Goal: Task Accomplishment & Management: Complete application form

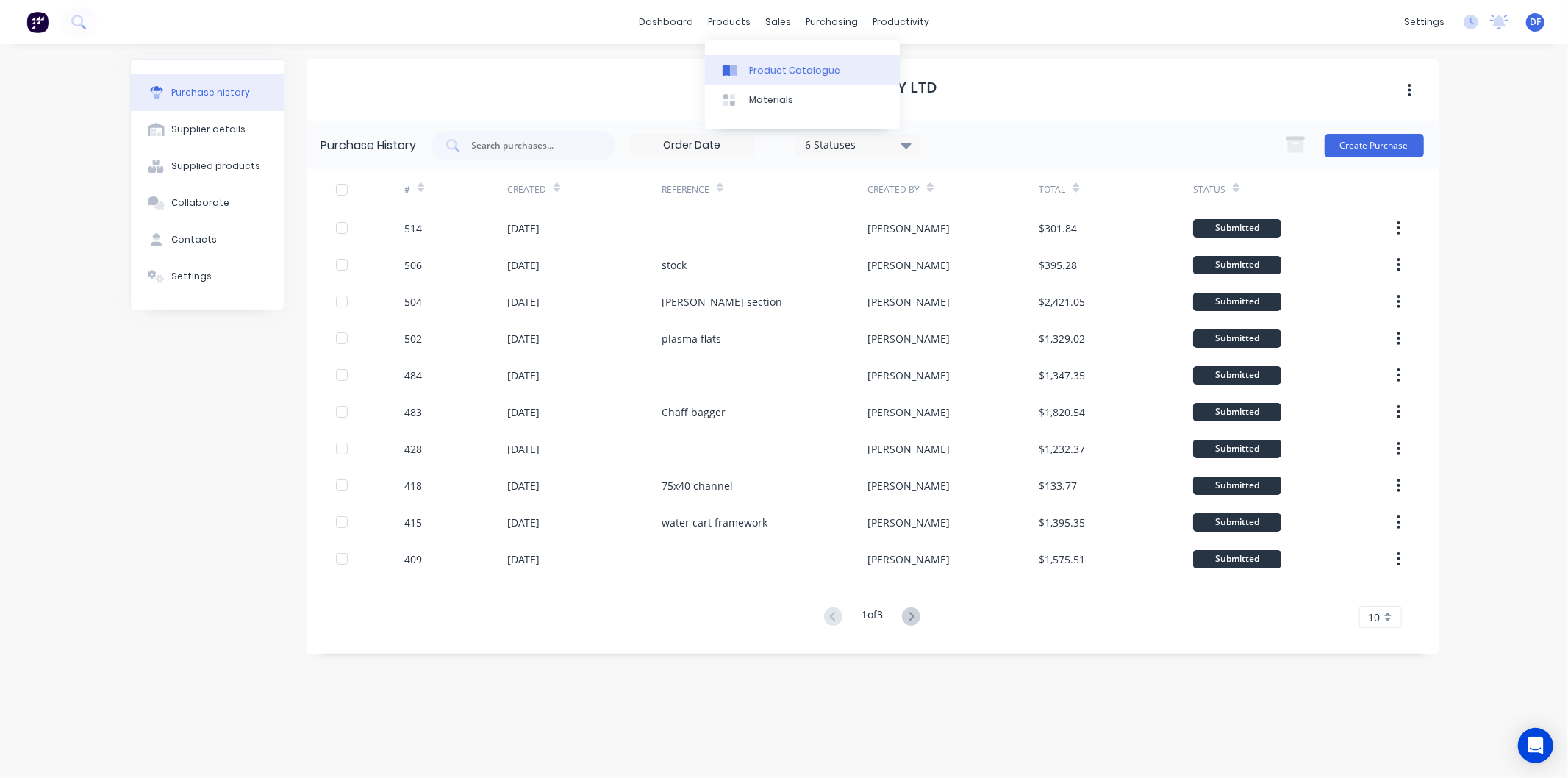
click at [778, 68] on div "Product Catalogue" at bounding box center [795, 71] width 91 height 13
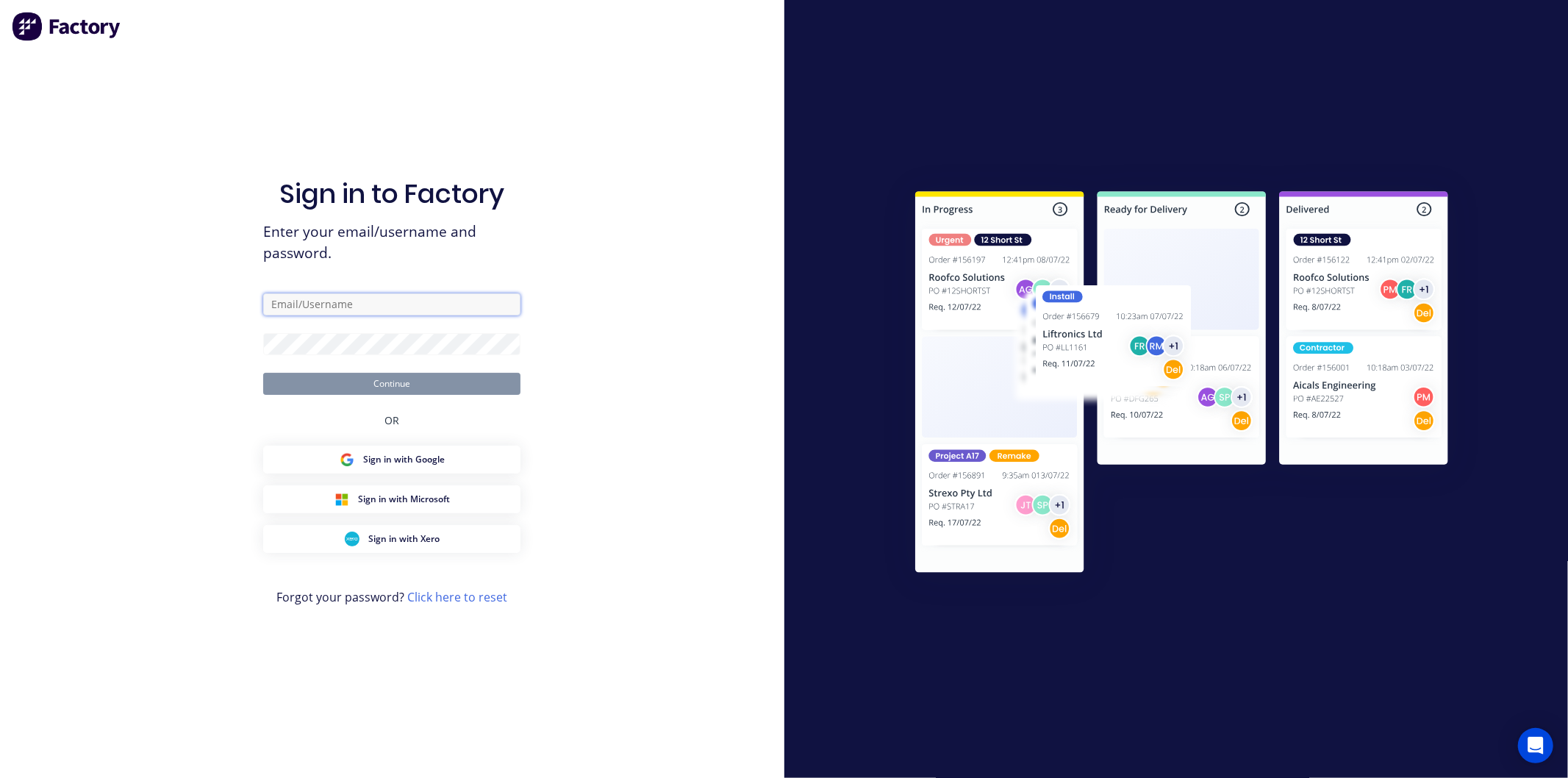
drag, startPoint x: 320, startPoint y: 295, endPoint x: 320, endPoint y: 303, distance: 8.0
click at [320, 295] on input "text" at bounding box center [392, 304] width 257 height 22
type input "[PERSON_NAME][EMAIL_ADDRESS][DOMAIN_NAME]"
click at [263, 373] on button "Continue" at bounding box center [392, 384] width 257 height 22
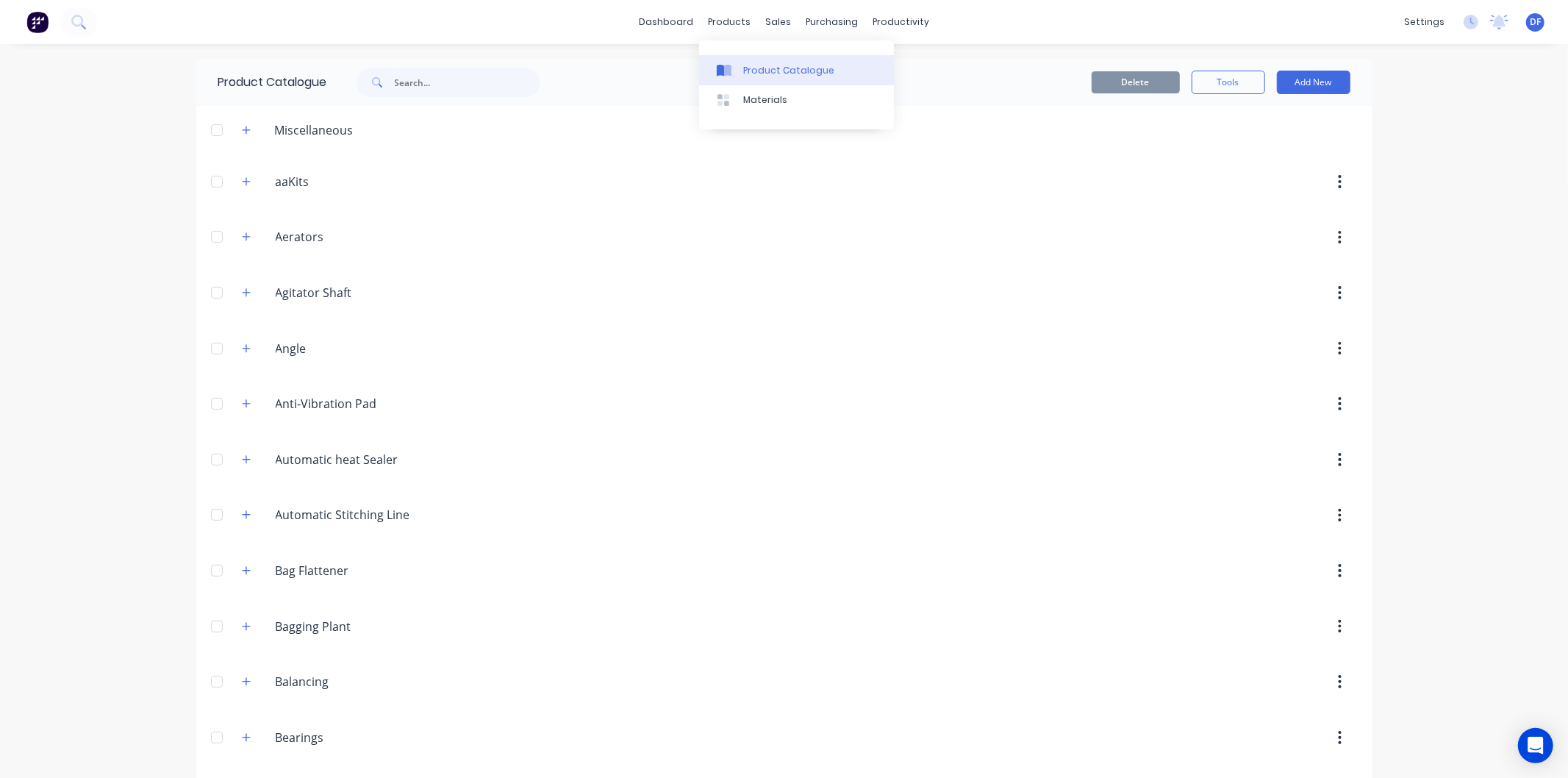
click at [768, 67] on div "Product Catalogue" at bounding box center [788, 71] width 91 height 13
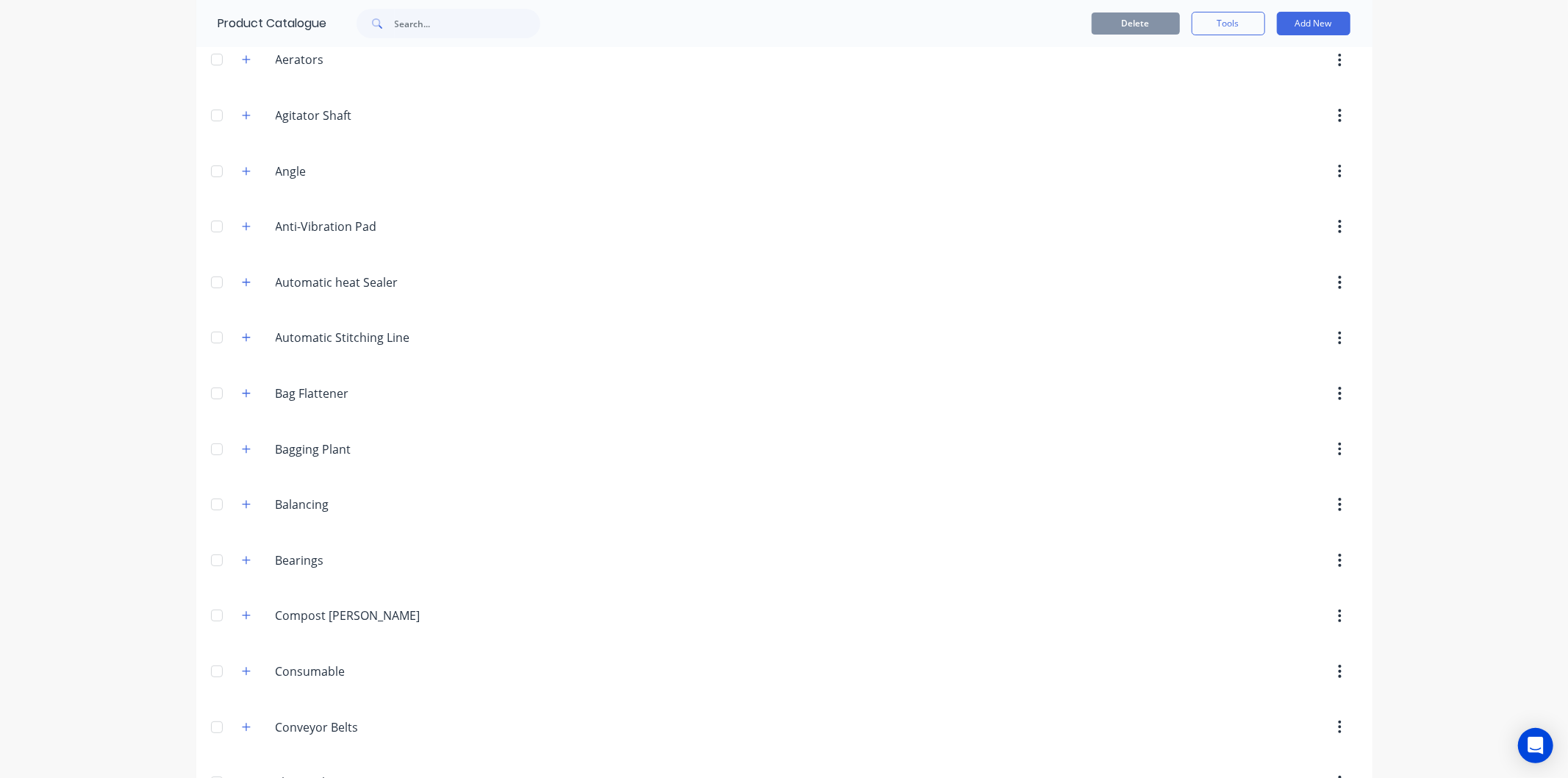
scroll to position [326, 0]
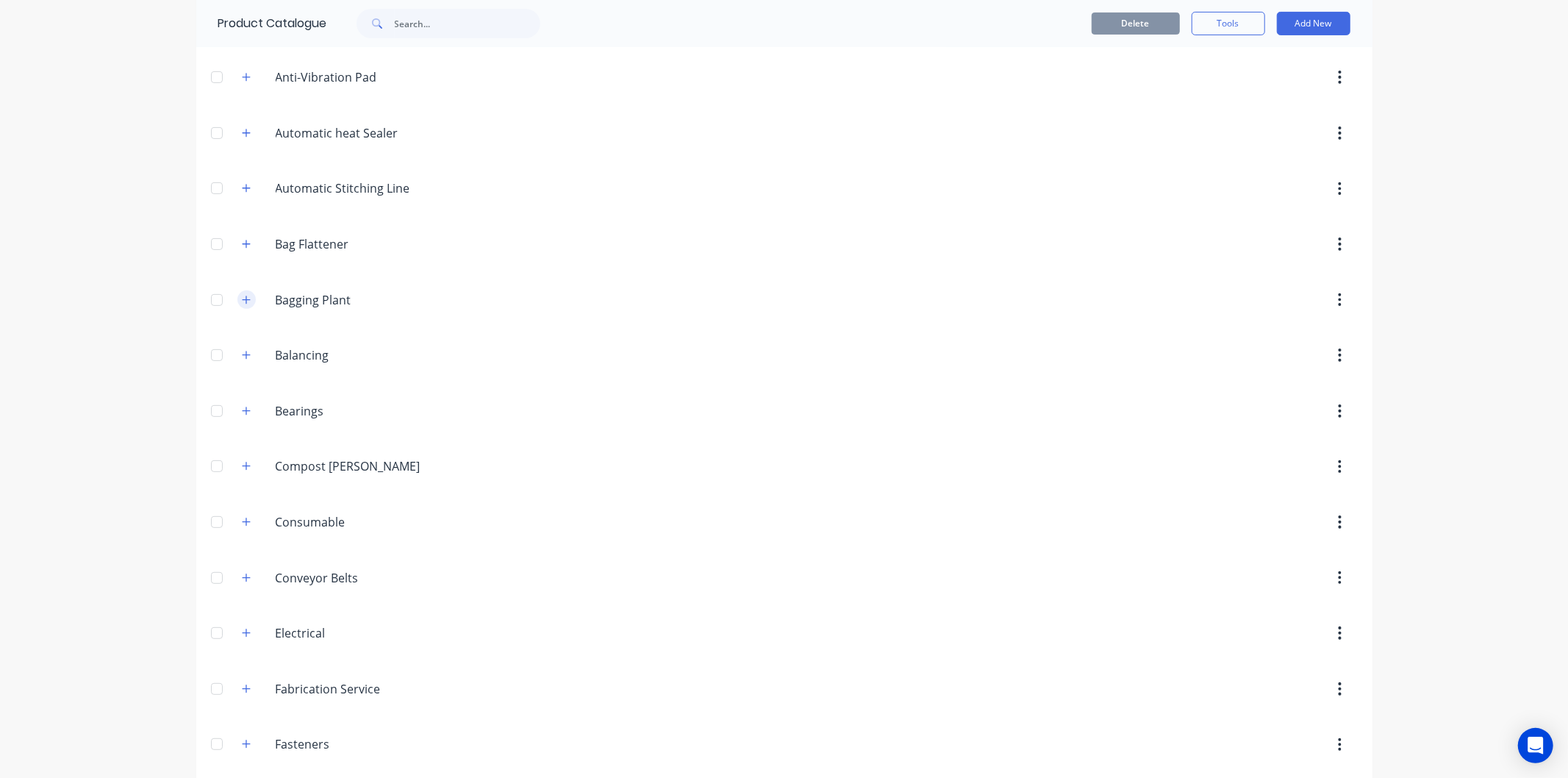
click at [241, 298] on icon "button" at bounding box center [246, 300] width 9 height 11
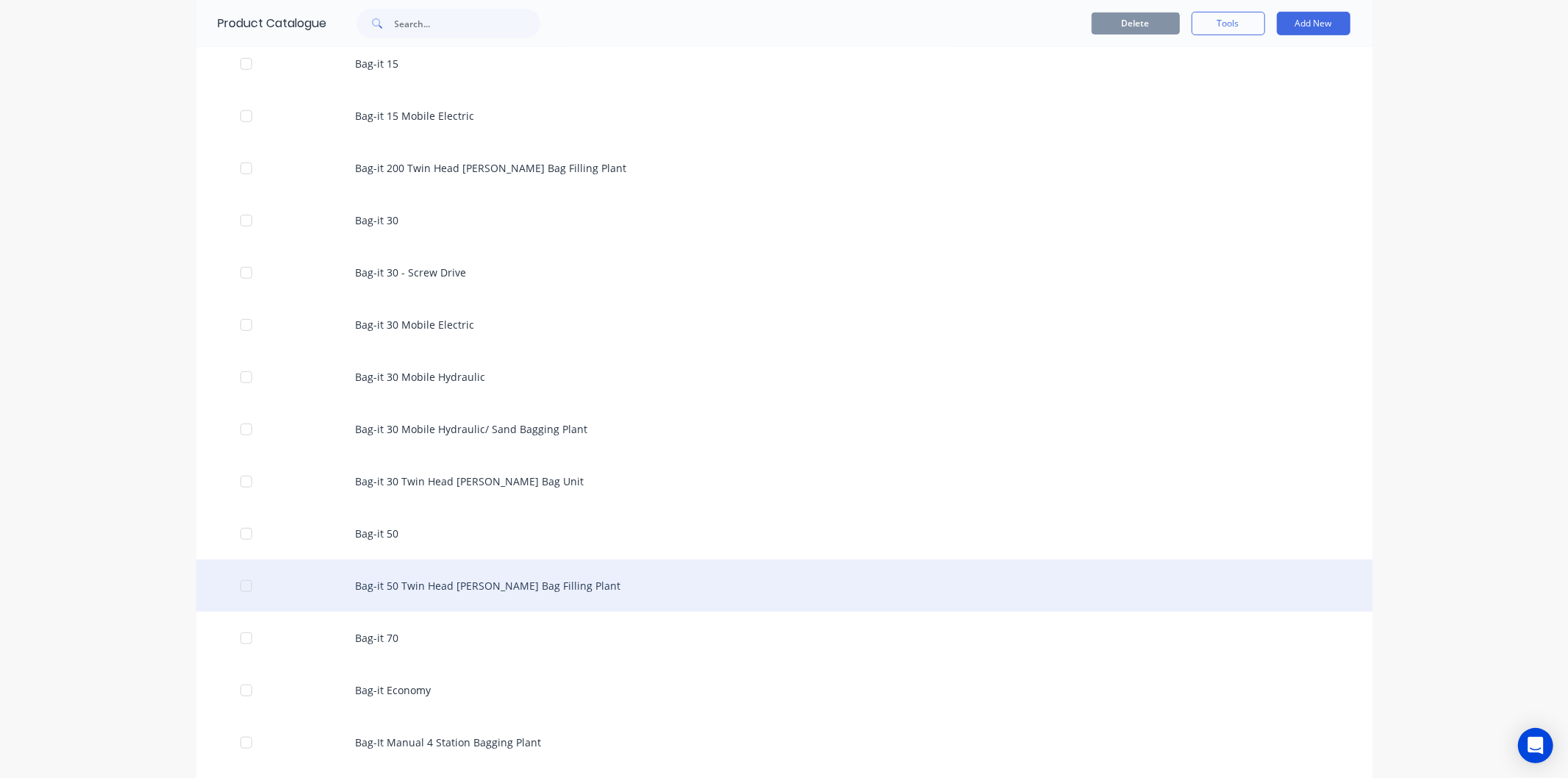
scroll to position [735, 0]
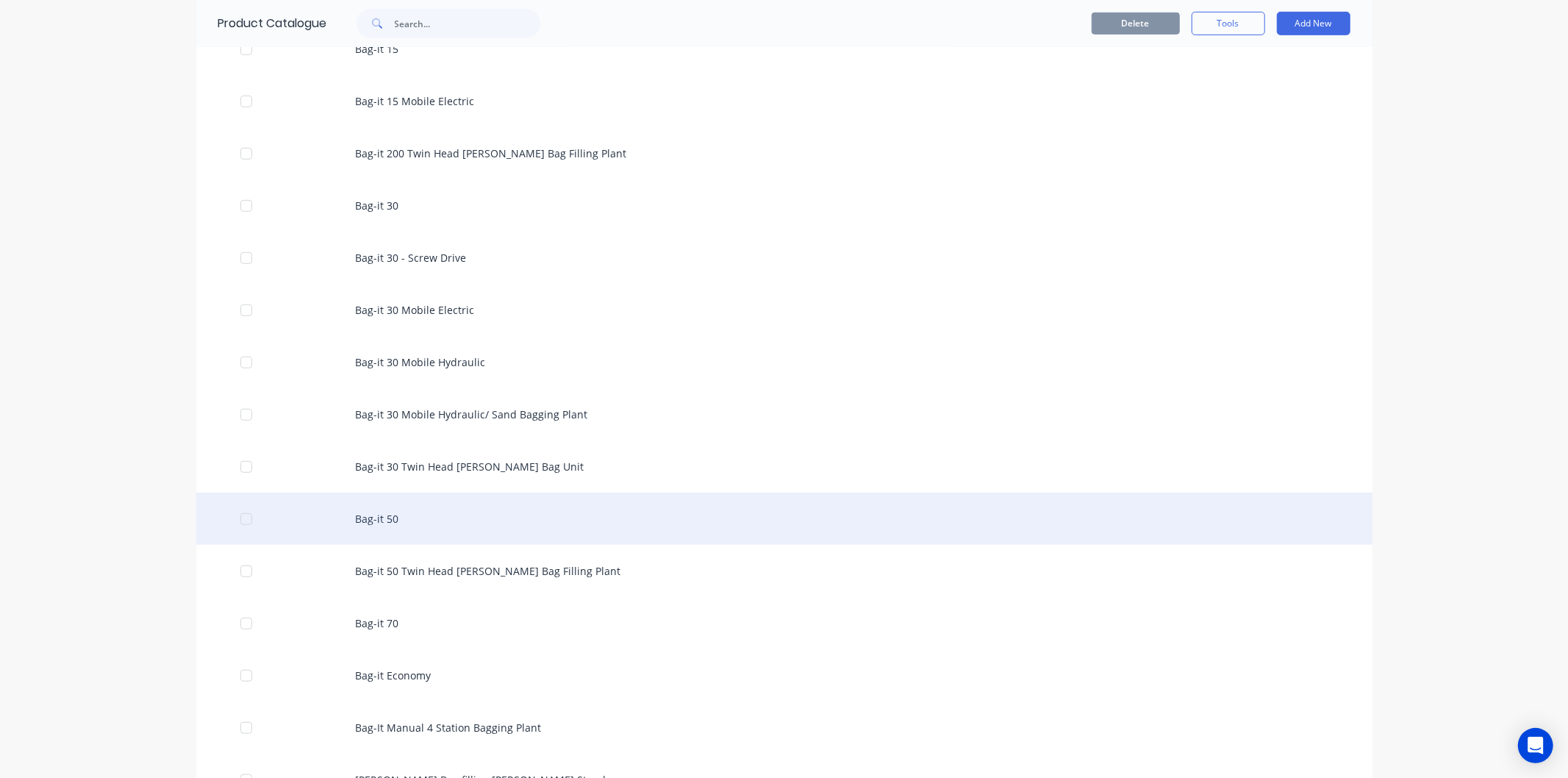
click at [383, 520] on div "Bag-it 50" at bounding box center [783, 519] width 1176 height 52
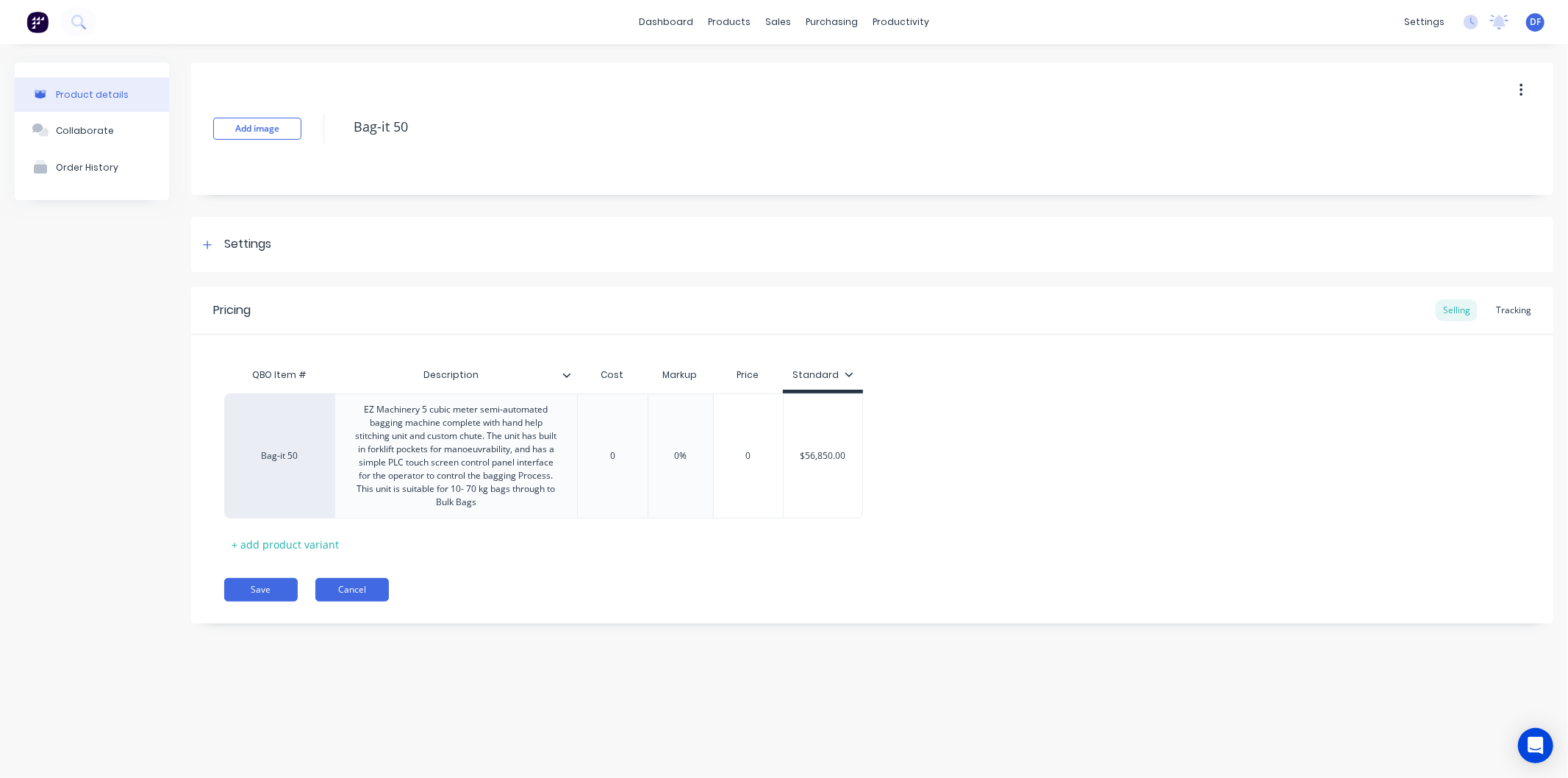
click at [355, 586] on button "Cancel" at bounding box center [352, 589] width 73 height 23
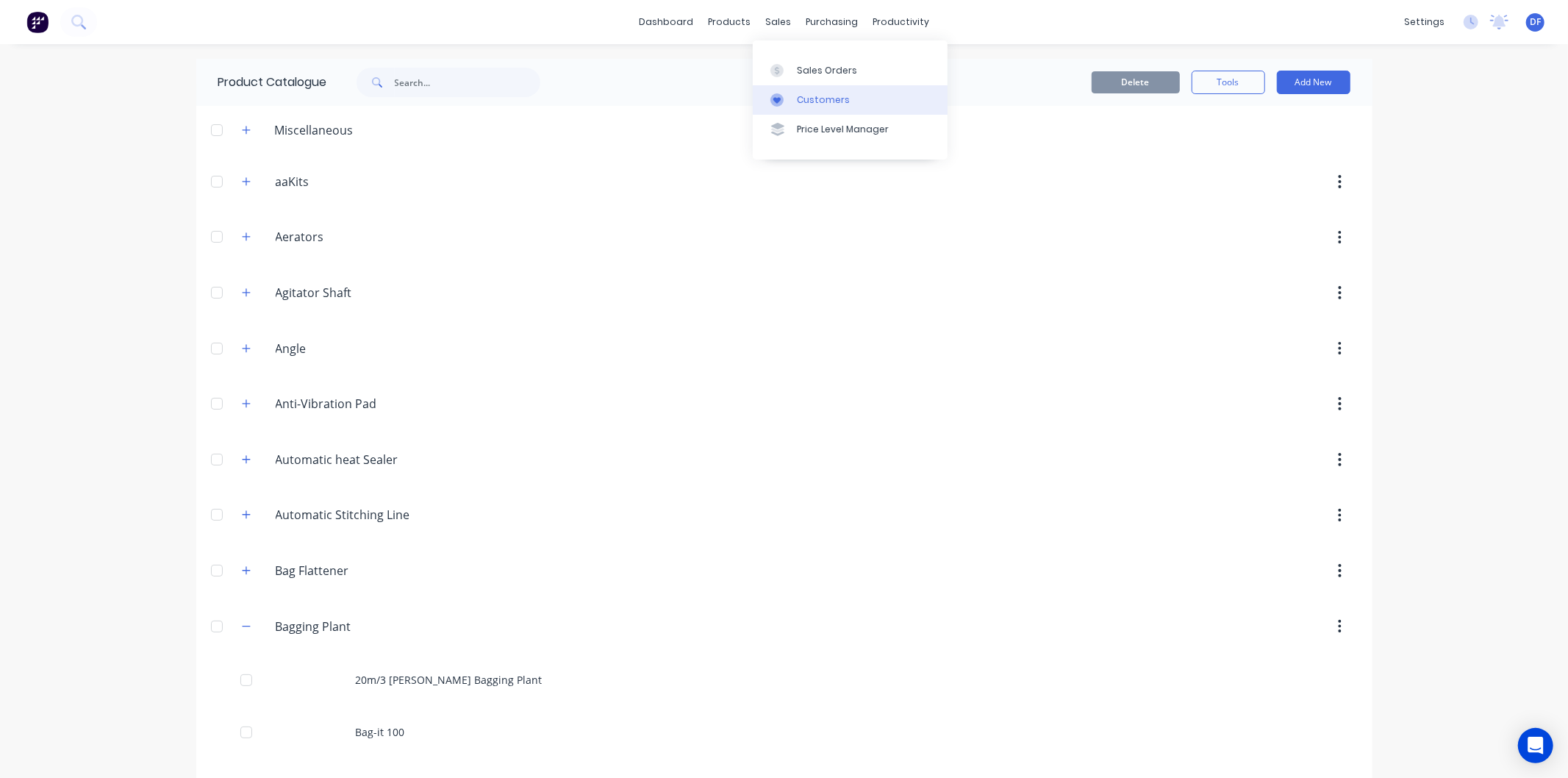
click at [823, 93] on div "Customers" at bounding box center [822, 99] width 53 height 13
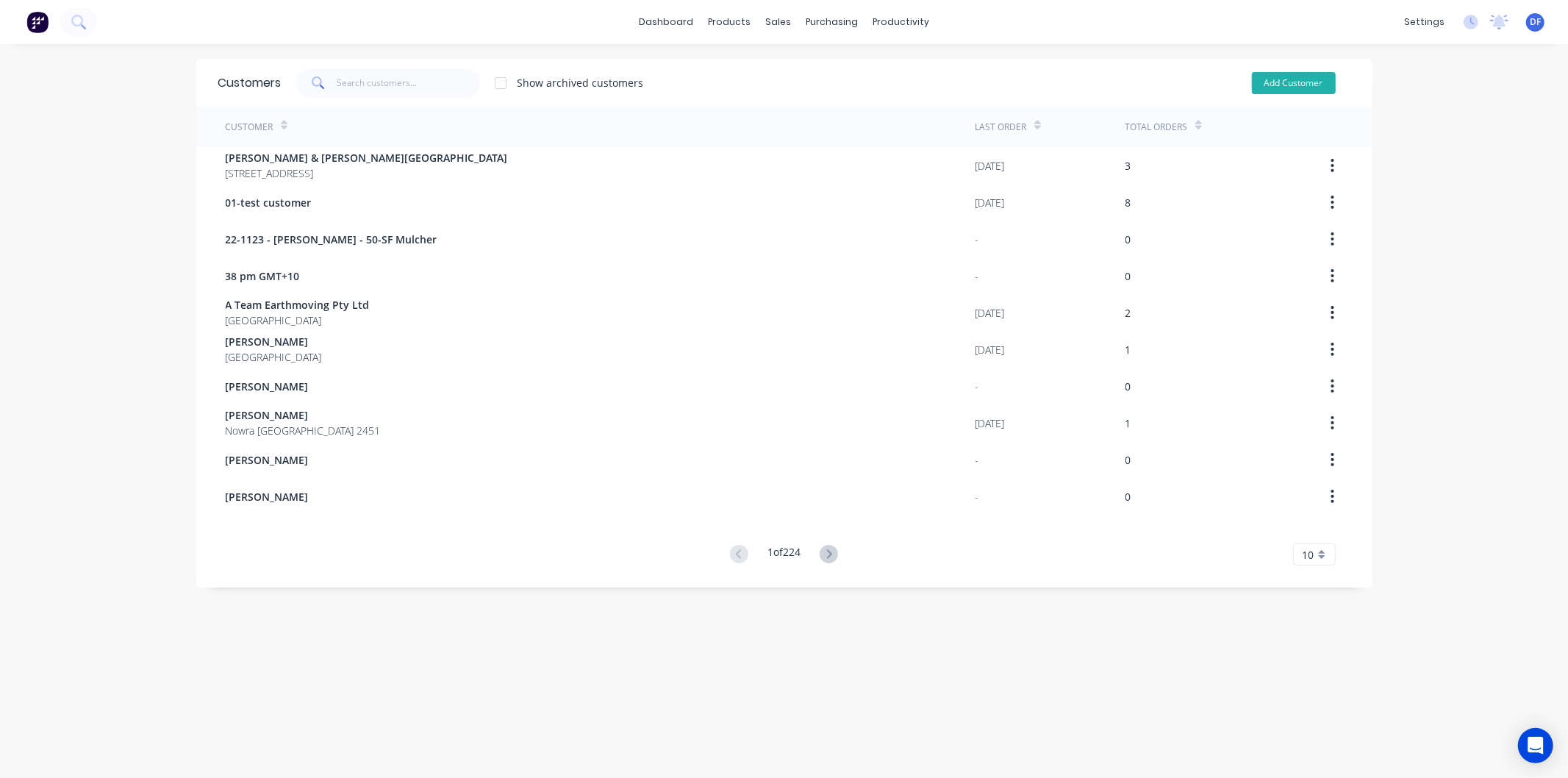
click at [1282, 79] on button "Add Customer" at bounding box center [1294, 83] width 84 height 22
select select "AU"
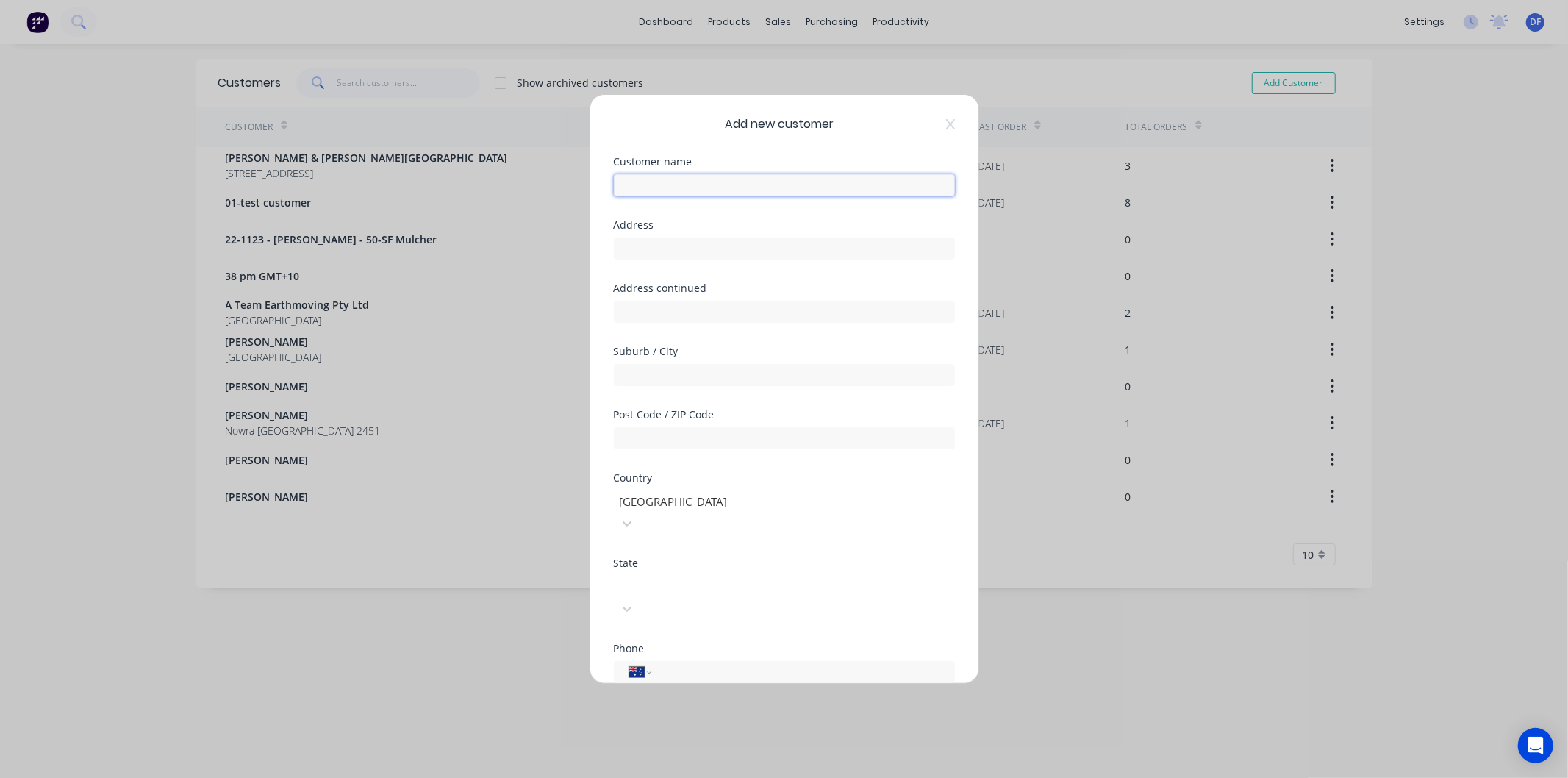
click at [663, 184] on input "text" at bounding box center [783, 185] width 341 height 22
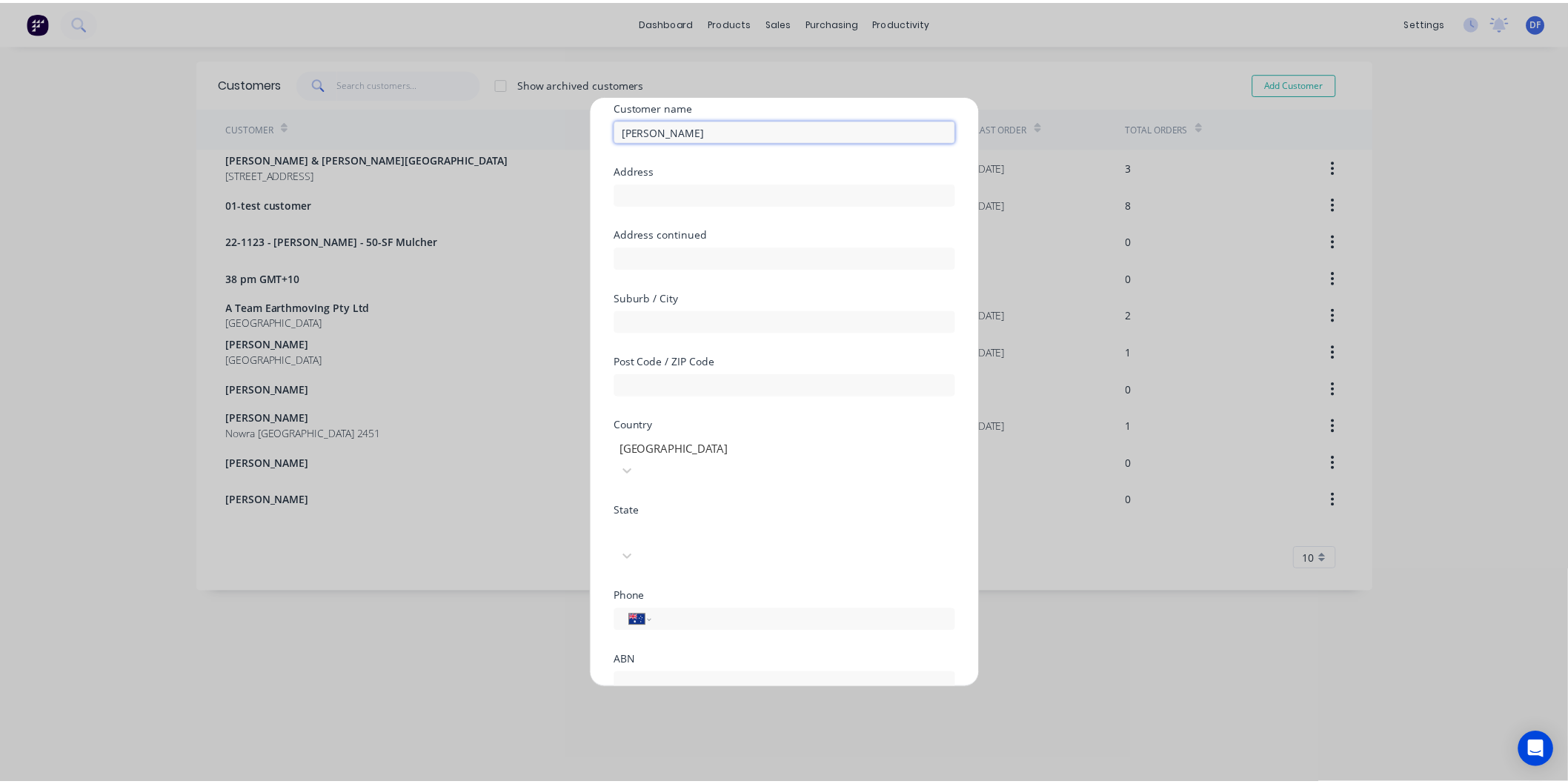
scroll to position [130, 0]
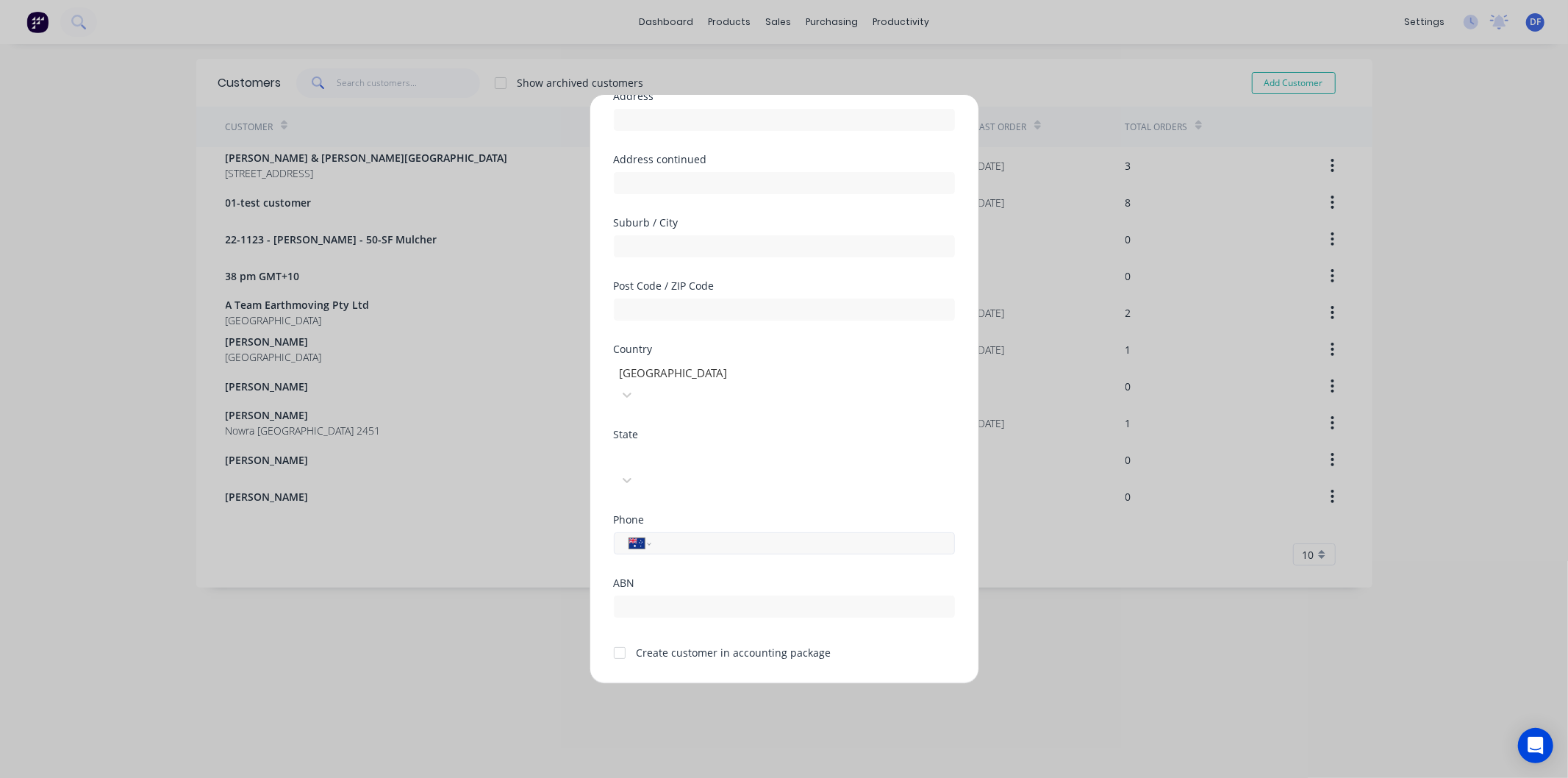
type input "[PERSON_NAME]"
click at [675, 535] on input "tel" at bounding box center [800, 543] width 277 height 17
type input "0418 615 565"
click at [621, 638] on div at bounding box center [620, 653] width 30 height 30
click at [746, 684] on button "Save" at bounding box center [738, 696] width 80 height 23
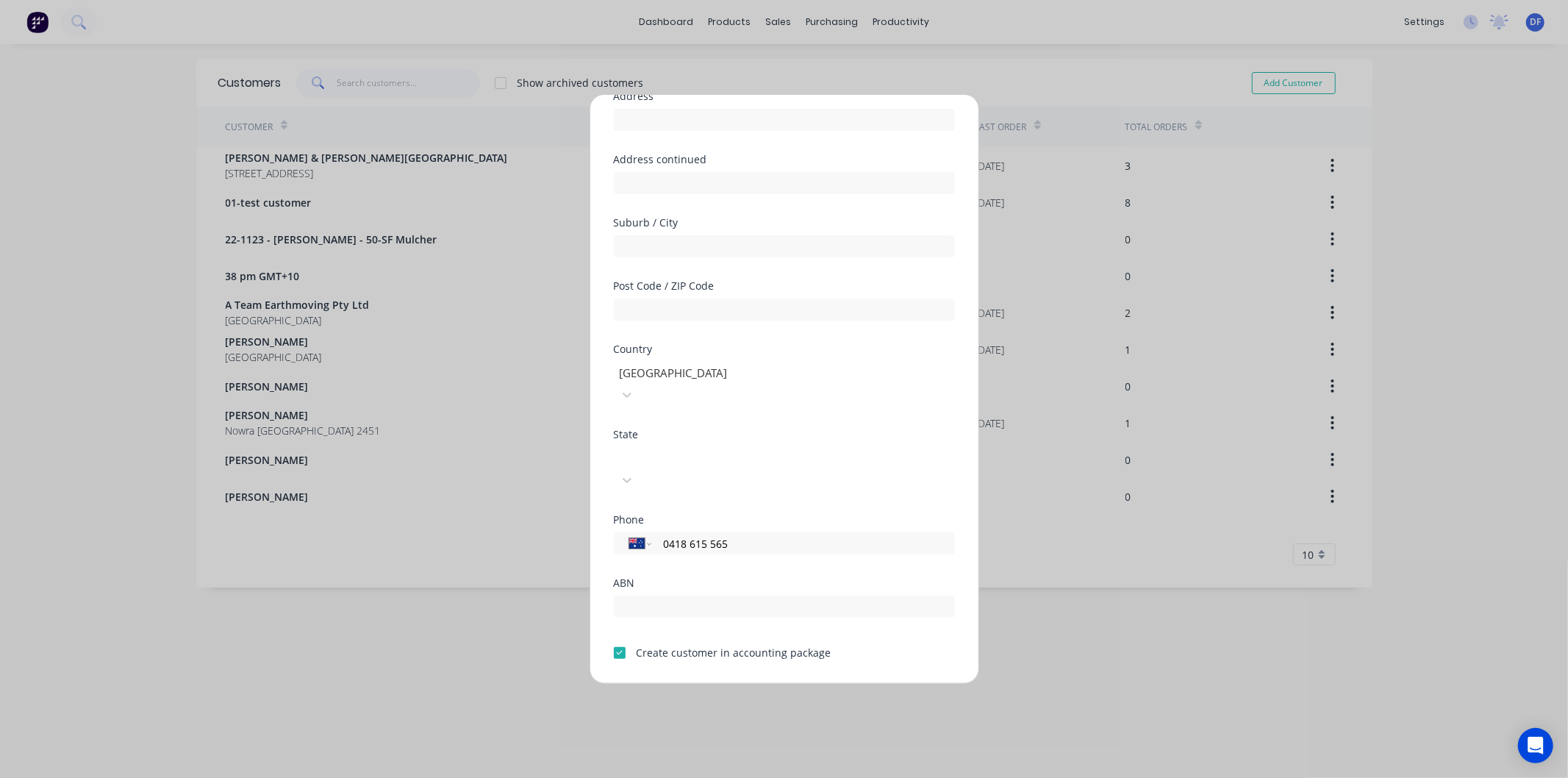
click at [733, 684] on button "Save" at bounding box center [738, 696] width 80 height 23
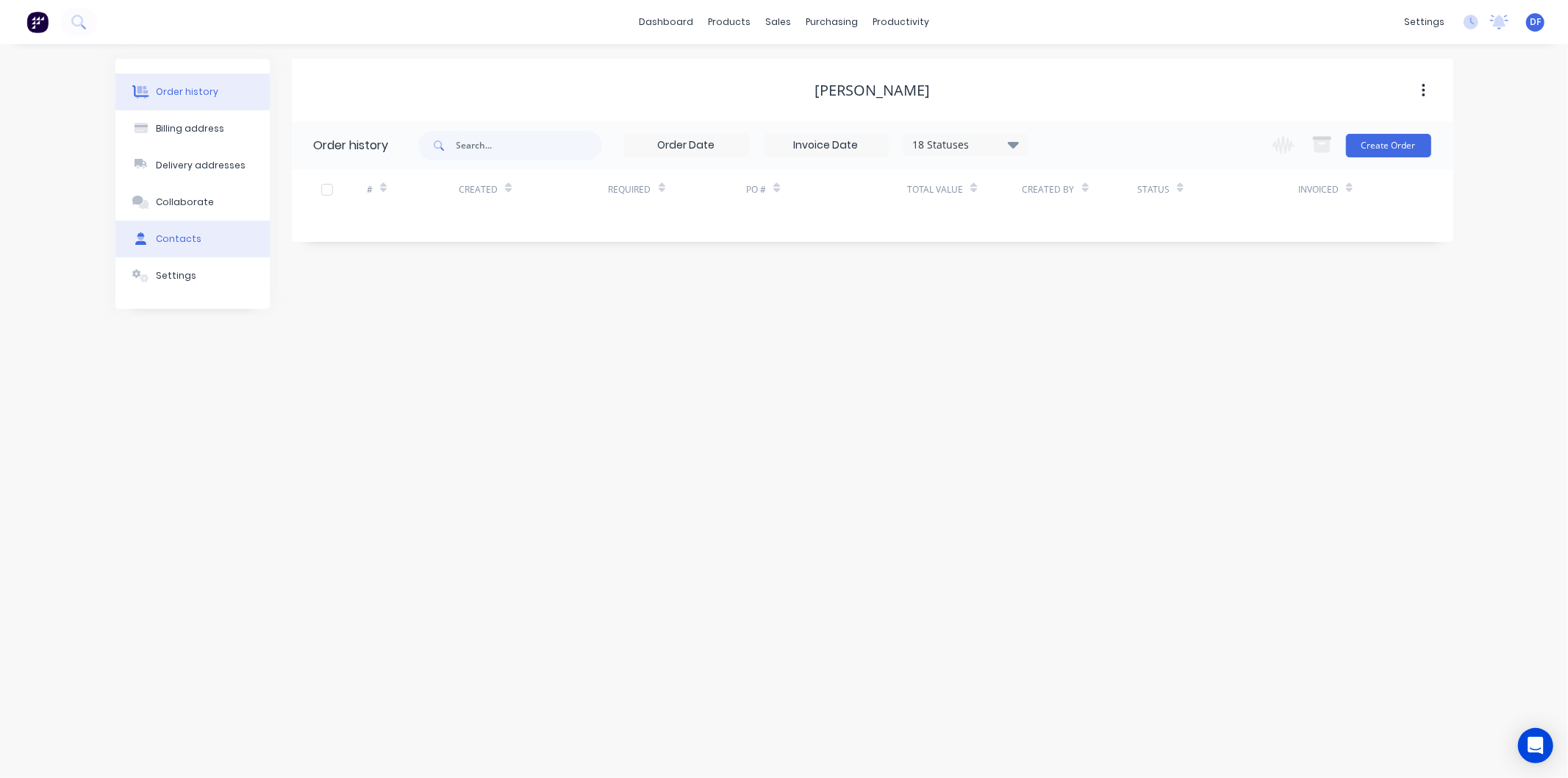
click at [167, 238] on div "Contacts" at bounding box center [178, 239] width 46 height 13
click at [1403, 145] on button "Add contact" at bounding box center [1407, 145] width 68 height 22
select select "AU"
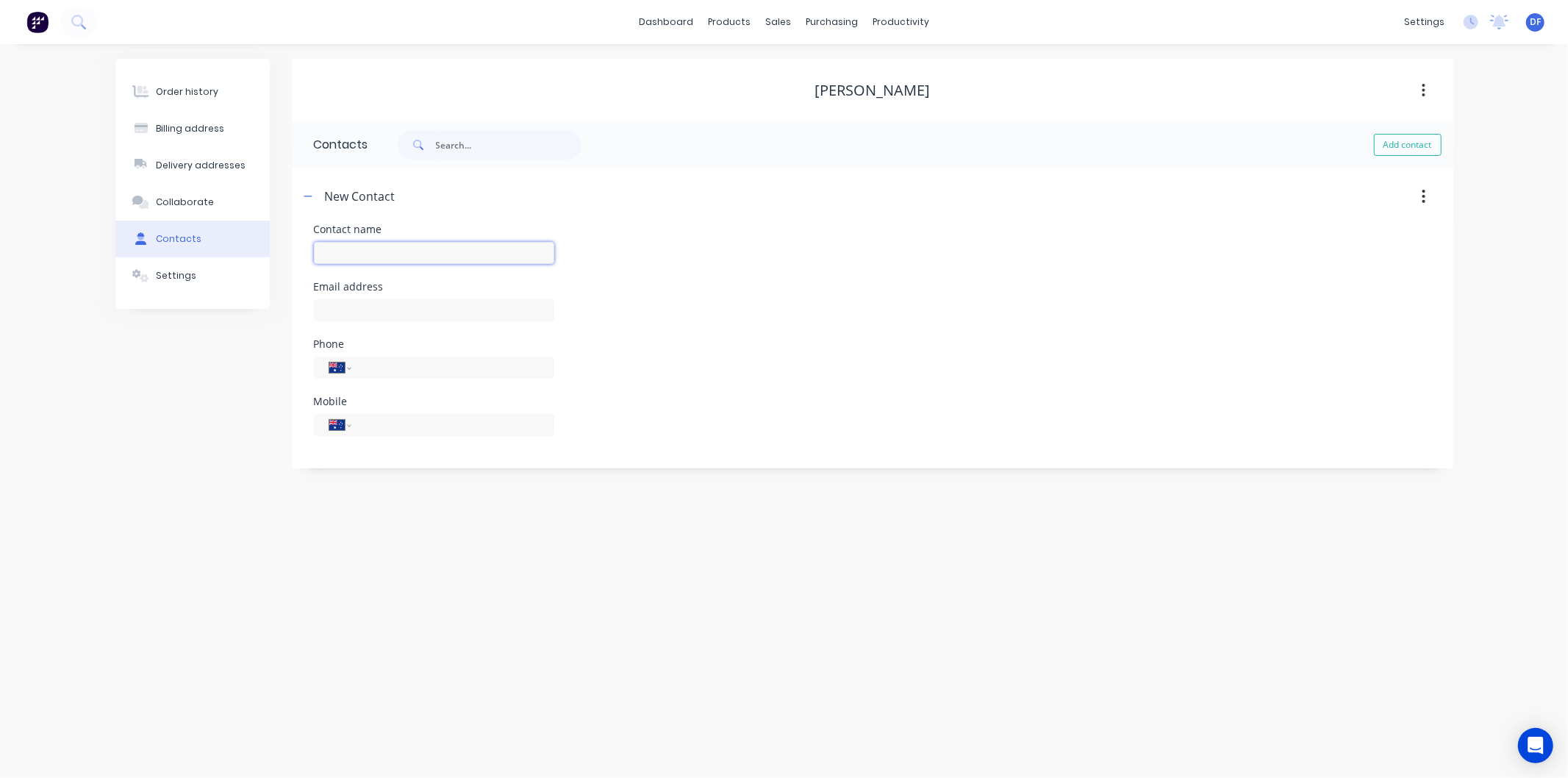
click at [383, 245] on input "text" at bounding box center [434, 252] width 240 height 22
type input "[PERSON_NAME]"
select select "AU"
click at [325, 327] on div at bounding box center [434, 317] width 240 height 44
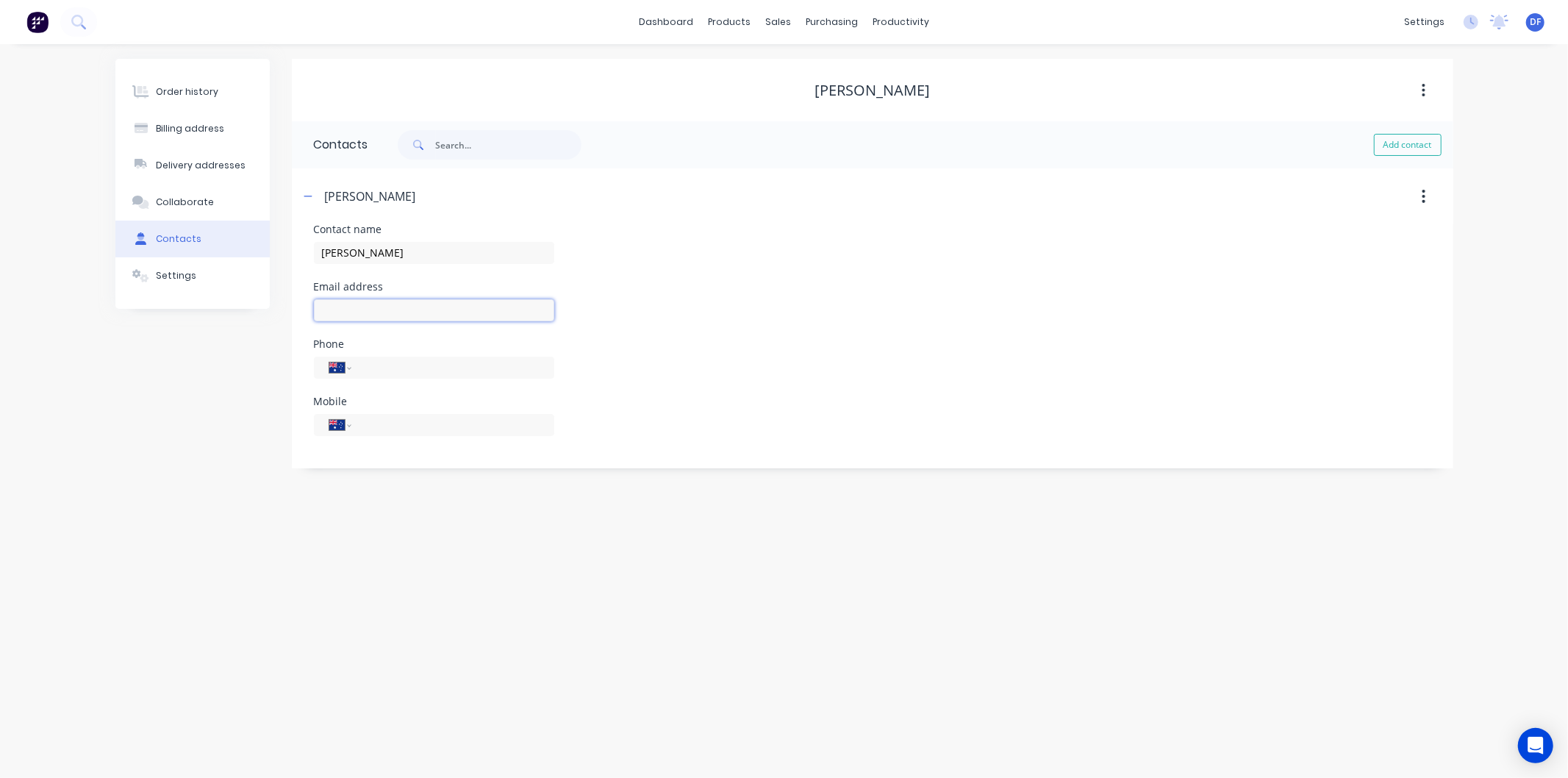
click at [333, 309] on input "text" at bounding box center [434, 310] width 240 height 22
type input "[EMAIL_ADDRESS][DOMAIN_NAME]"
click at [381, 423] on input "tel" at bounding box center [449, 424] width 176 height 17
type input "0418 615 565"
click at [453, 527] on div "Order history Billing address Delivery addresses Collaborate Contacts Settings …" at bounding box center [784, 410] width 1568 height 733
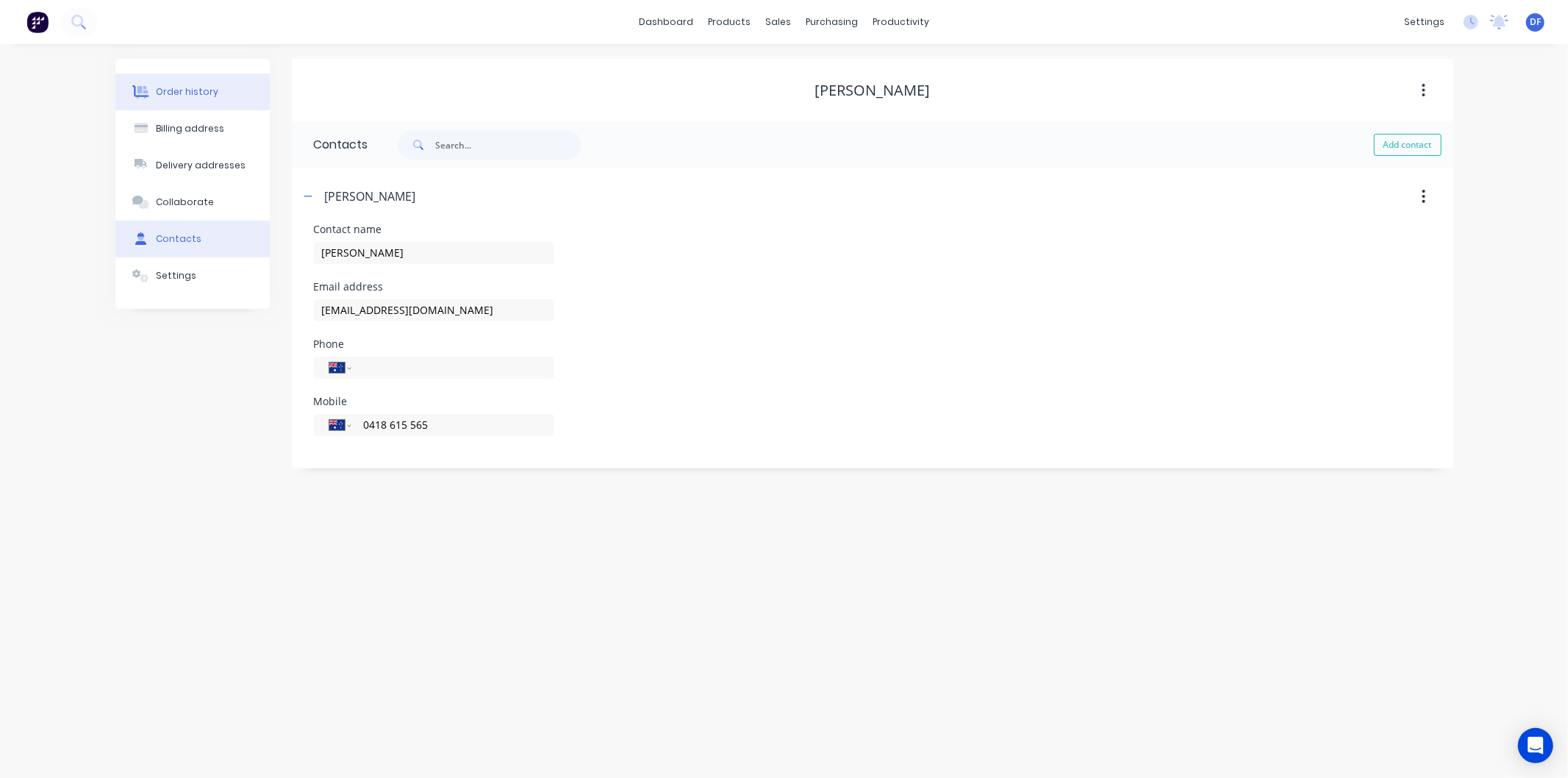
click at [200, 93] on div "Order history" at bounding box center [187, 91] width 63 height 13
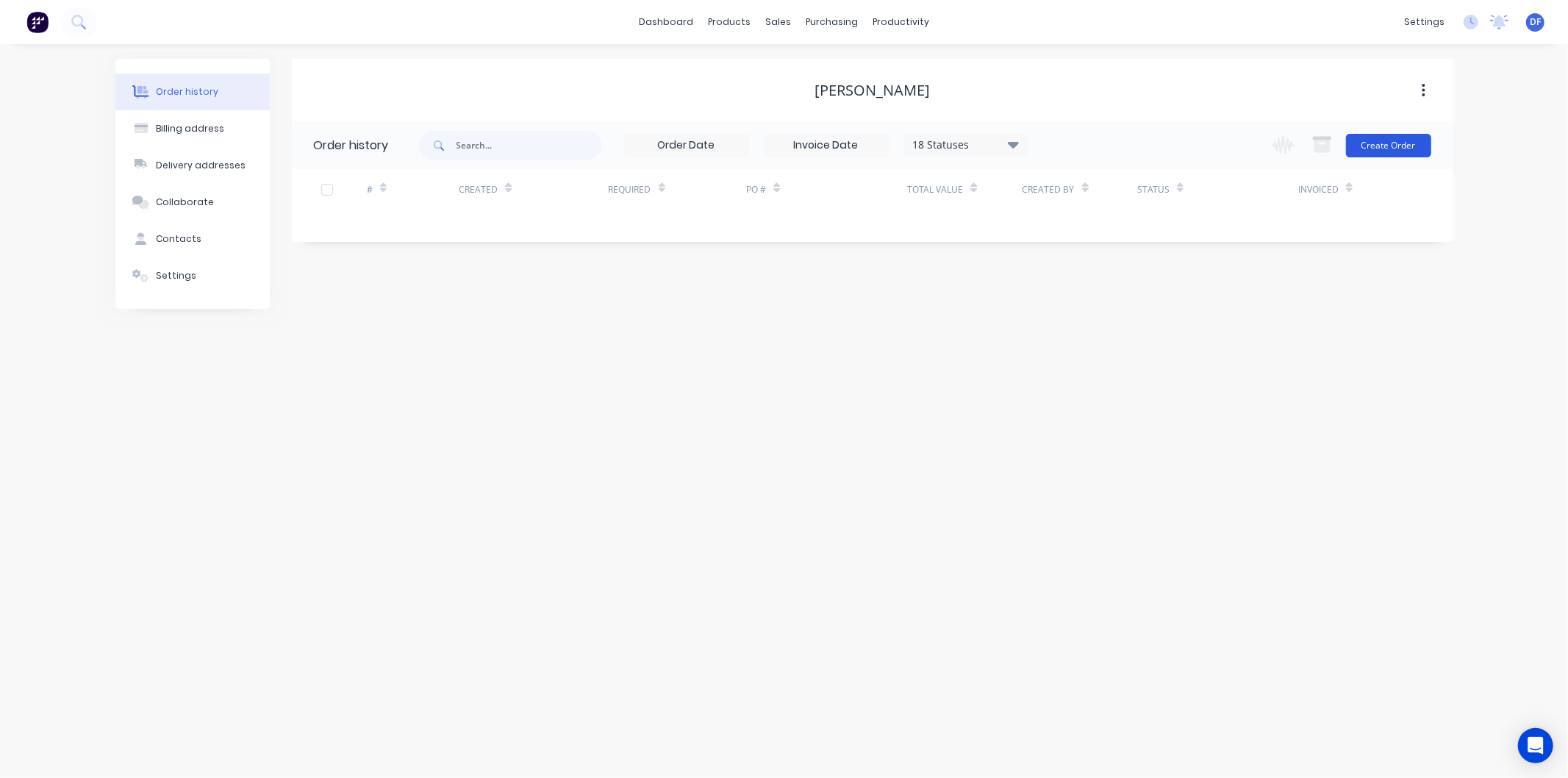
click at [1397, 147] on button "Create Order" at bounding box center [1387, 146] width 85 height 23
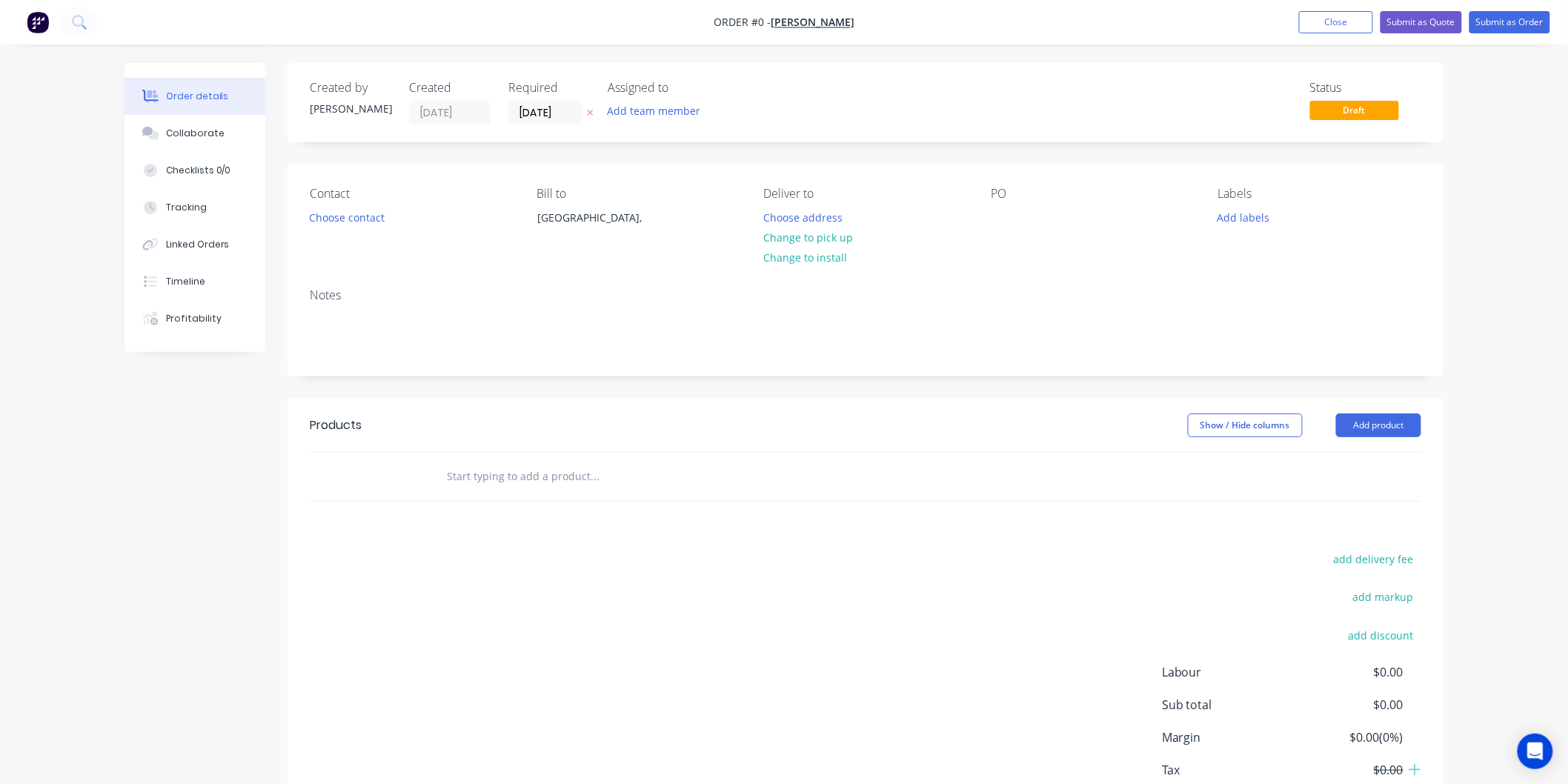
drag, startPoint x: 410, startPoint y: 218, endPoint x: 374, endPoint y: 223, distance: 36.3
click at [410, 218] on div "Contact Choose contact" at bounding box center [411, 220] width 203 height 68
click at [371, 219] on button "Choose contact" at bounding box center [347, 216] width 91 height 20
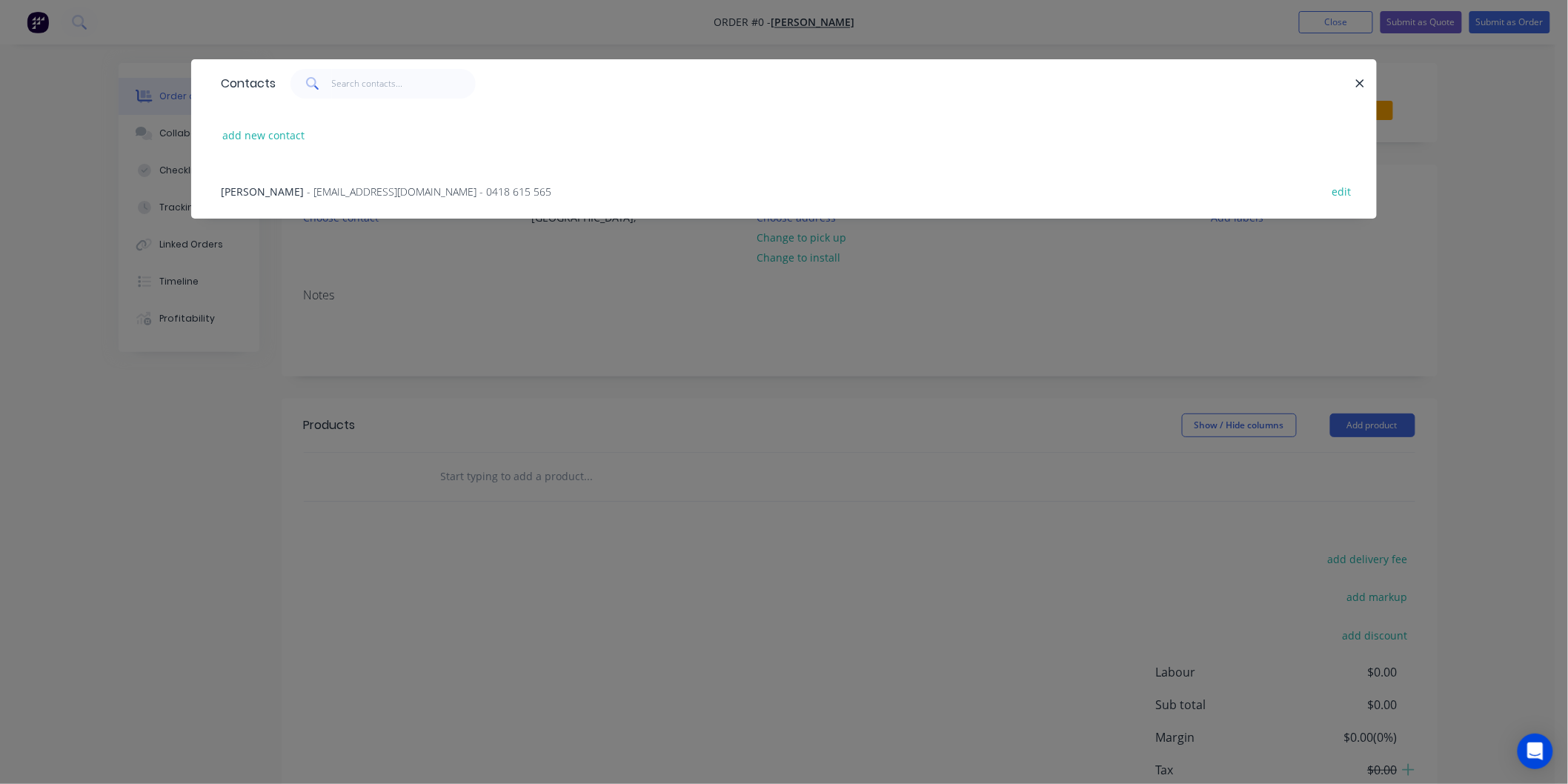
click at [389, 187] on span "- [EMAIL_ADDRESS][DOMAIN_NAME] - 0418 615 565" at bounding box center [428, 192] width 244 height 14
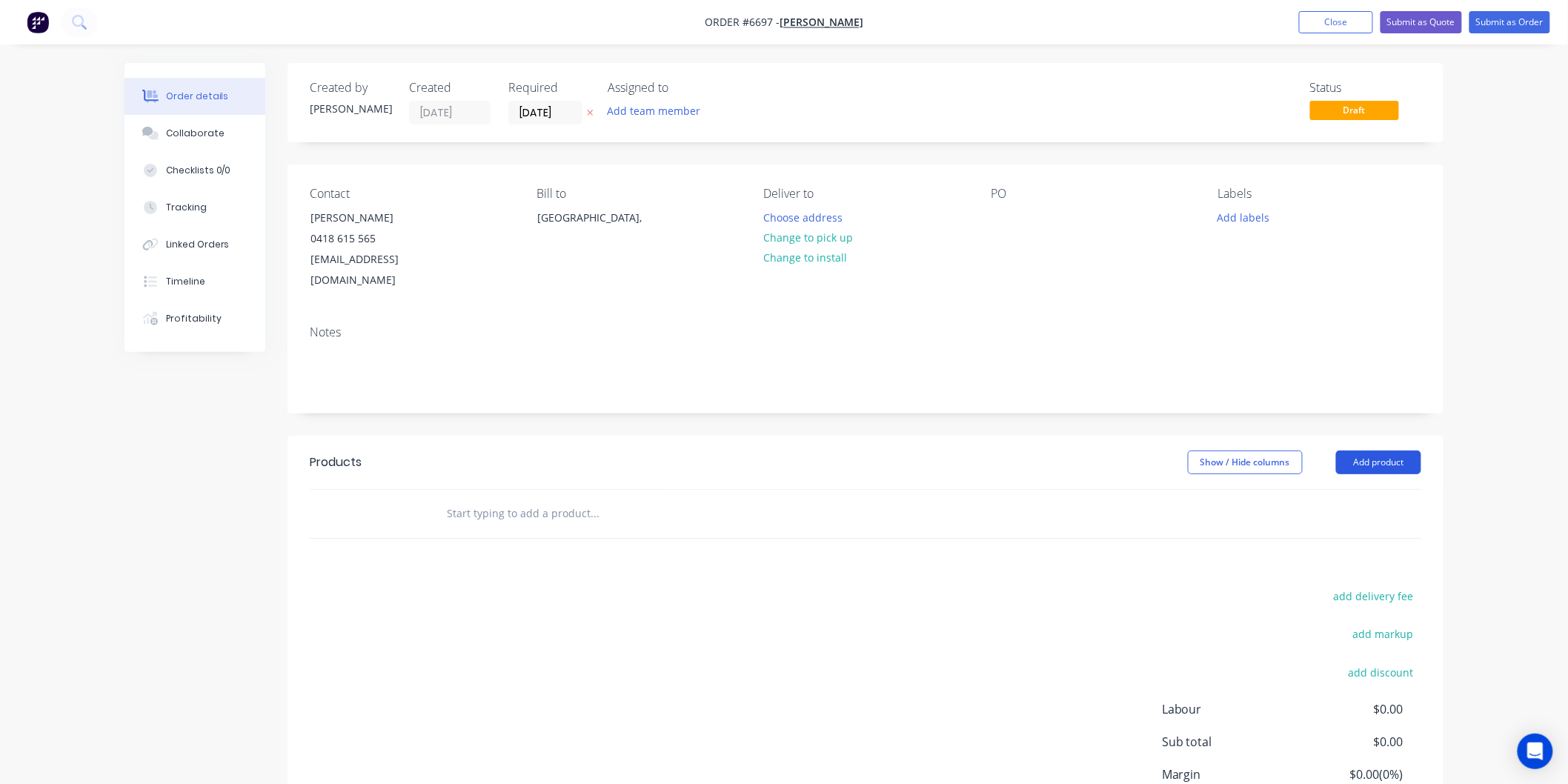
drag, startPoint x: 1381, startPoint y: 442, endPoint x: 1358, endPoint y: 434, distance: 24.4
click at [1379, 451] on button "Add product" at bounding box center [1378, 462] width 86 height 23
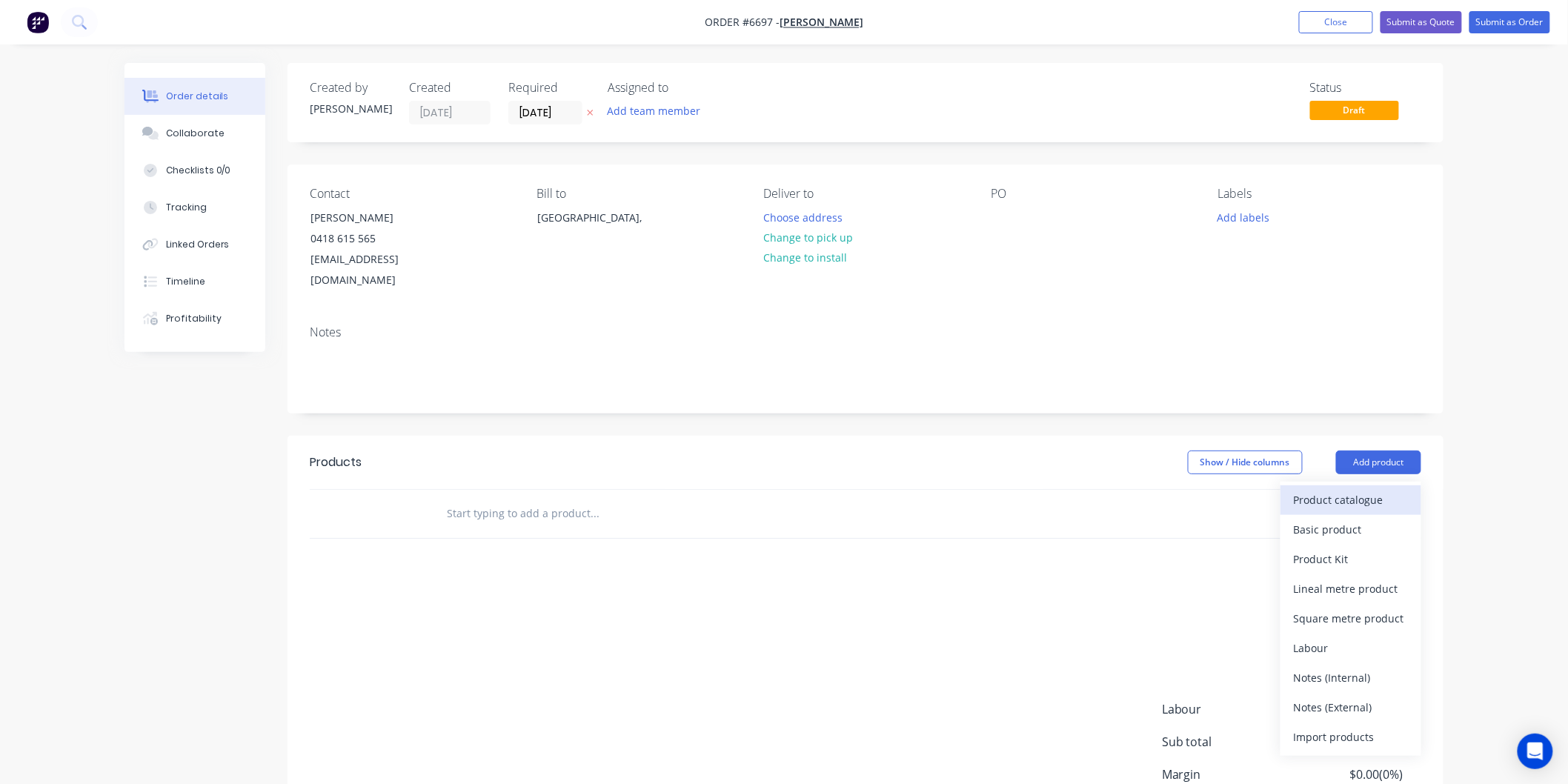
click at [1317, 489] on div "Product catalogue" at bounding box center [1350, 500] width 114 height 22
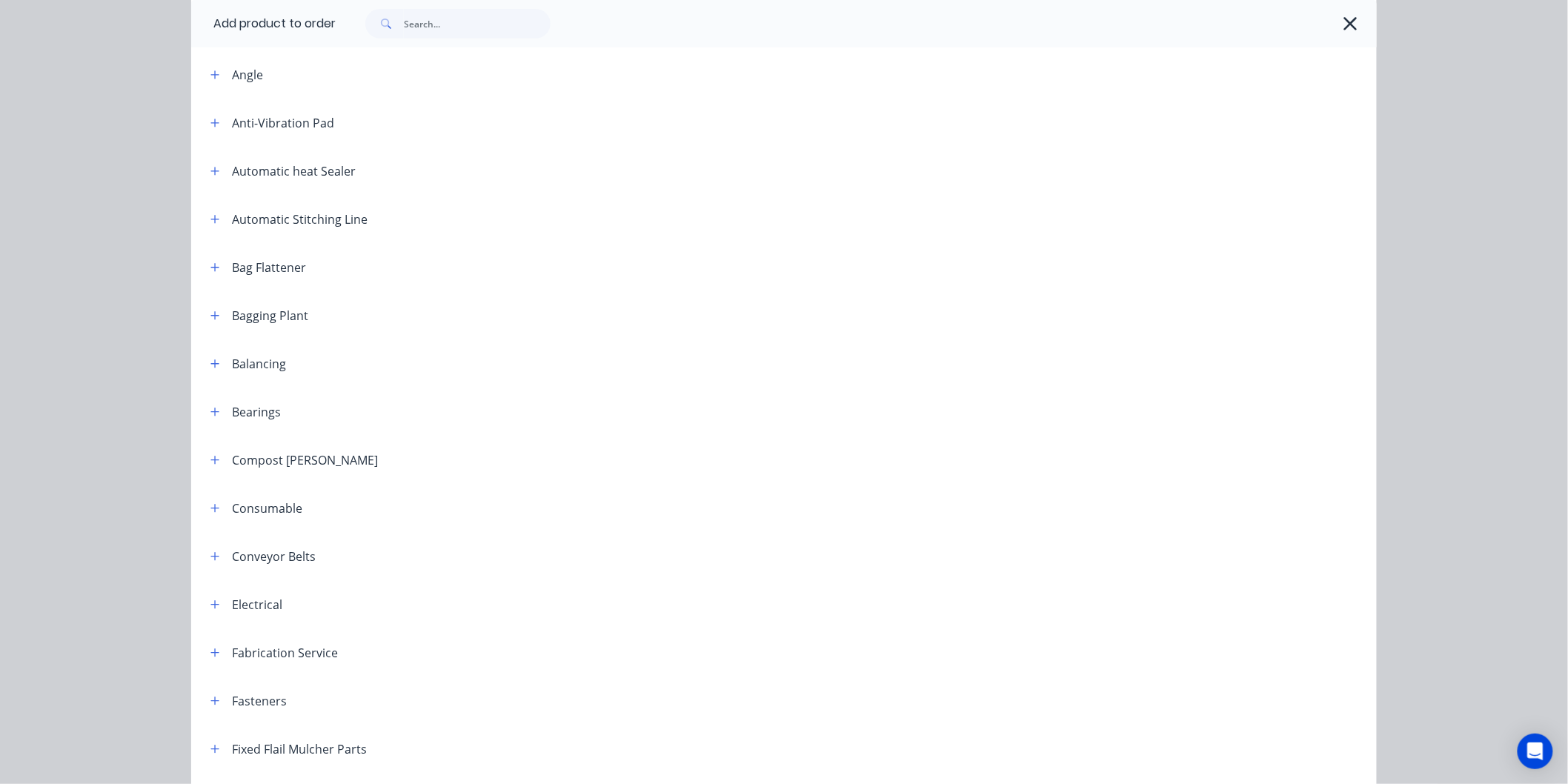
scroll to position [329, 0]
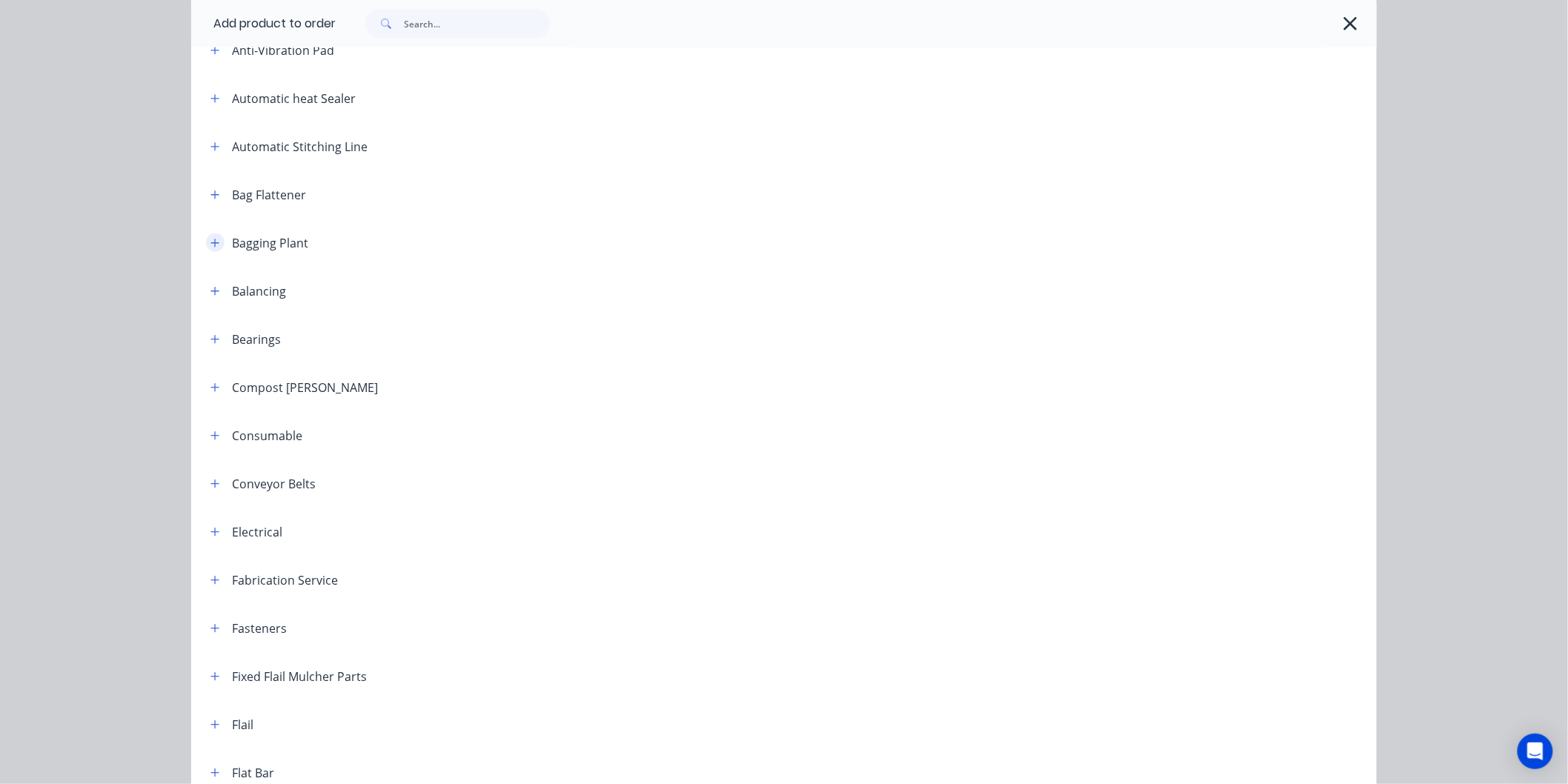
click at [210, 240] on icon "button" at bounding box center [214, 243] width 9 height 11
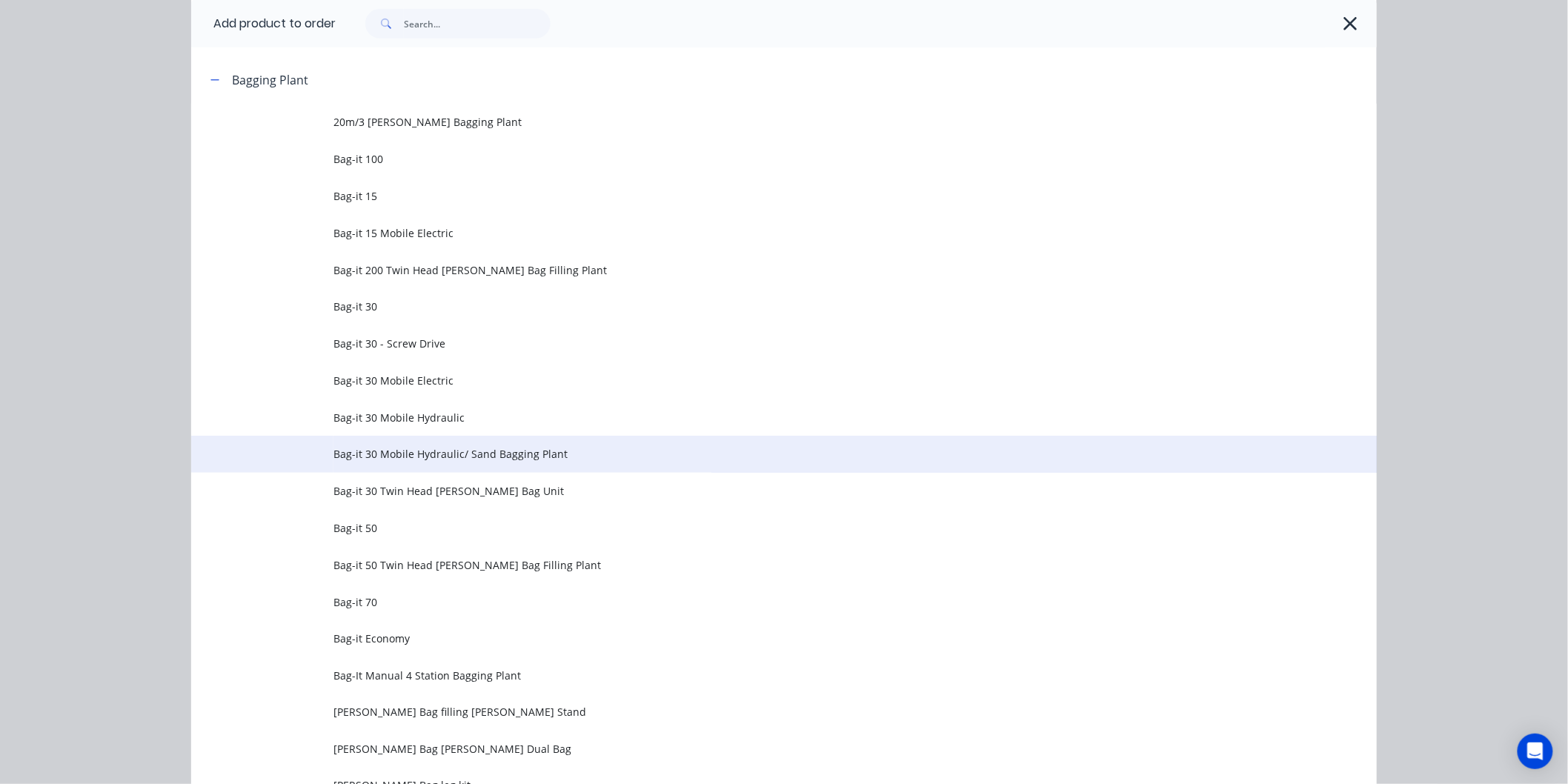
scroll to position [494, 0]
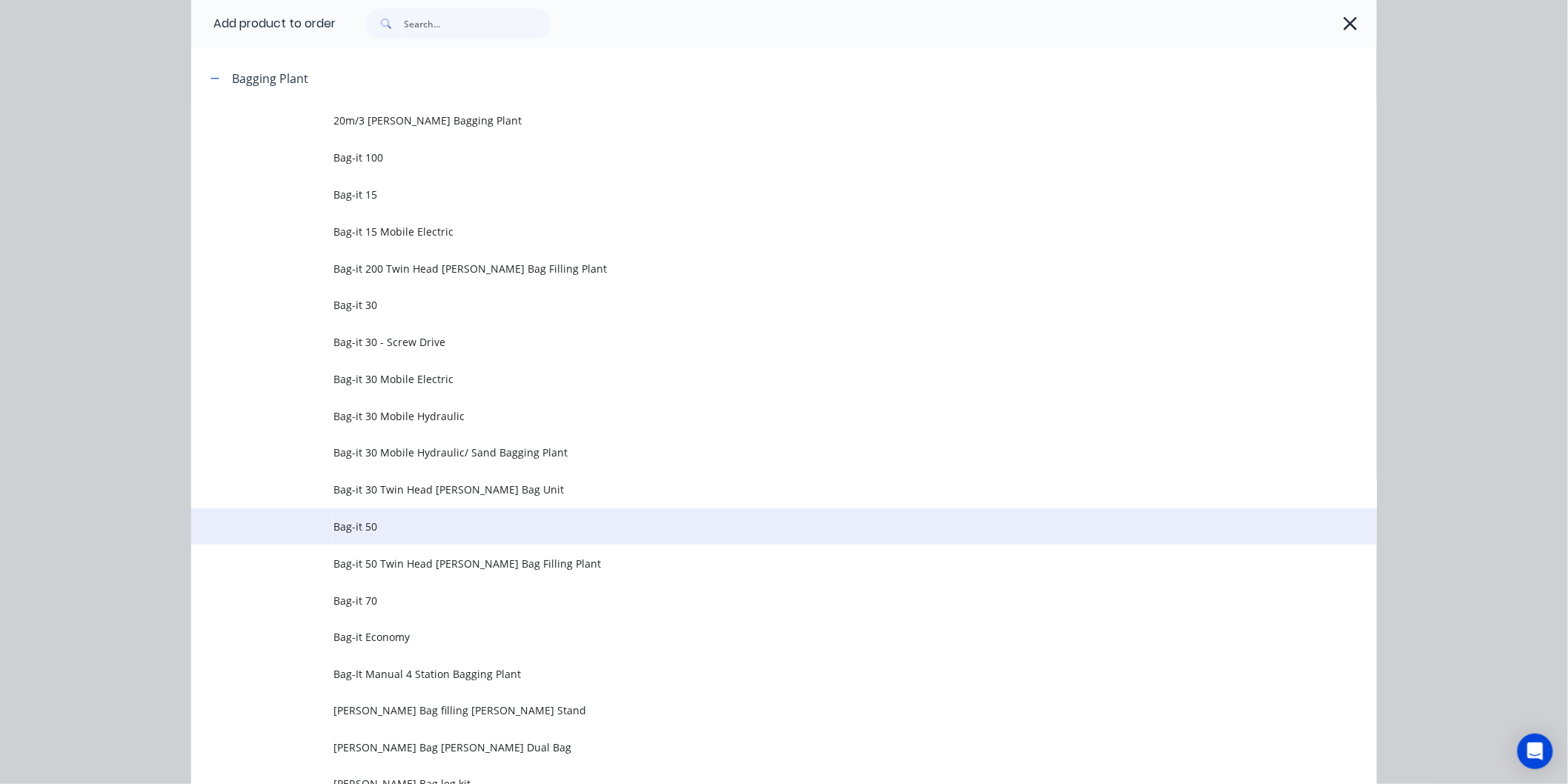
click at [360, 527] on span "Bag-it 50" at bounding box center [751, 525] width 834 height 15
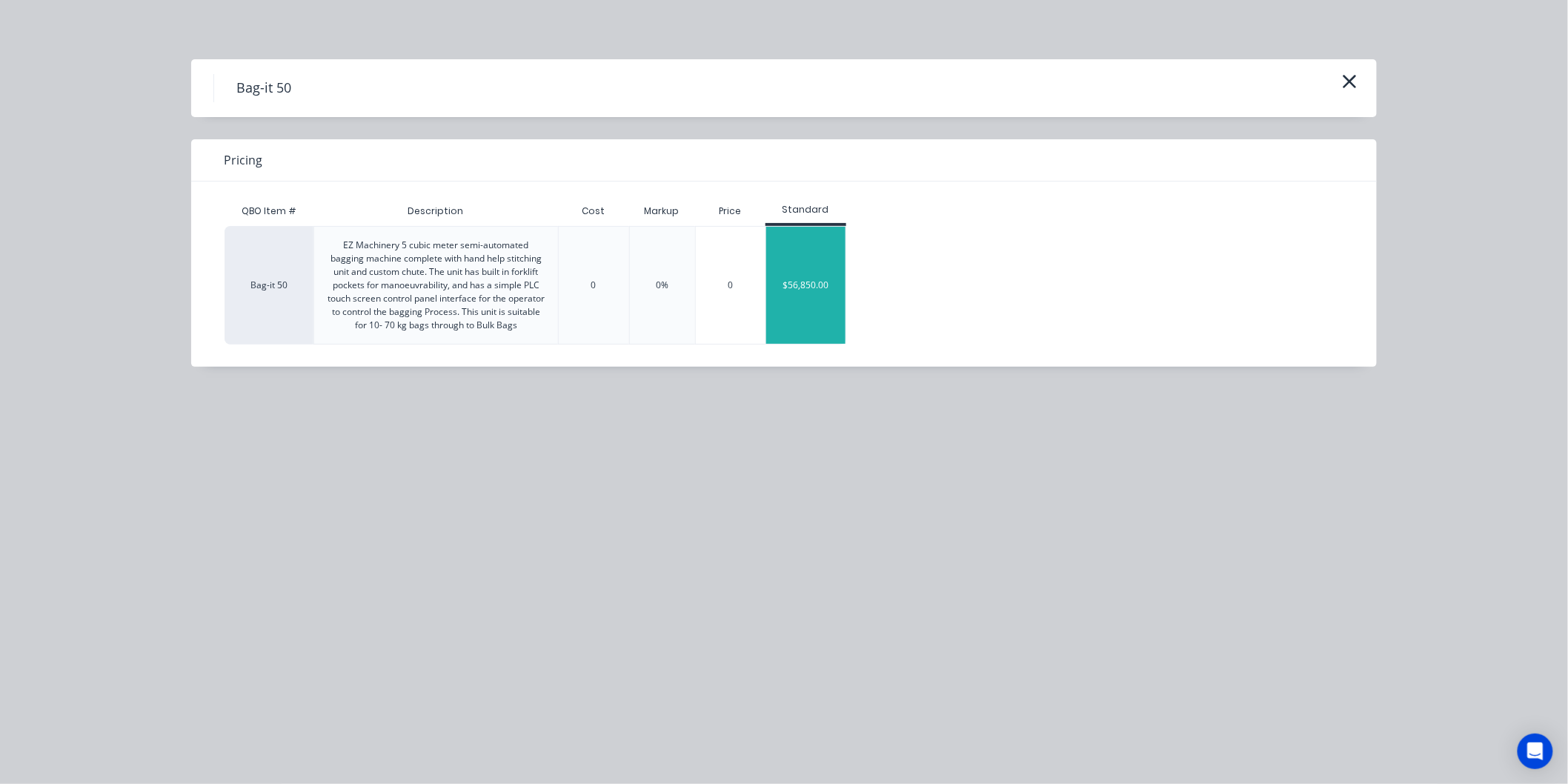
click at [816, 282] on div "$56,850.00" at bounding box center [806, 286] width 79 height 117
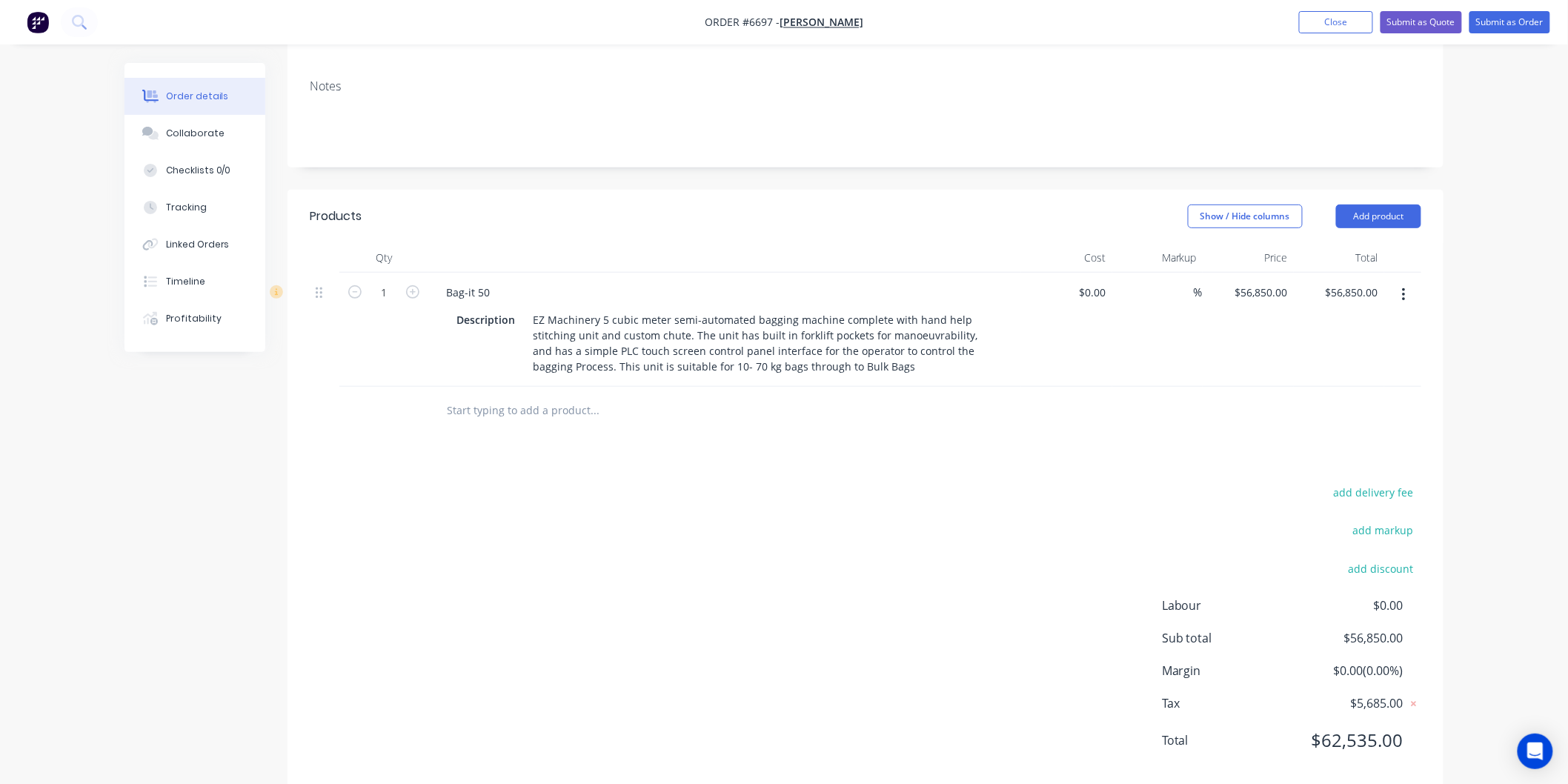
scroll to position [247, 0]
click at [1372, 204] on button "Add product" at bounding box center [1378, 215] width 86 height 23
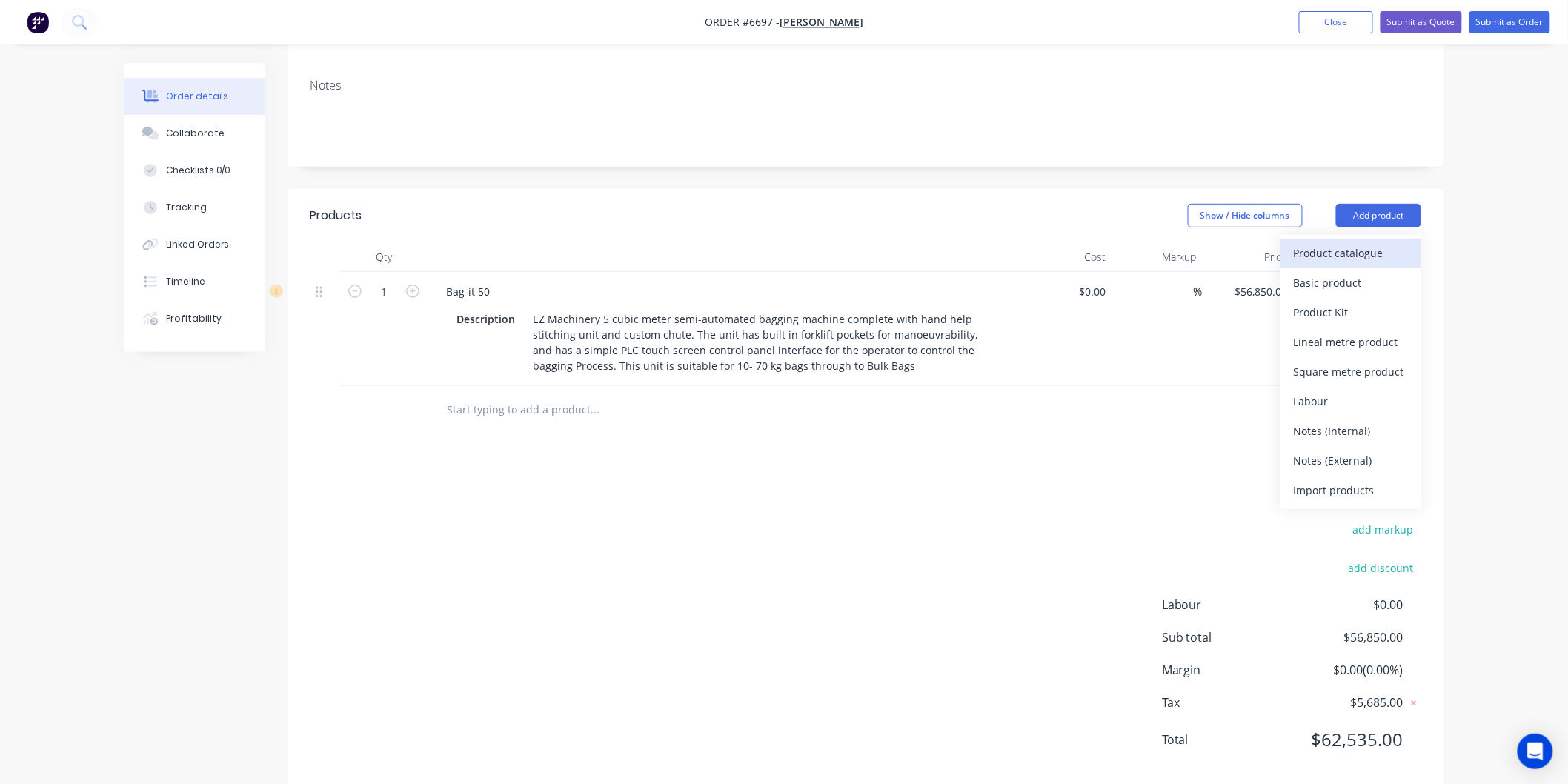
click at [1306, 242] on div "Product catalogue" at bounding box center [1350, 253] width 114 height 22
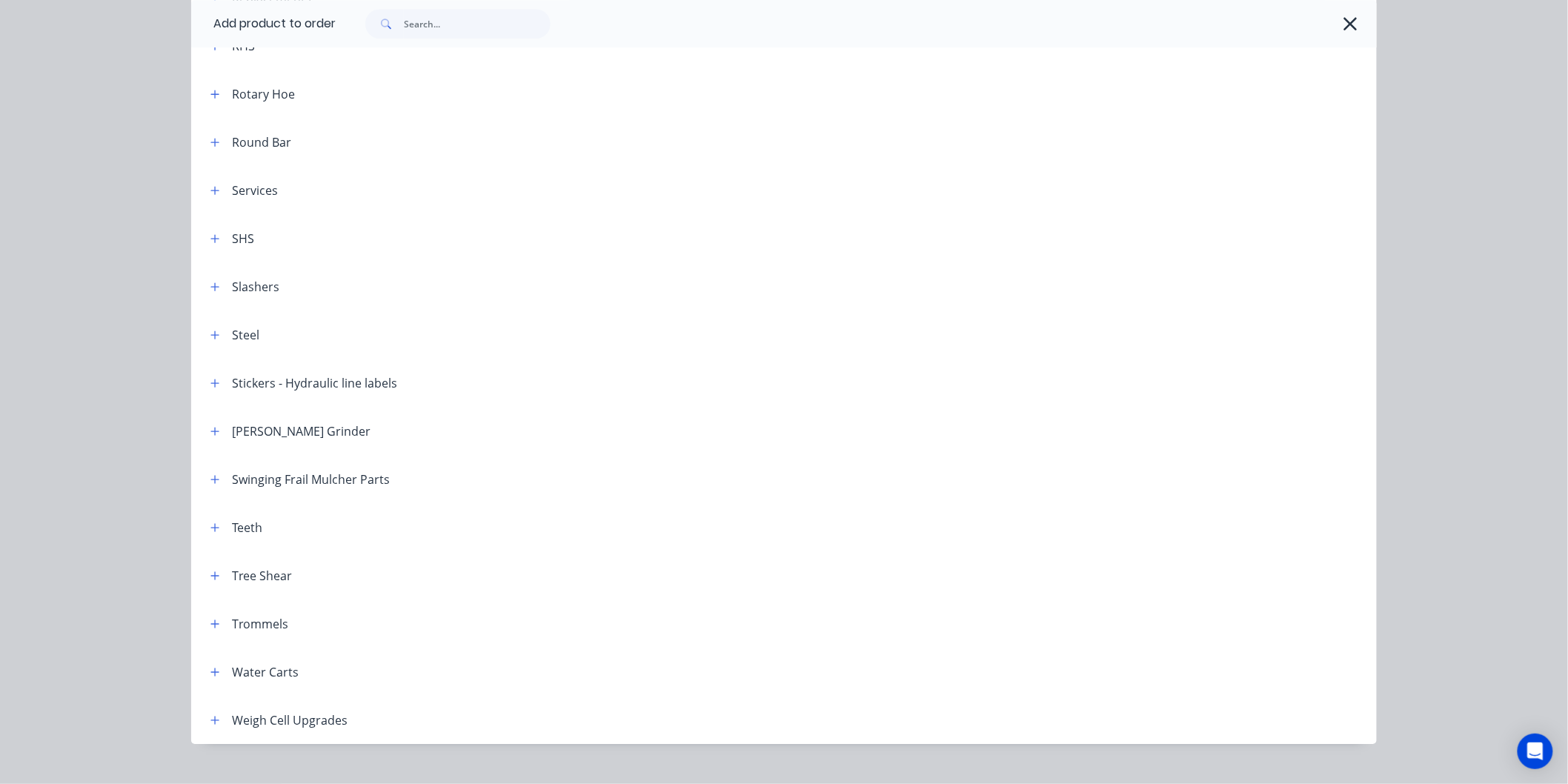
scroll to position [1754, 0]
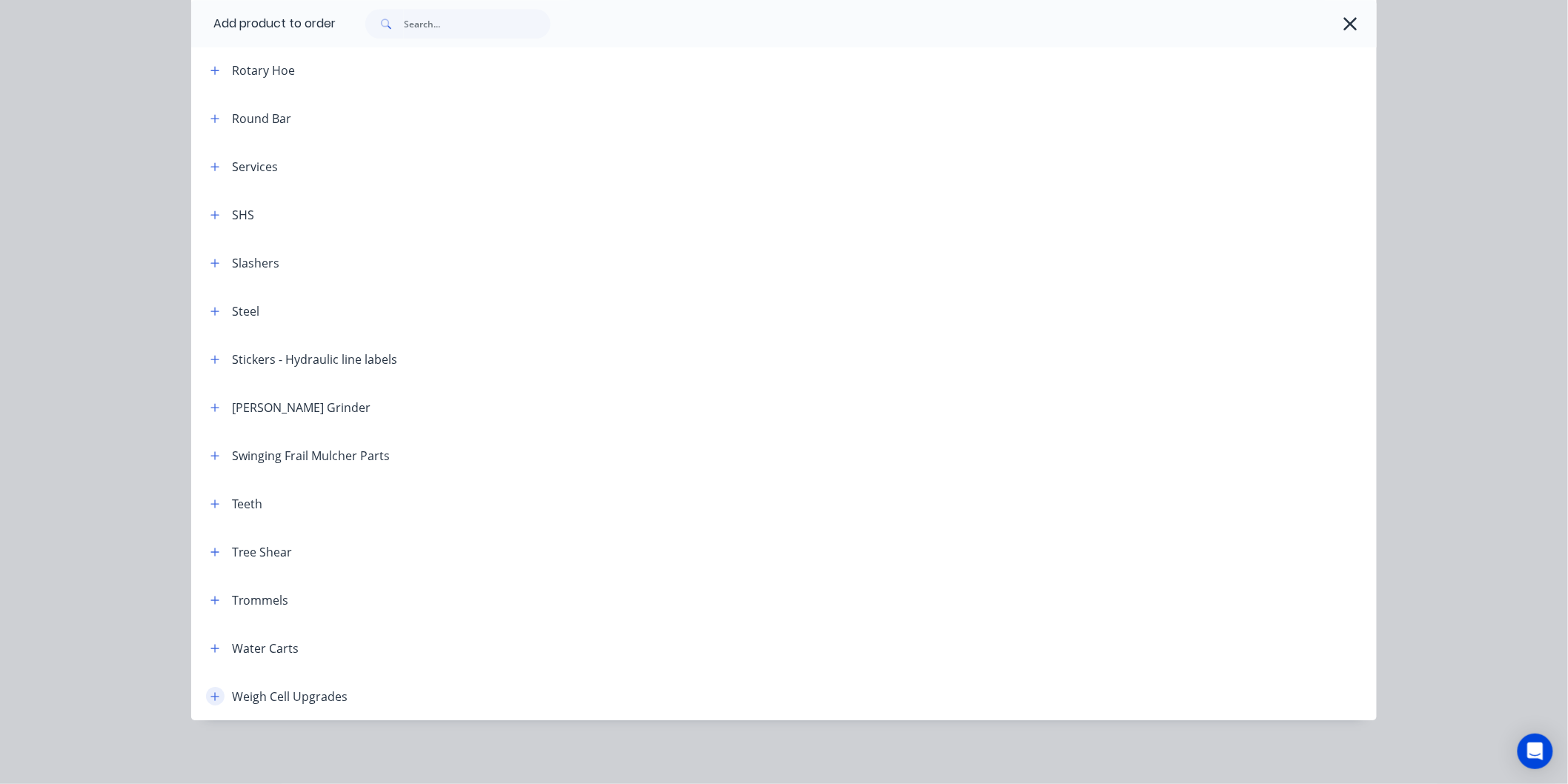
click at [210, 691] on icon "button" at bounding box center [214, 697] width 9 height 11
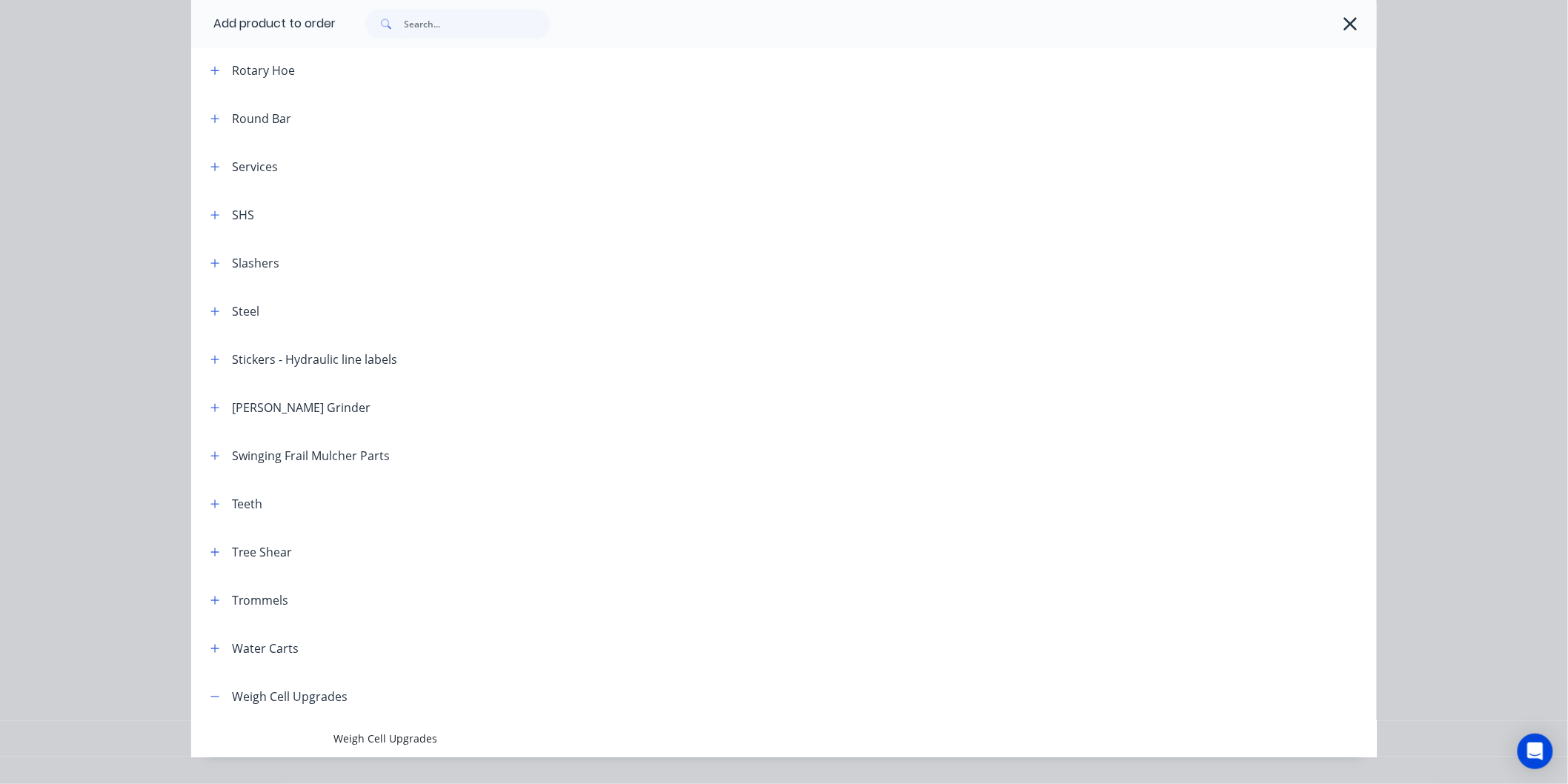
click at [351, 729] on td "Weigh Cell Upgrades" at bounding box center [855, 738] width 1044 height 37
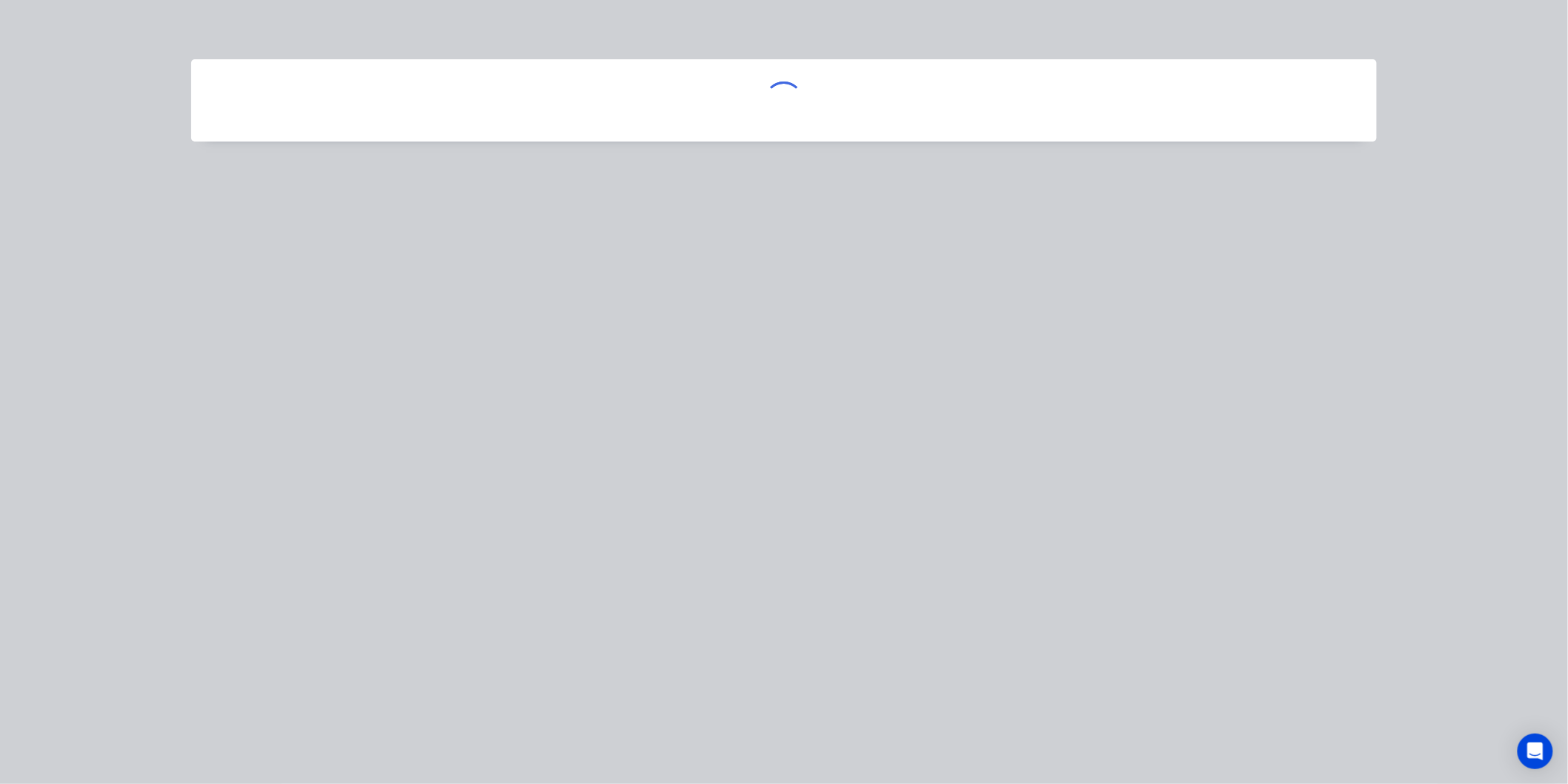
scroll to position [0, 0]
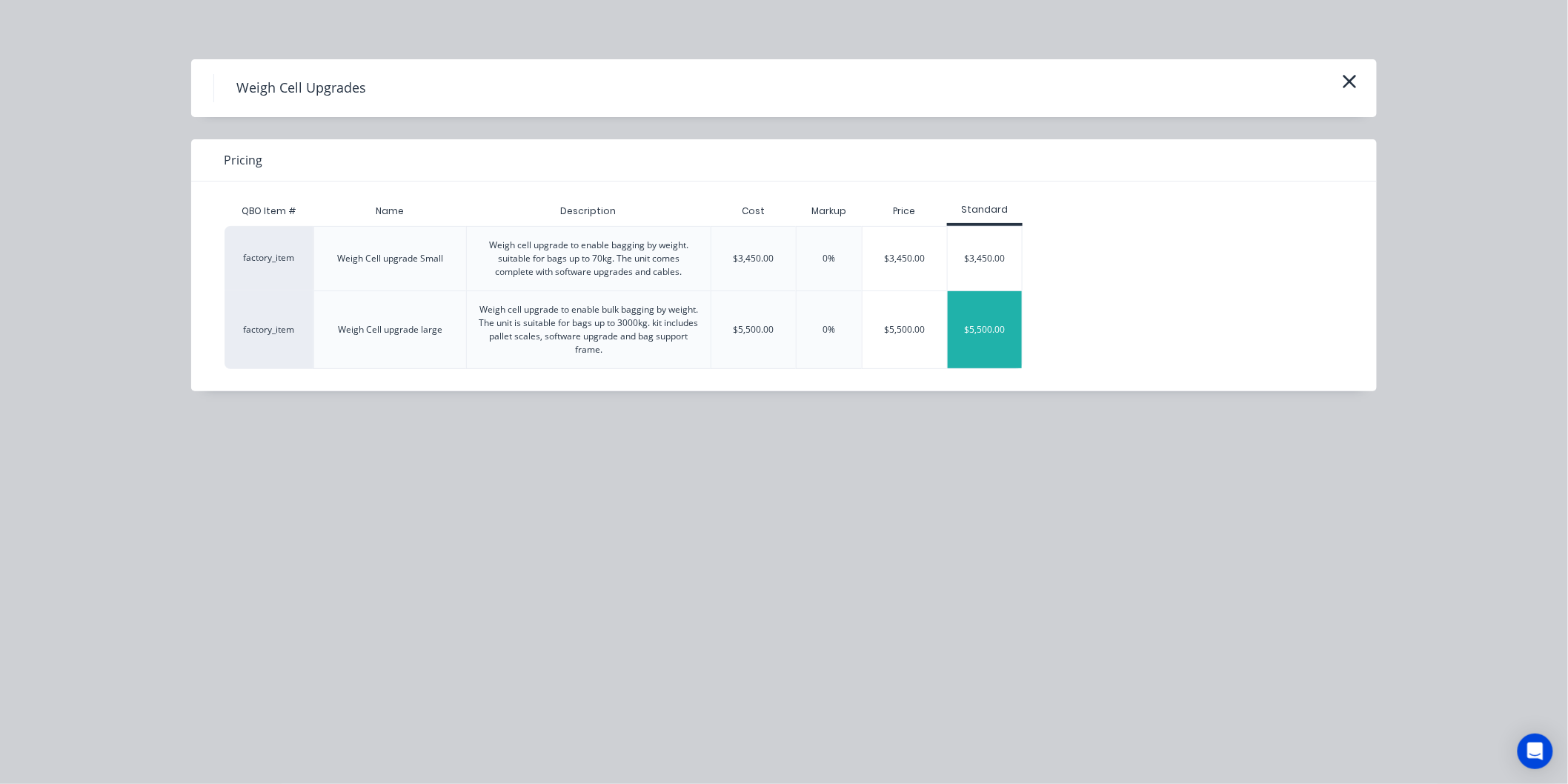
click at [979, 322] on div "$5,500.00" at bounding box center [984, 329] width 74 height 77
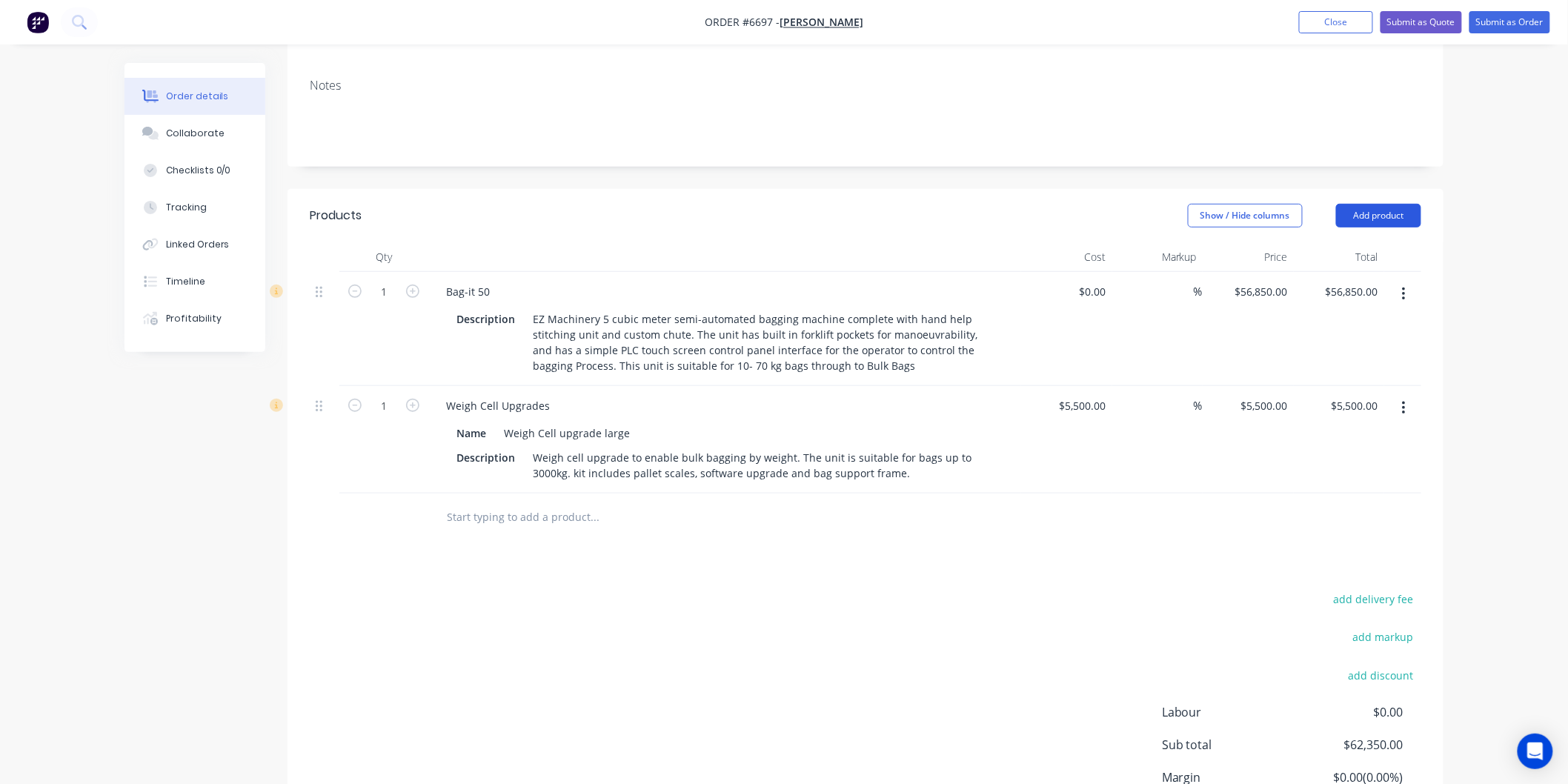
click at [1360, 204] on button "Add product" at bounding box center [1378, 215] width 86 height 23
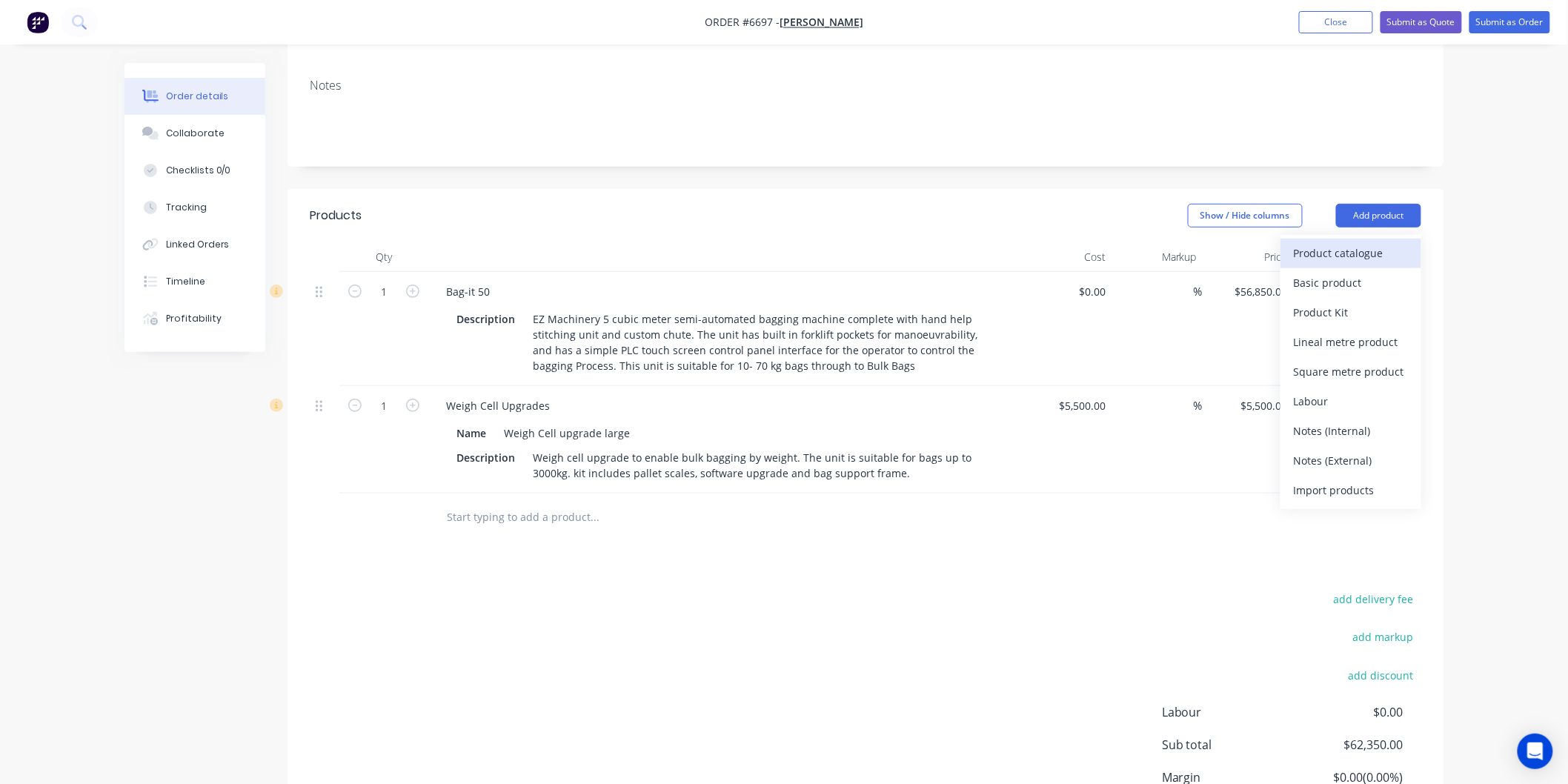
click at [1339, 242] on div "Product catalogue" at bounding box center [1350, 253] width 114 height 22
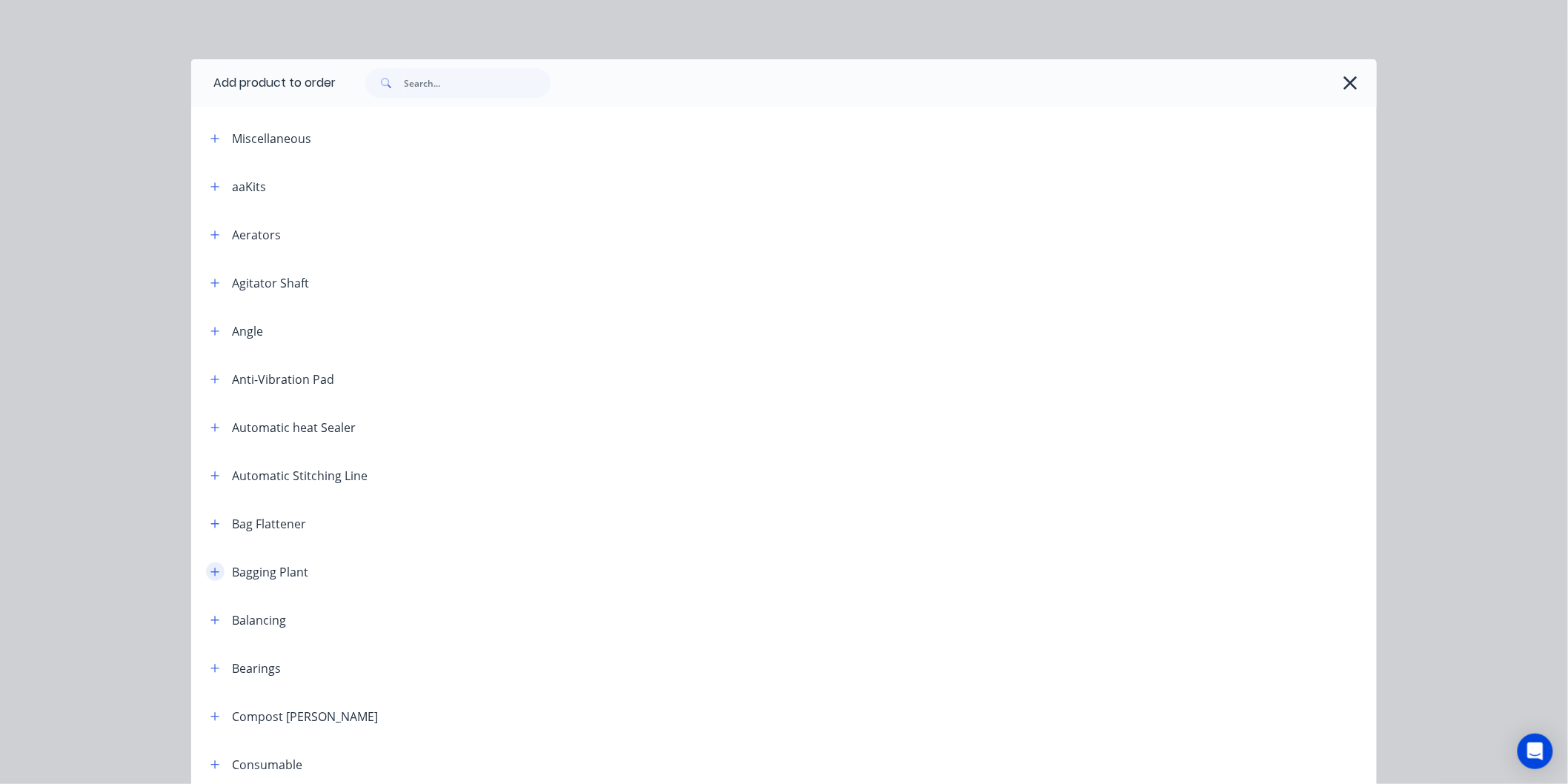
click at [211, 576] on icon "button" at bounding box center [214, 572] width 9 height 11
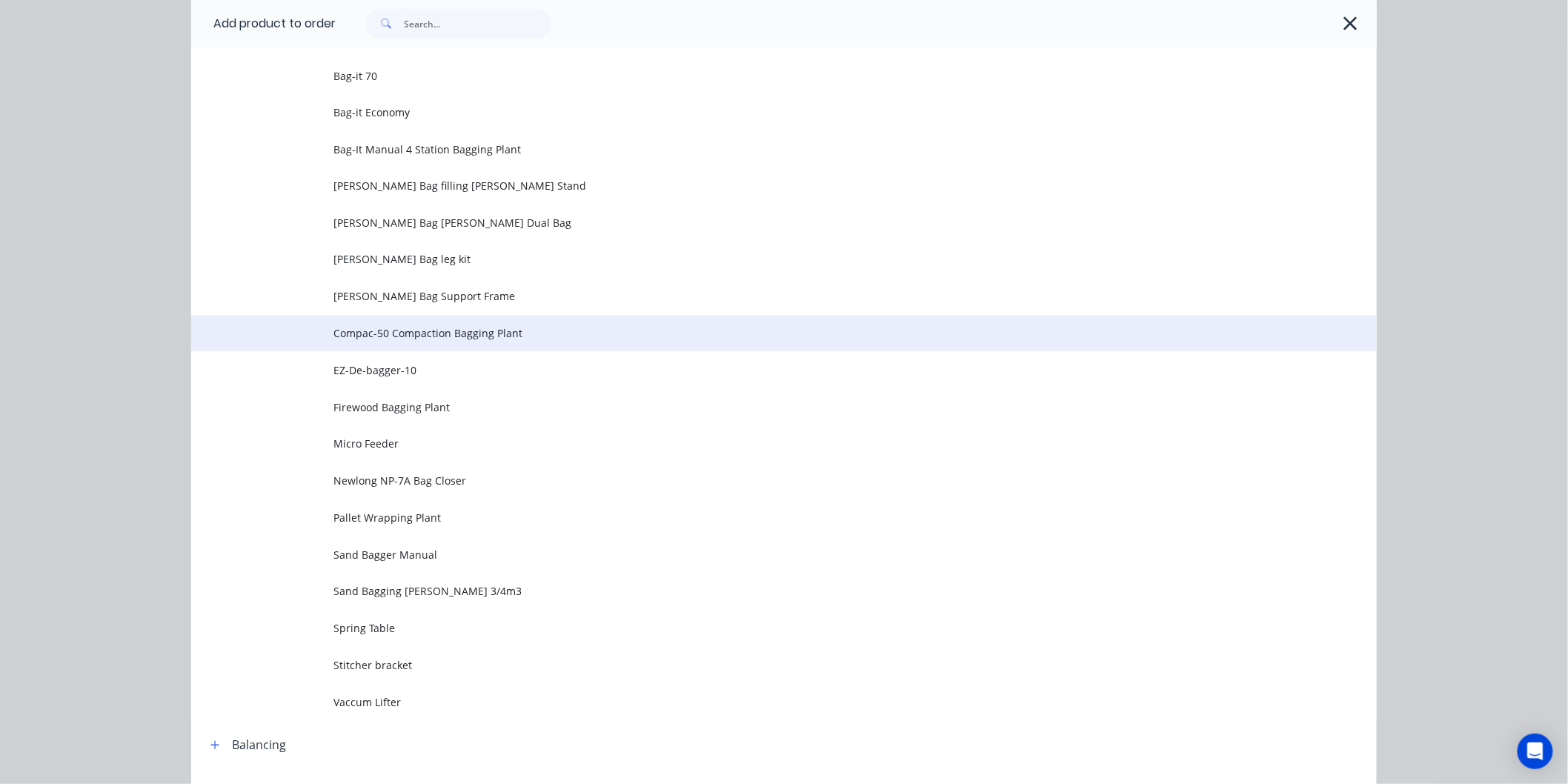
scroll to position [1152, 0]
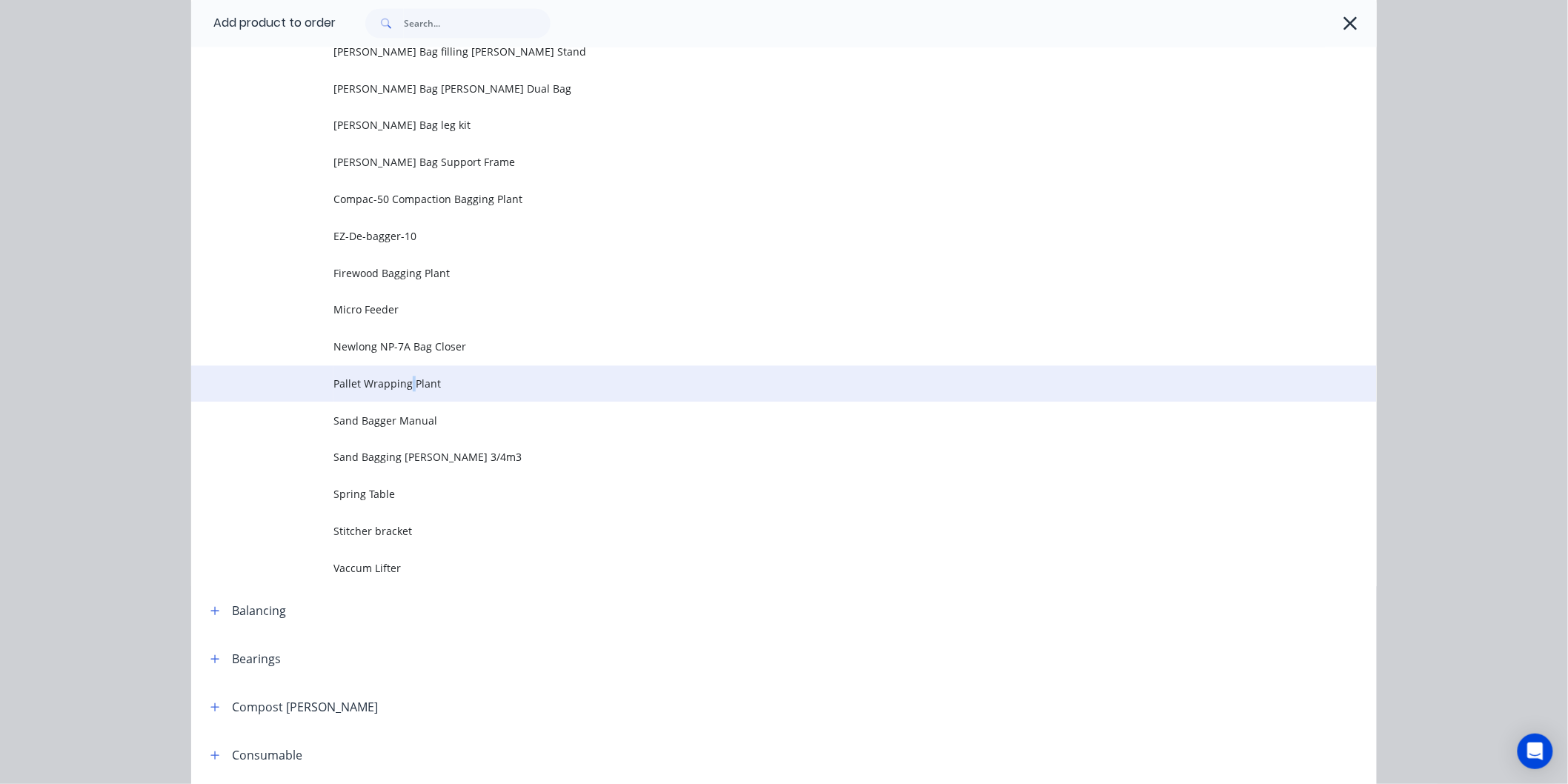
click at [405, 375] on td "Pallet Wrapping Plant" at bounding box center [855, 384] width 1044 height 37
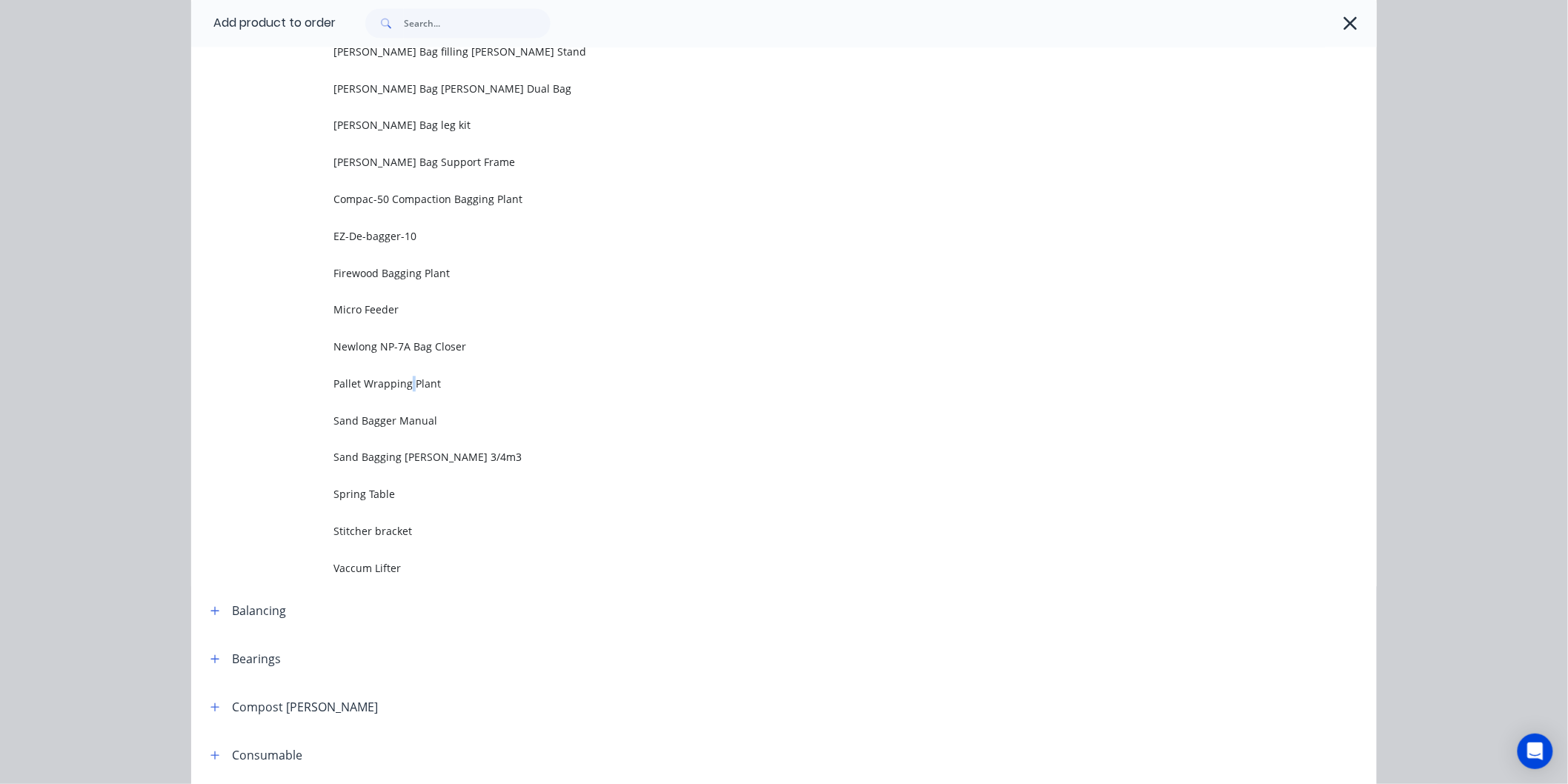
scroll to position [0, 0]
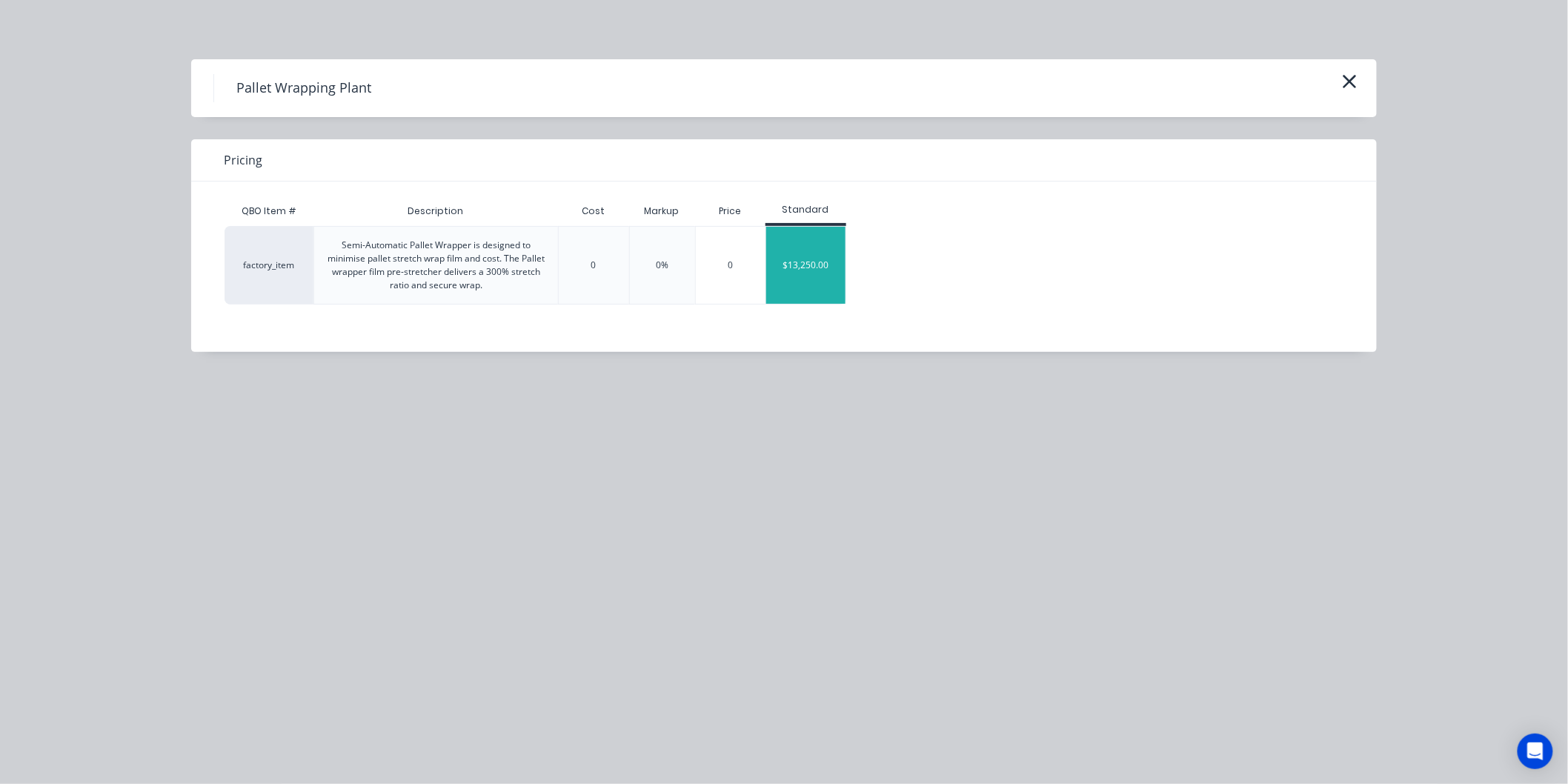
click at [803, 264] on div "$13,250.00" at bounding box center [806, 265] width 79 height 77
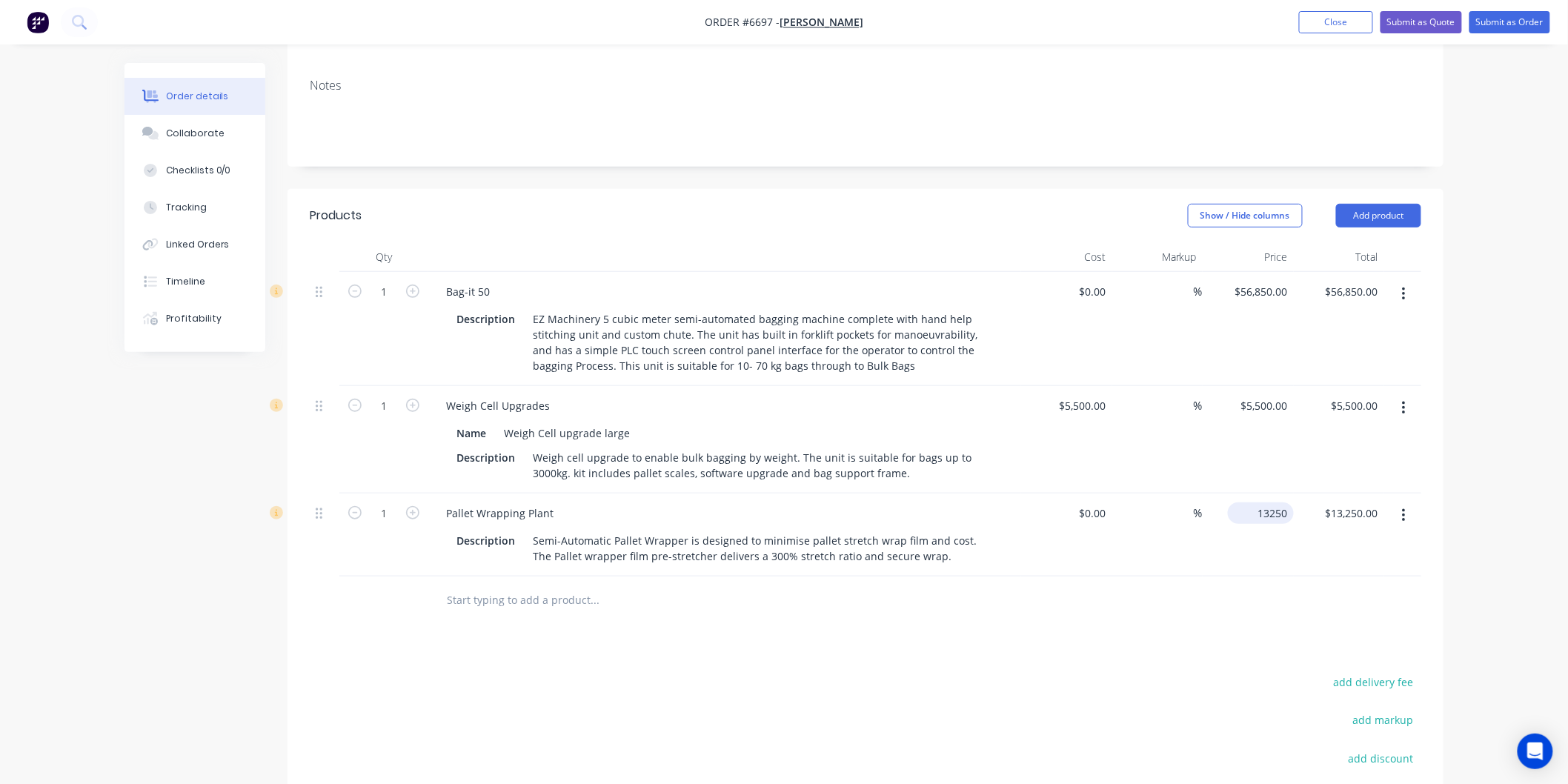
click at [1249, 494] on div "13250 $13,250.00" at bounding box center [1247, 535] width 91 height 83
click at [1269, 502] on input "13250" at bounding box center [1274, 513] width 37 height 22
click at [1279, 502] on input "13250" at bounding box center [1274, 513] width 37 height 22
type input "$14,258.00"
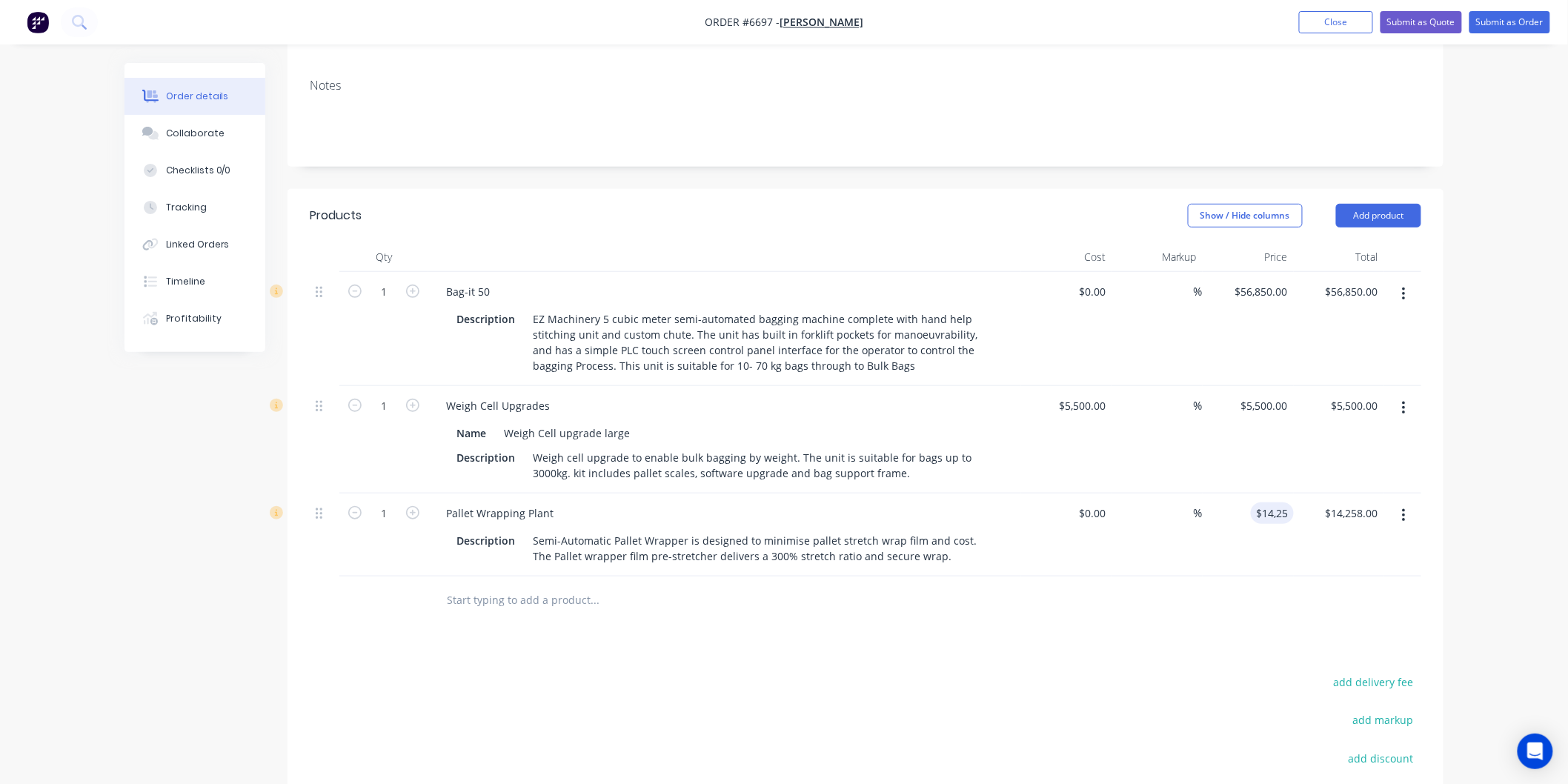
click at [1306, 577] on div at bounding box center [865, 600] width 1111 height 48
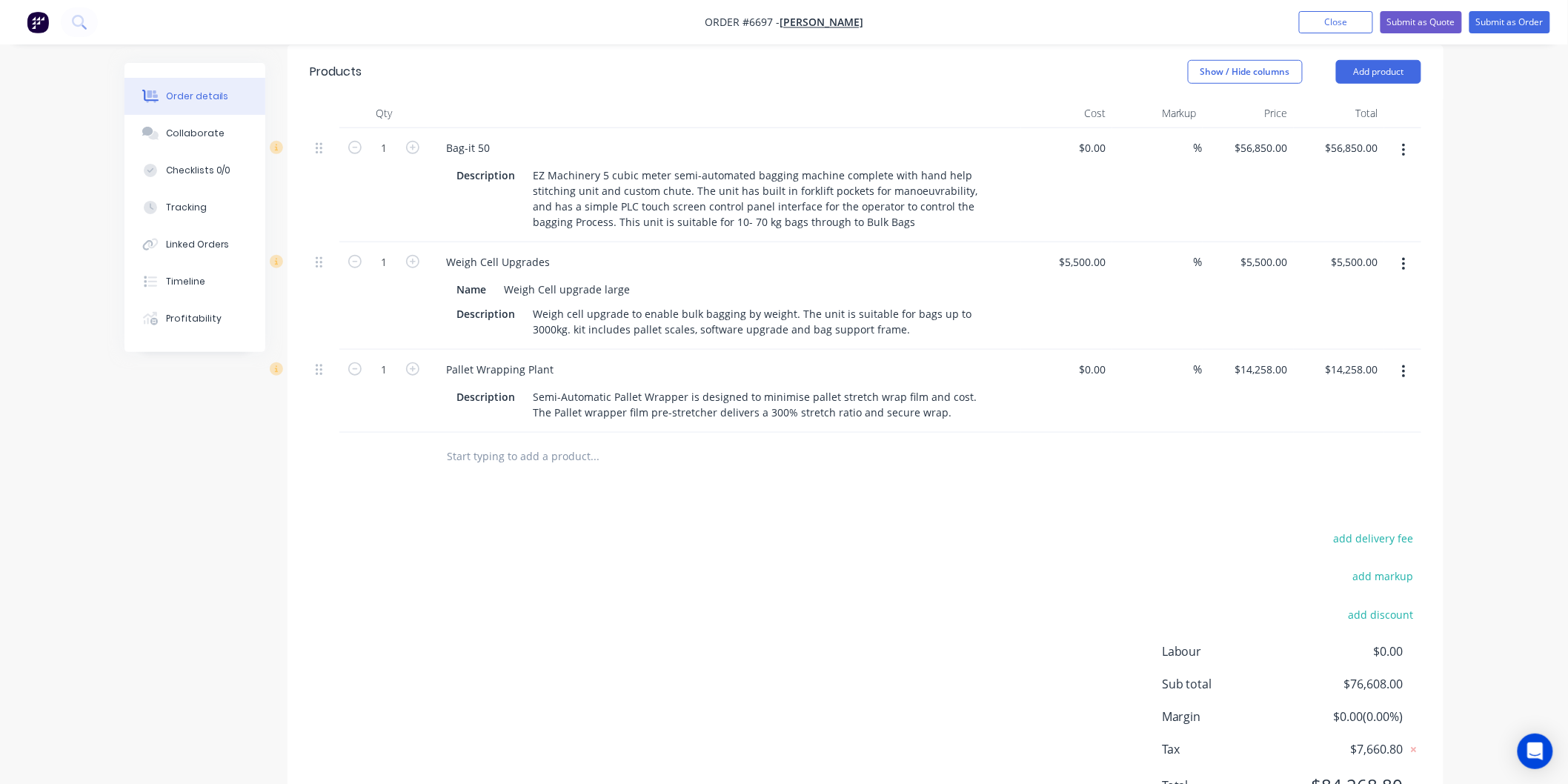
scroll to position [361, 0]
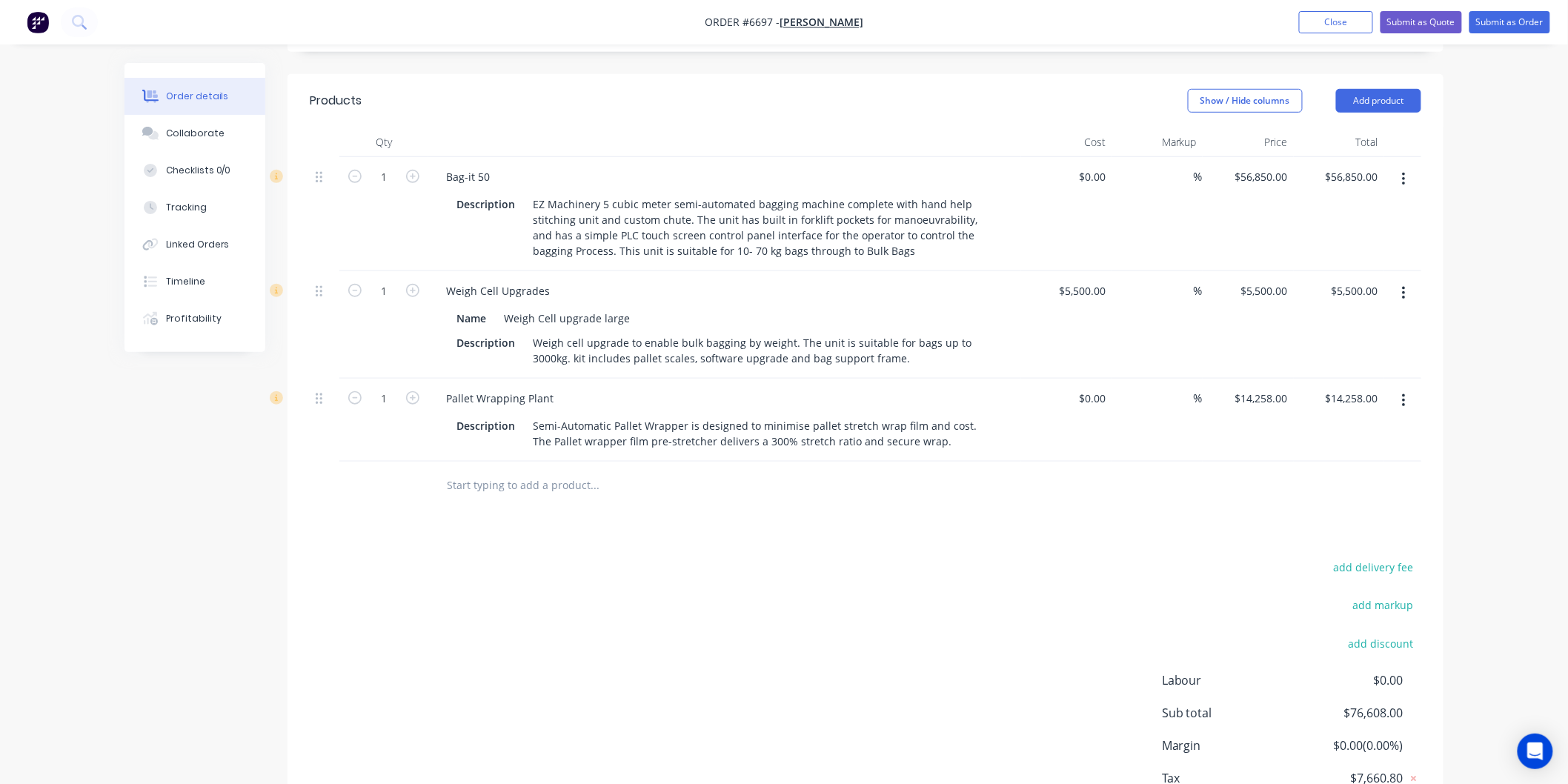
click at [1399, 280] on button "button" at bounding box center [1403, 294] width 35 height 27
click at [1320, 410] on div "Delete" at bounding box center [1350, 421] width 114 height 22
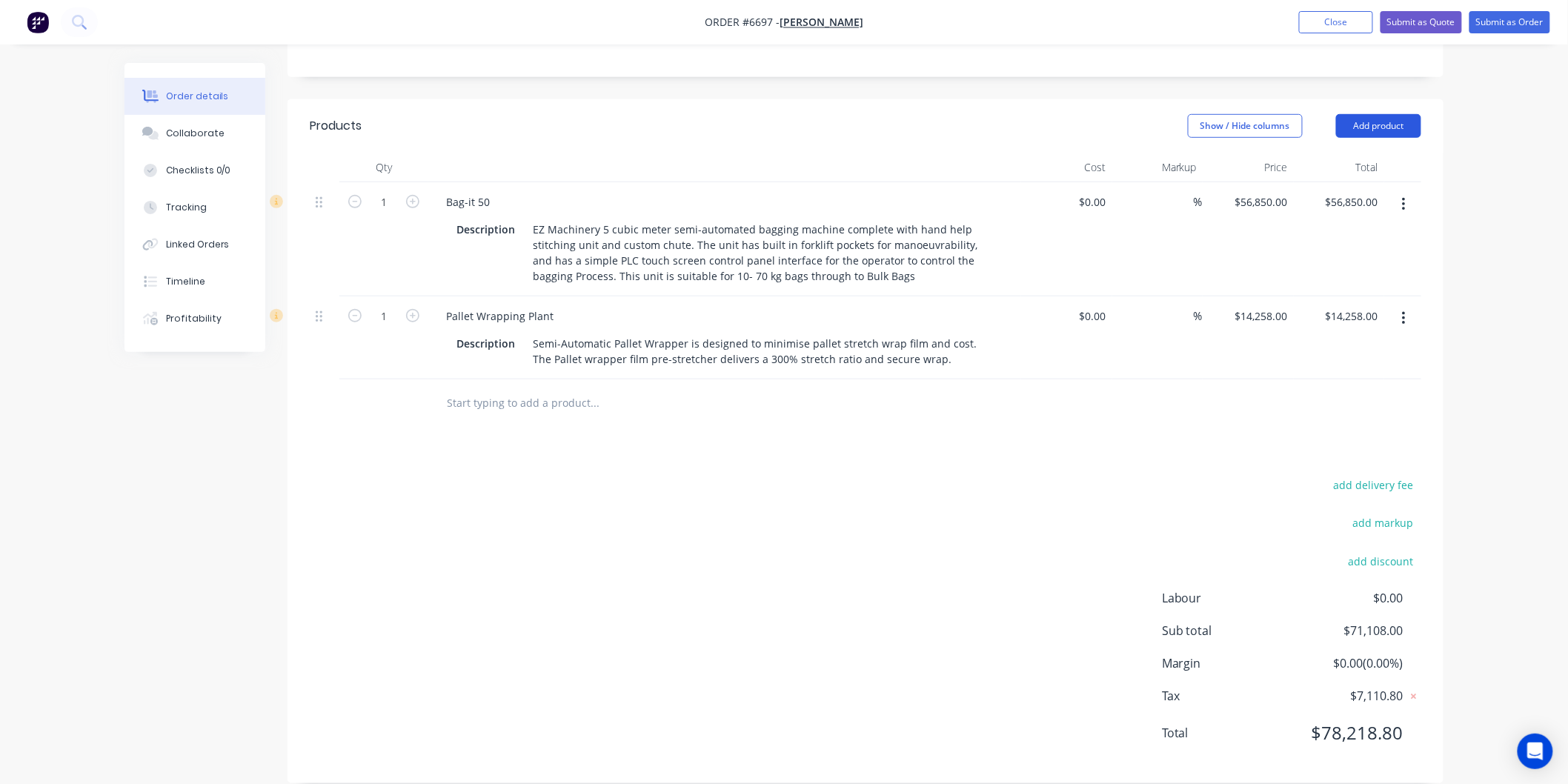
click at [1390, 114] on button "Add product" at bounding box center [1378, 126] width 86 height 23
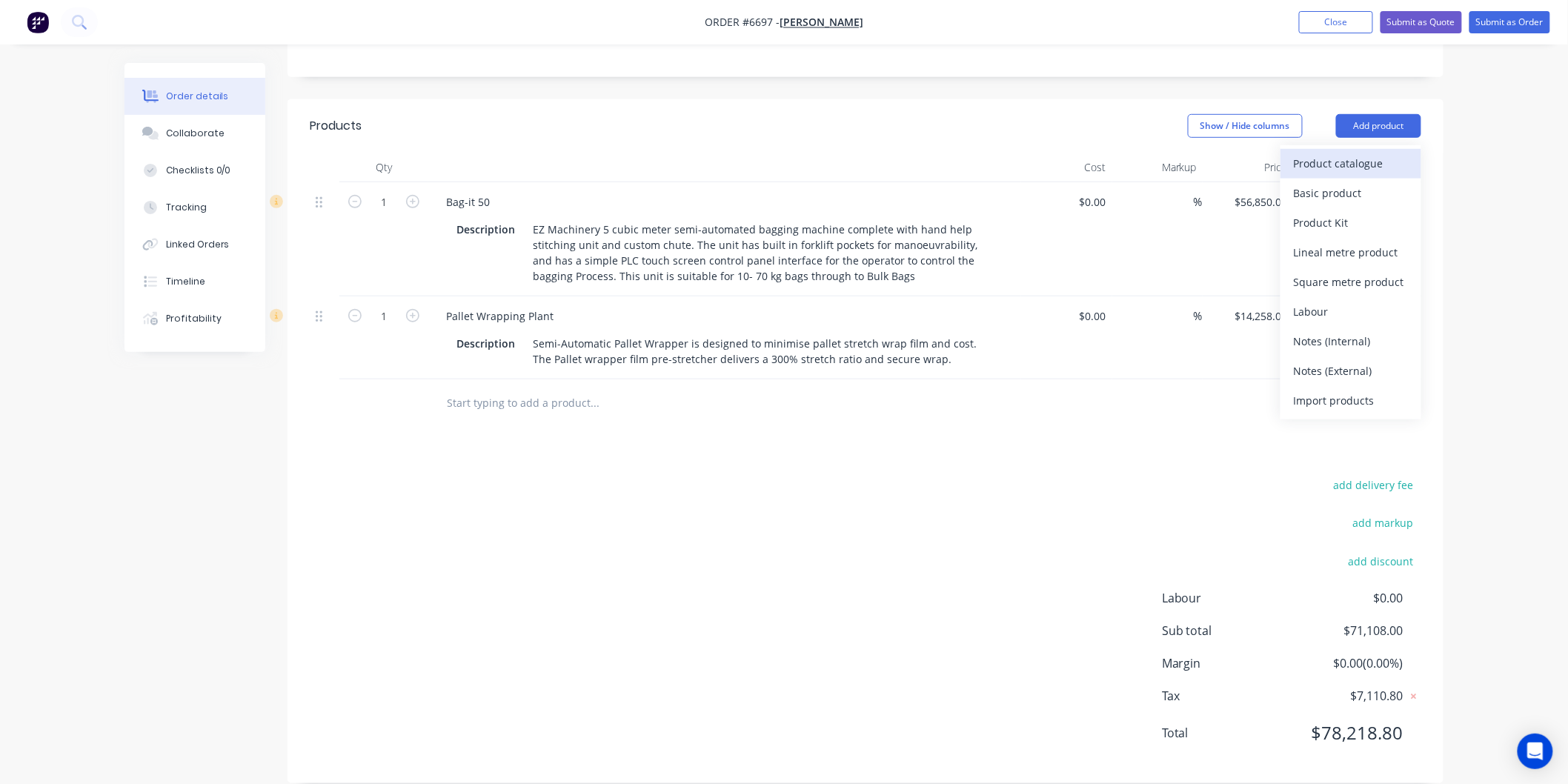
click at [1336, 152] on div "Product catalogue" at bounding box center [1350, 163] width 114 height 22
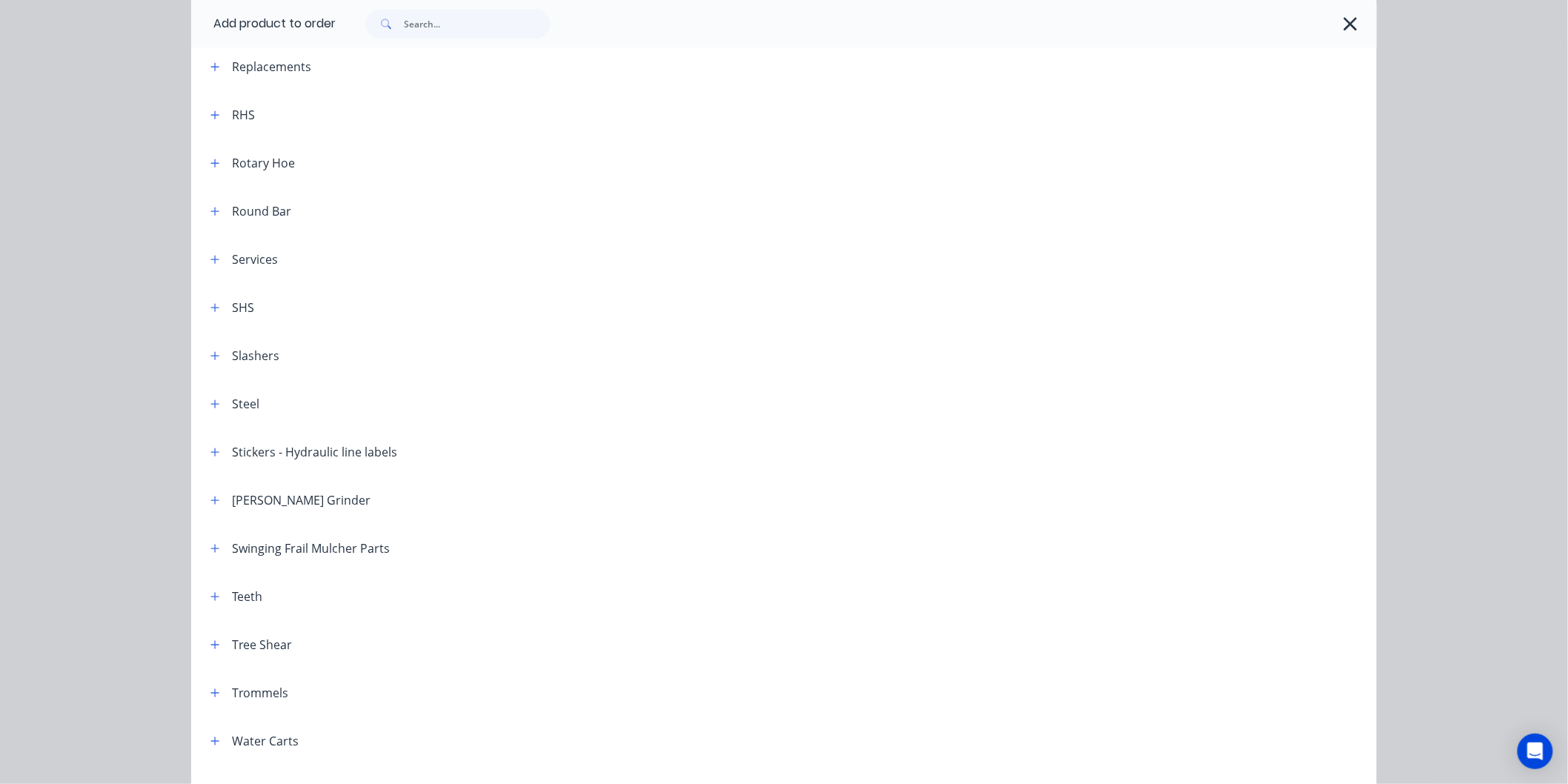
scroll to position [1754, 0]
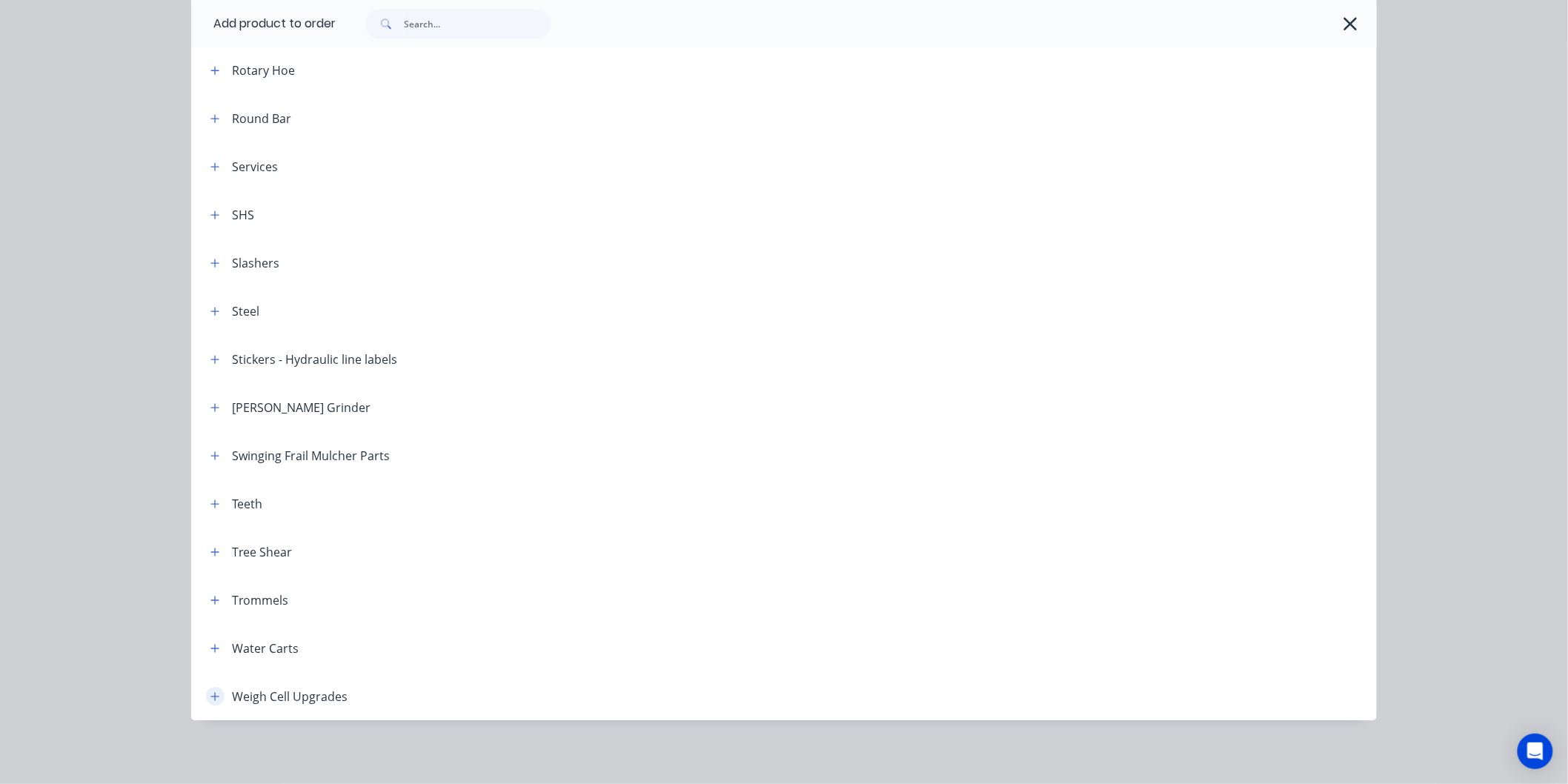
click at [211, 693] on icon "button" at bounding box center [214, 696] width 8 height 8
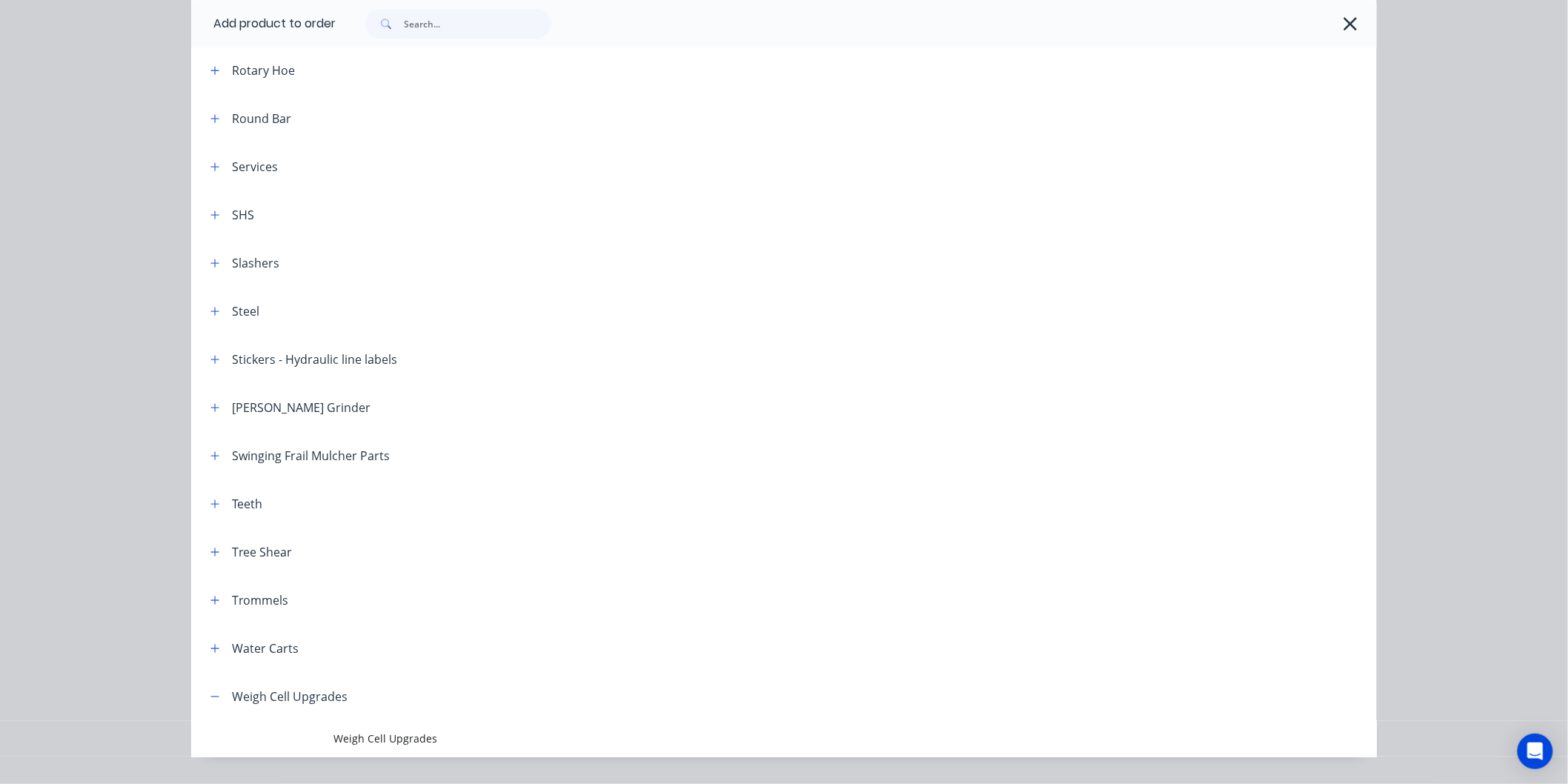
drag, startPoint x: 404, startPoint y: 731, endPoint x: 412, endPoint y: 732, distance: 8.1
click at [407, 731] on span "Weigh Cell Upgrades" at bounding box center [751, 738] width 834 height 15
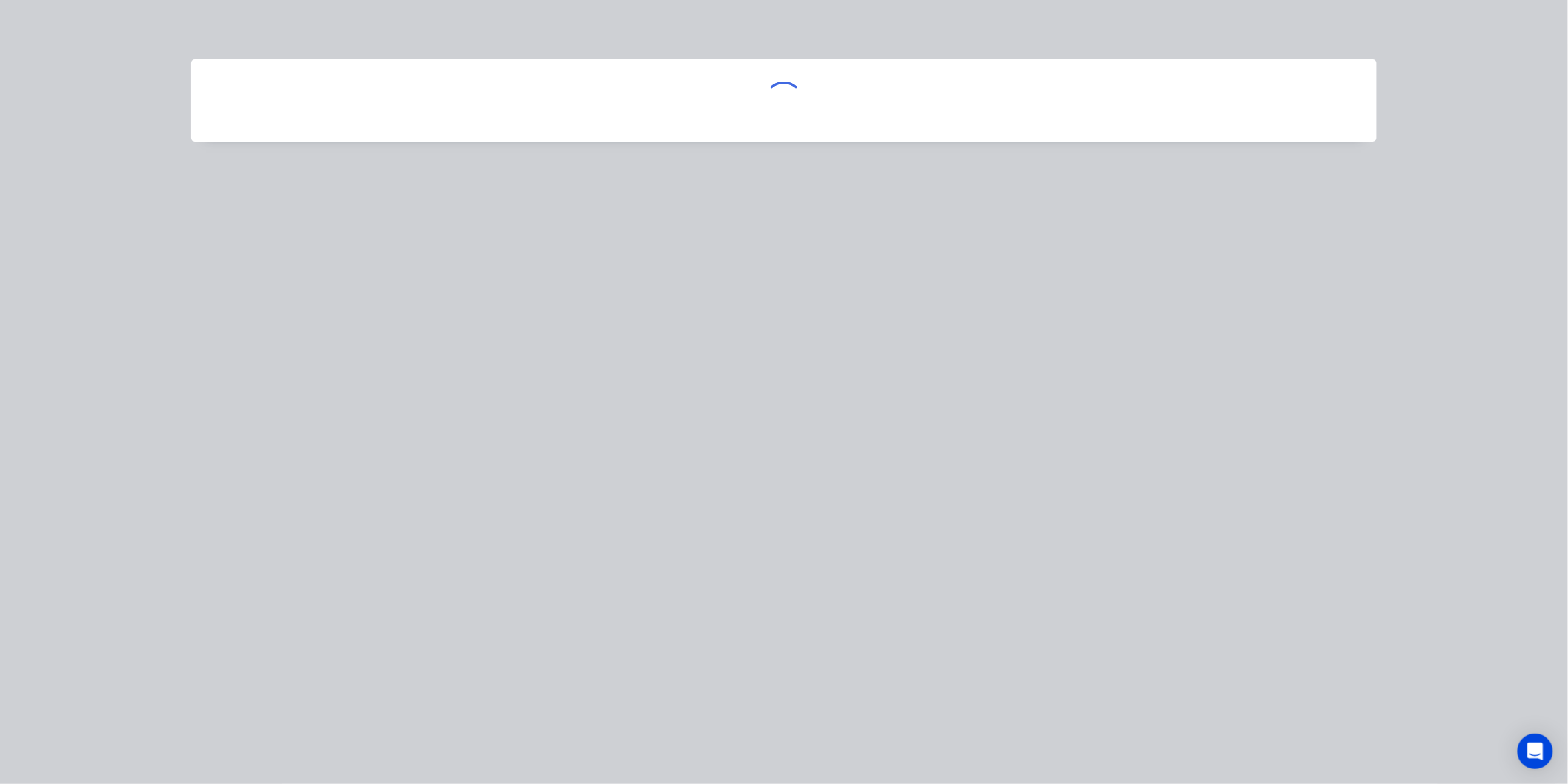
scroll to position [0, 0]
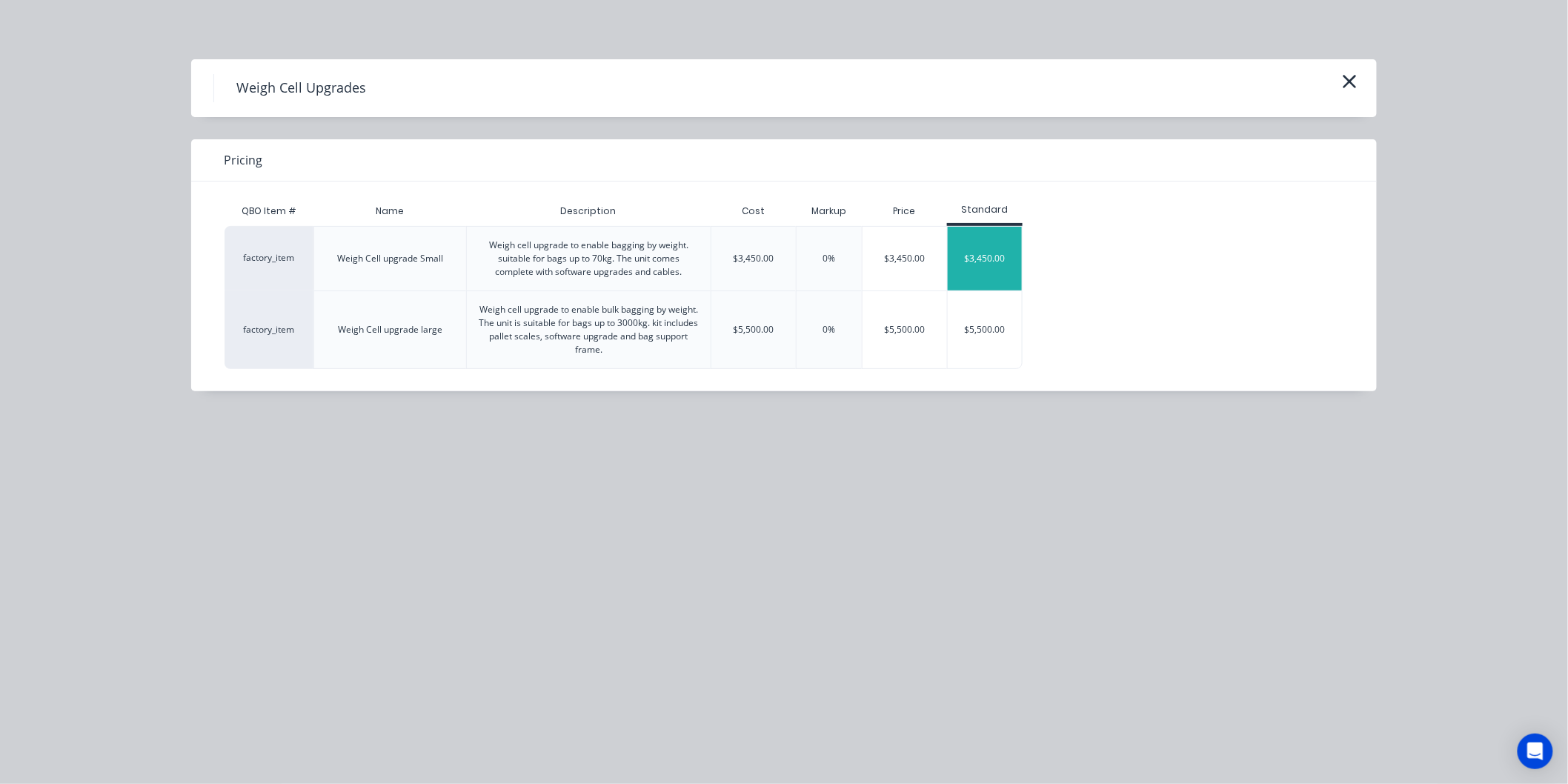
click at [980, 250] on div "$3,450.00" at bounding box center [984, 259] width 74 height 64
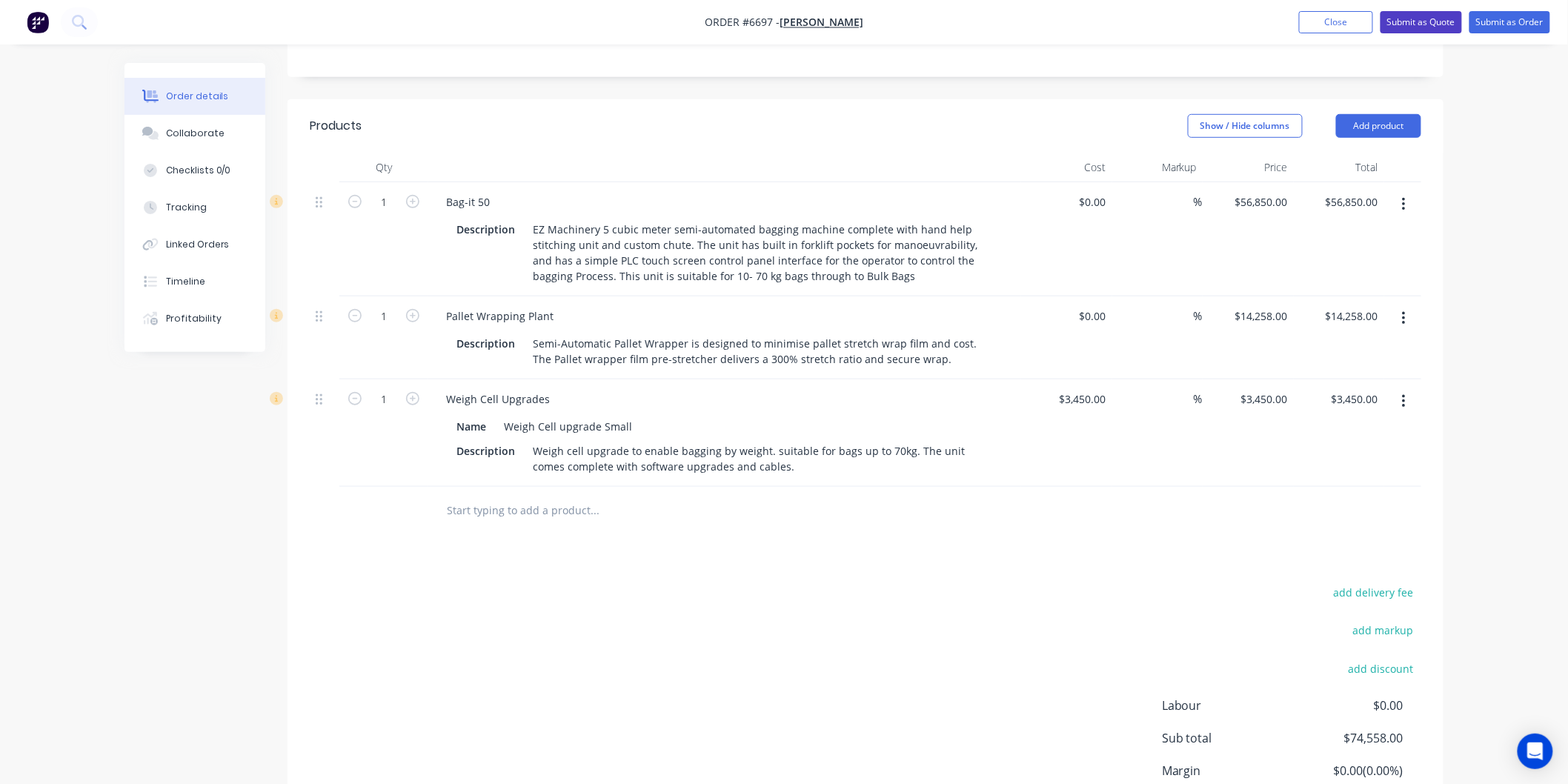
click at [1427, 17] on button "Submit as Quote" at bounding box center [1421, 22] width 81 height 23
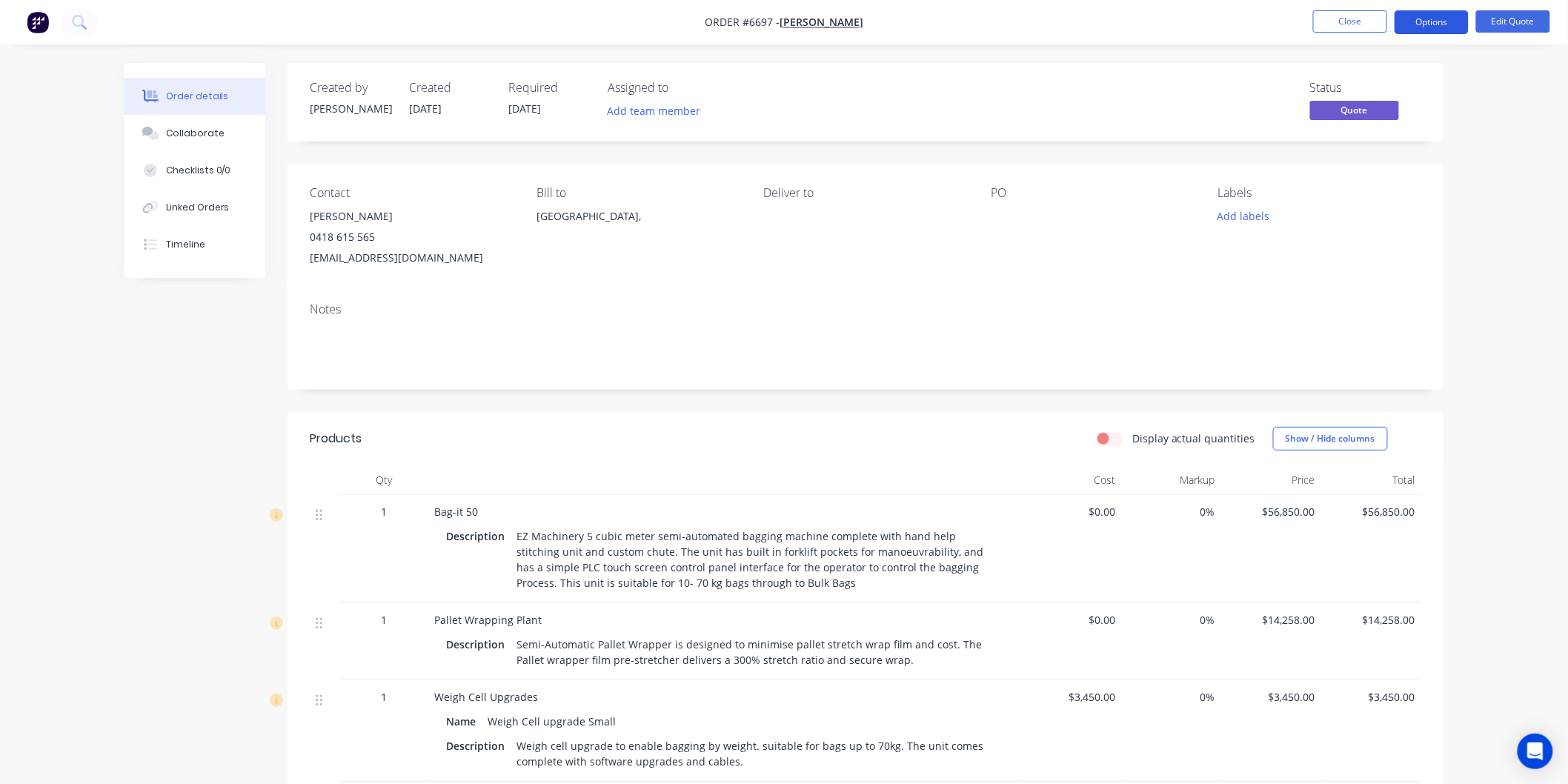
click at [1430, 21] on button "Options" at bounding box center [1431, 23] width 74 height 23
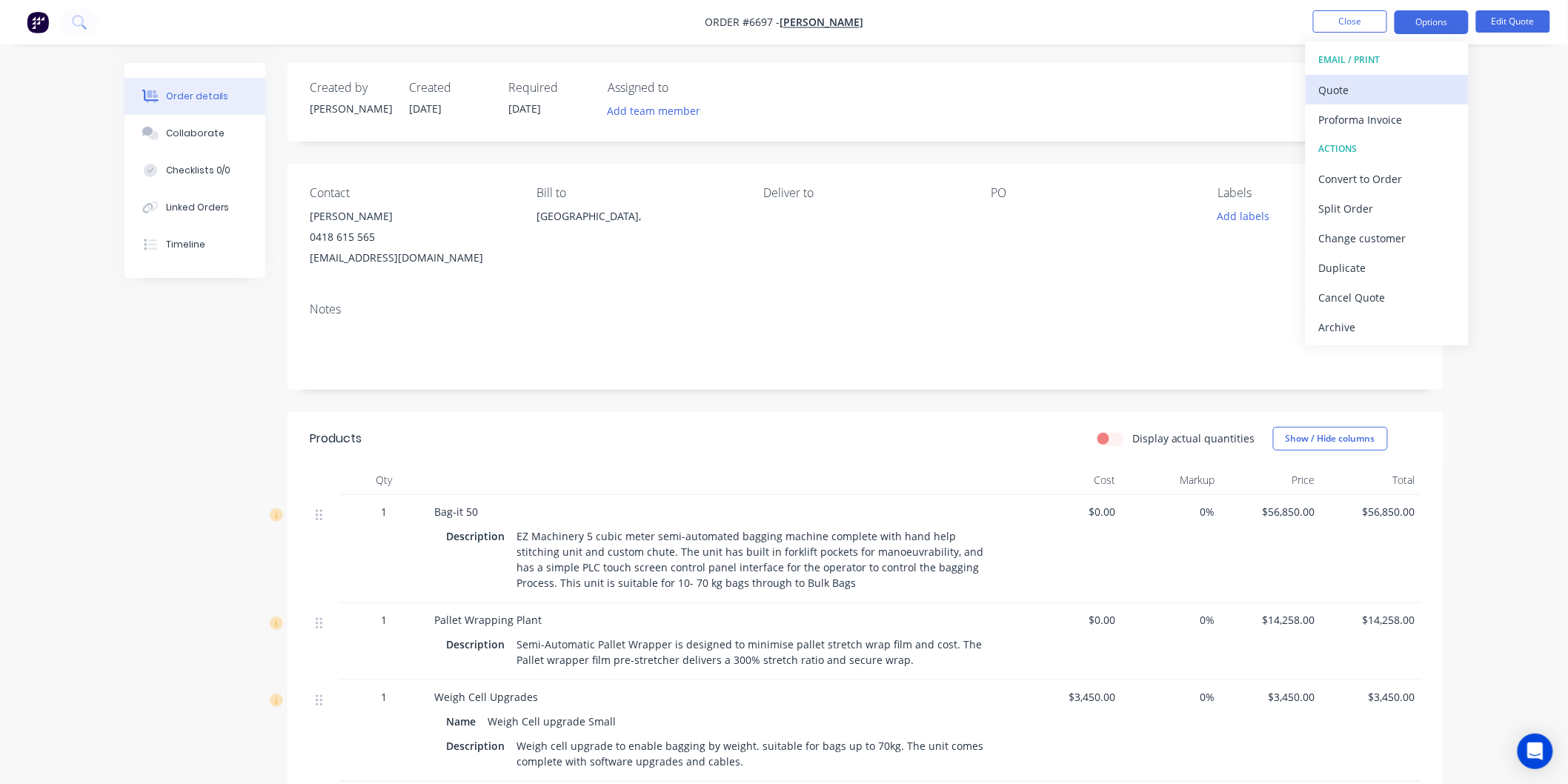
click at [1345, 87] on div "Quote" at bounding box center [1386, 90] width 136 height 22
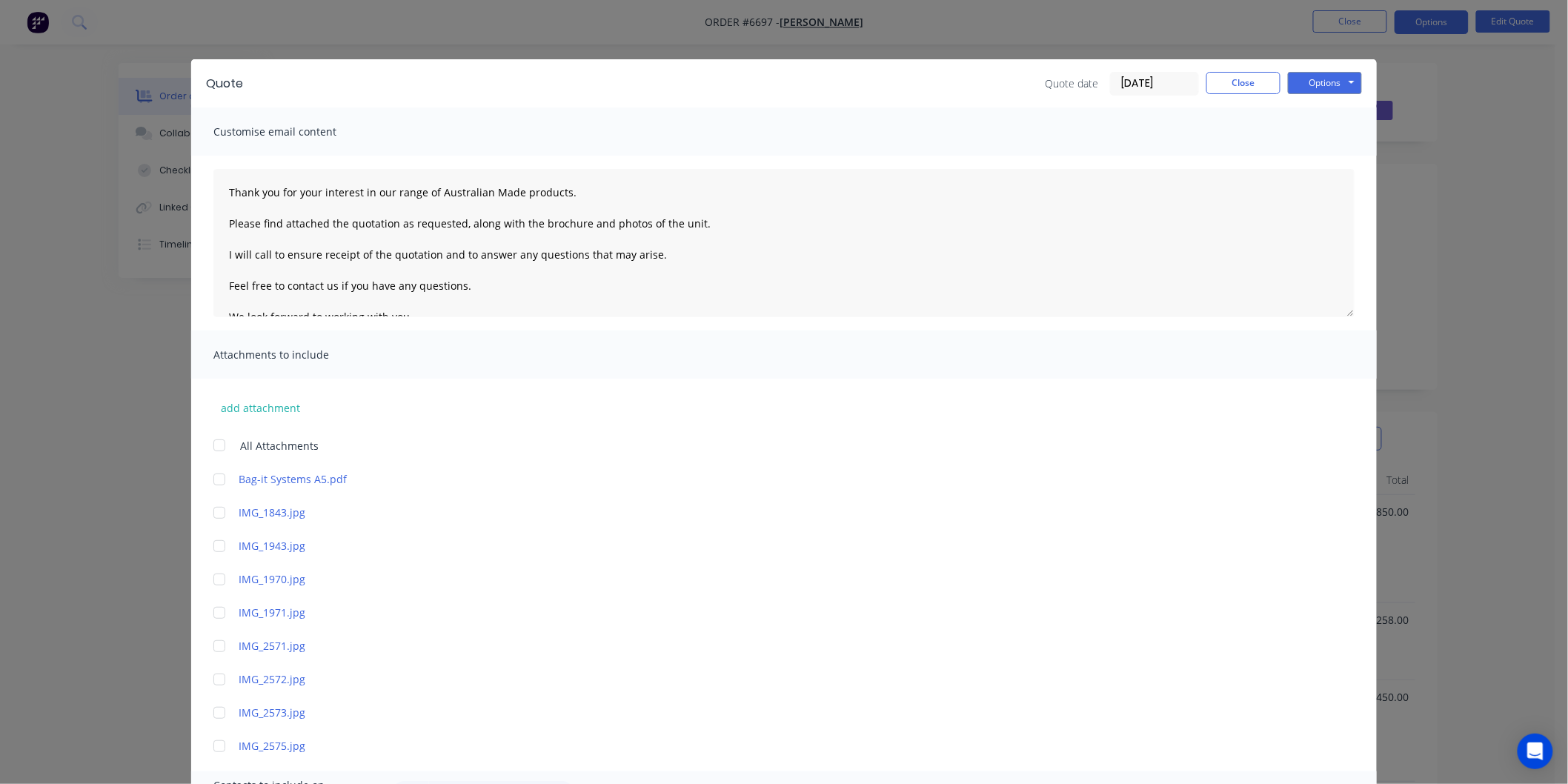
click at [217, 449] on div at bounding box center [219, 445] width 30 height 30
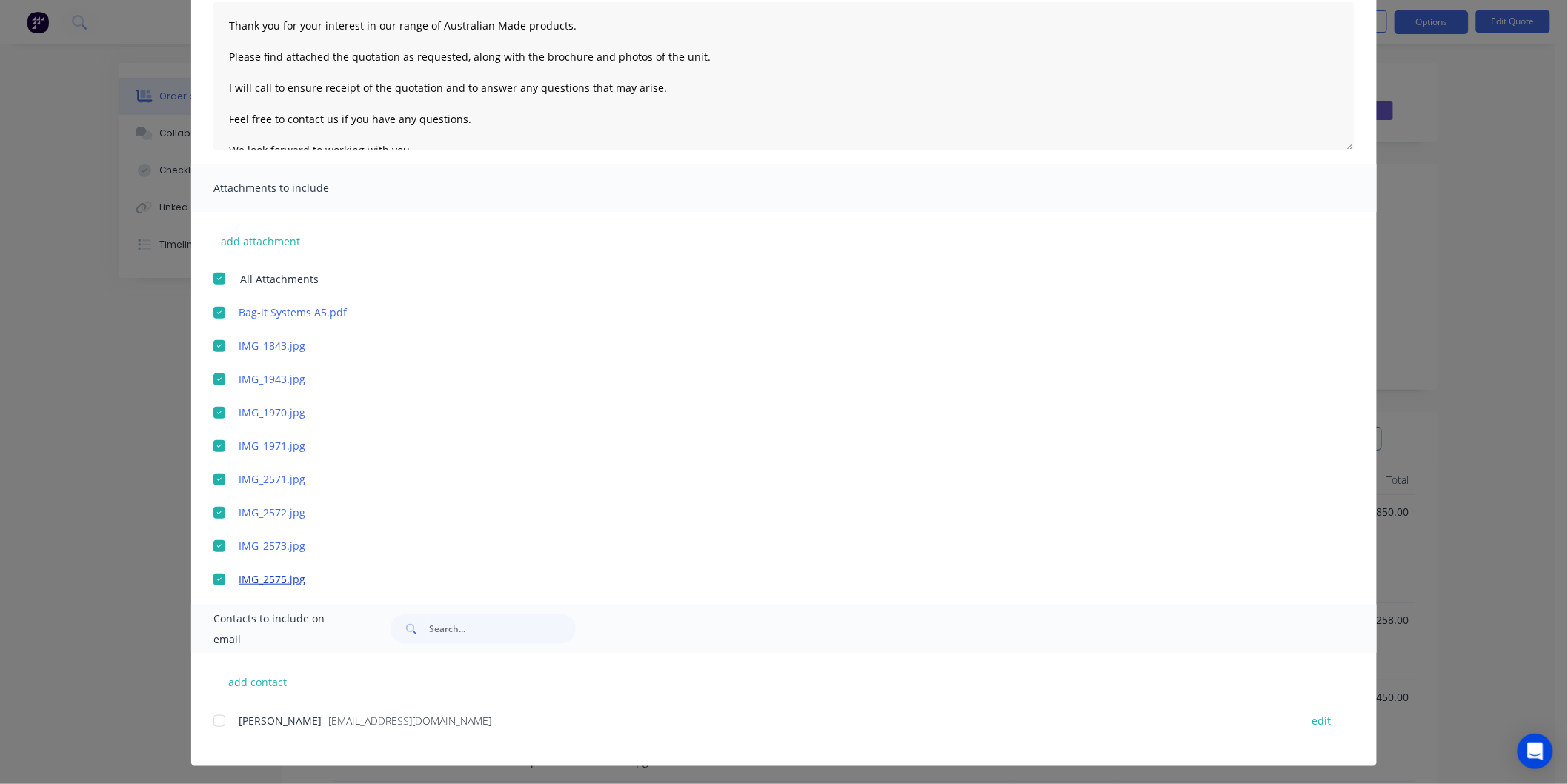
scroll to position [169, 0]
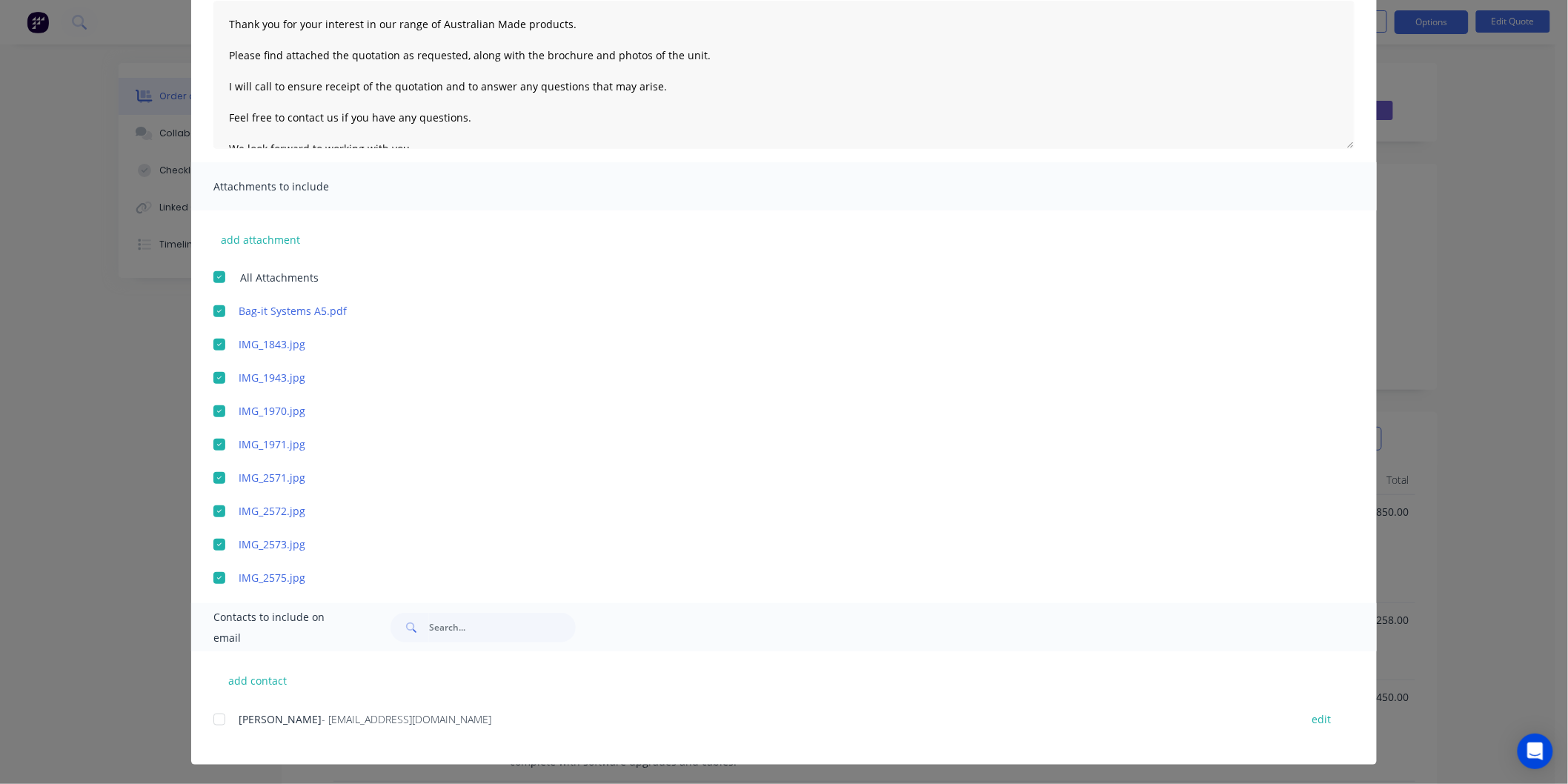
click at [208, 717] on div at bounding box center [219, 719] width 30 height 30
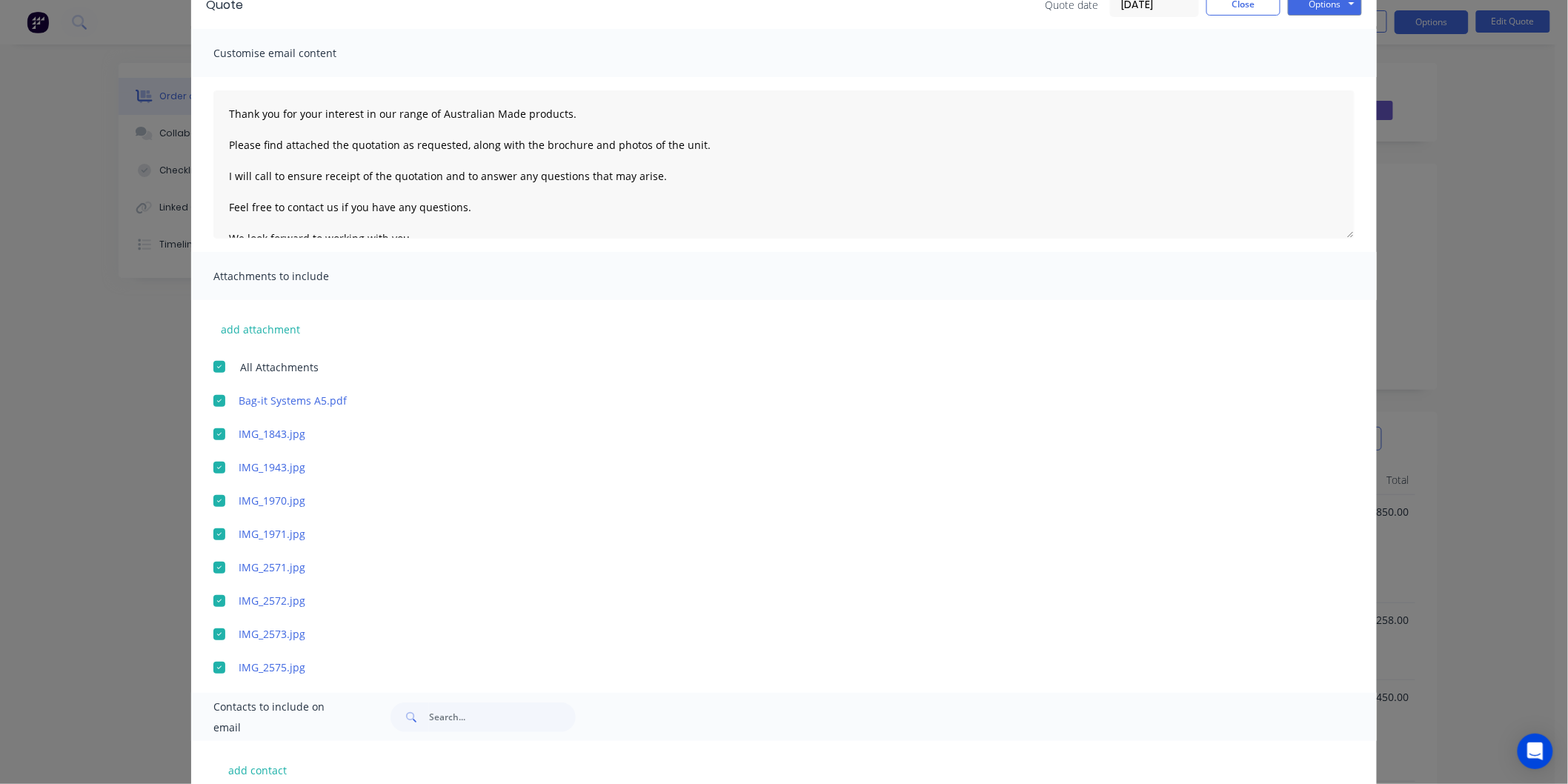
scroll to position [0, 0]
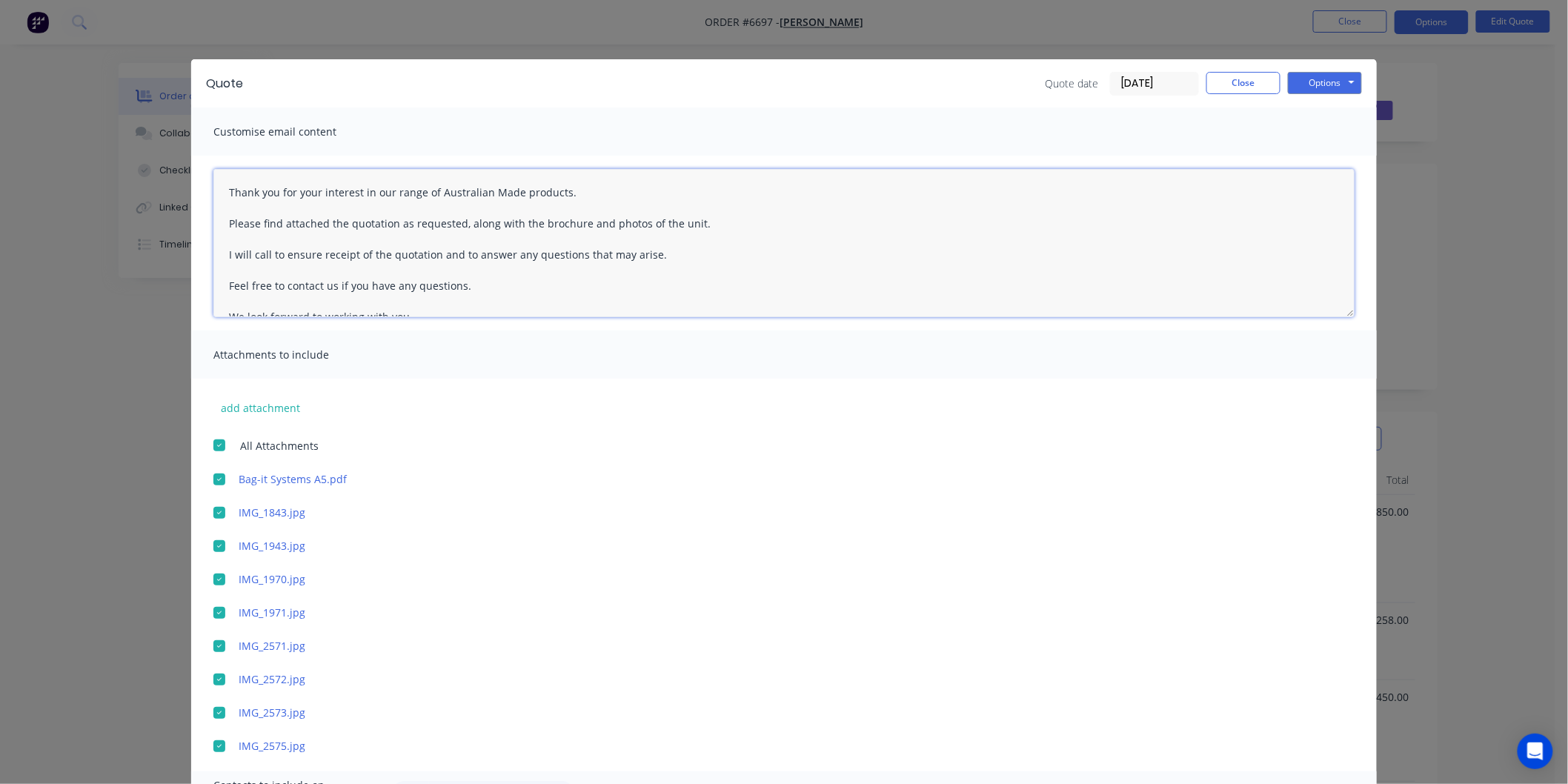
click at [219, 183] on textarea "Thank you for your interest in our range of Australian Made products. Please fi…" at bounding box center [784, 242] width 1141 height 148
click at [238, 193] on textarea "Thank you for your interest in our range of Australian Made products. Please fi…" at bounding box center [784, 242] width 1141 height 148
type textarea "[PERSON_NAME] Thank you for your interest in our range of Australian Made produ…"
click at [1317, 79] on button "Options" at bounding box center [1325, 83] width 74 height 23
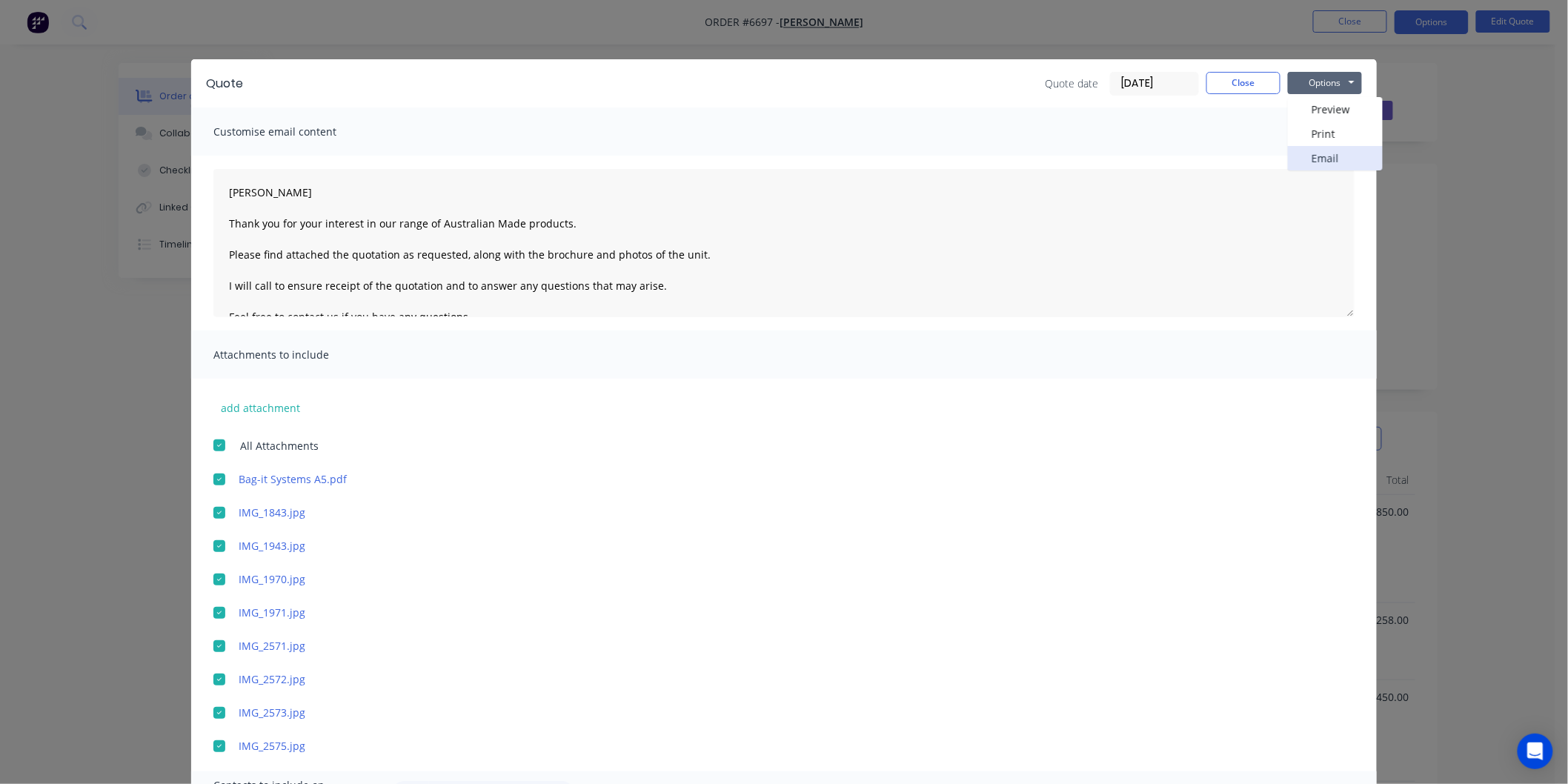
click at [1314, 151] on button "Email" at bounding box center [1335, 158] width 95 height 24
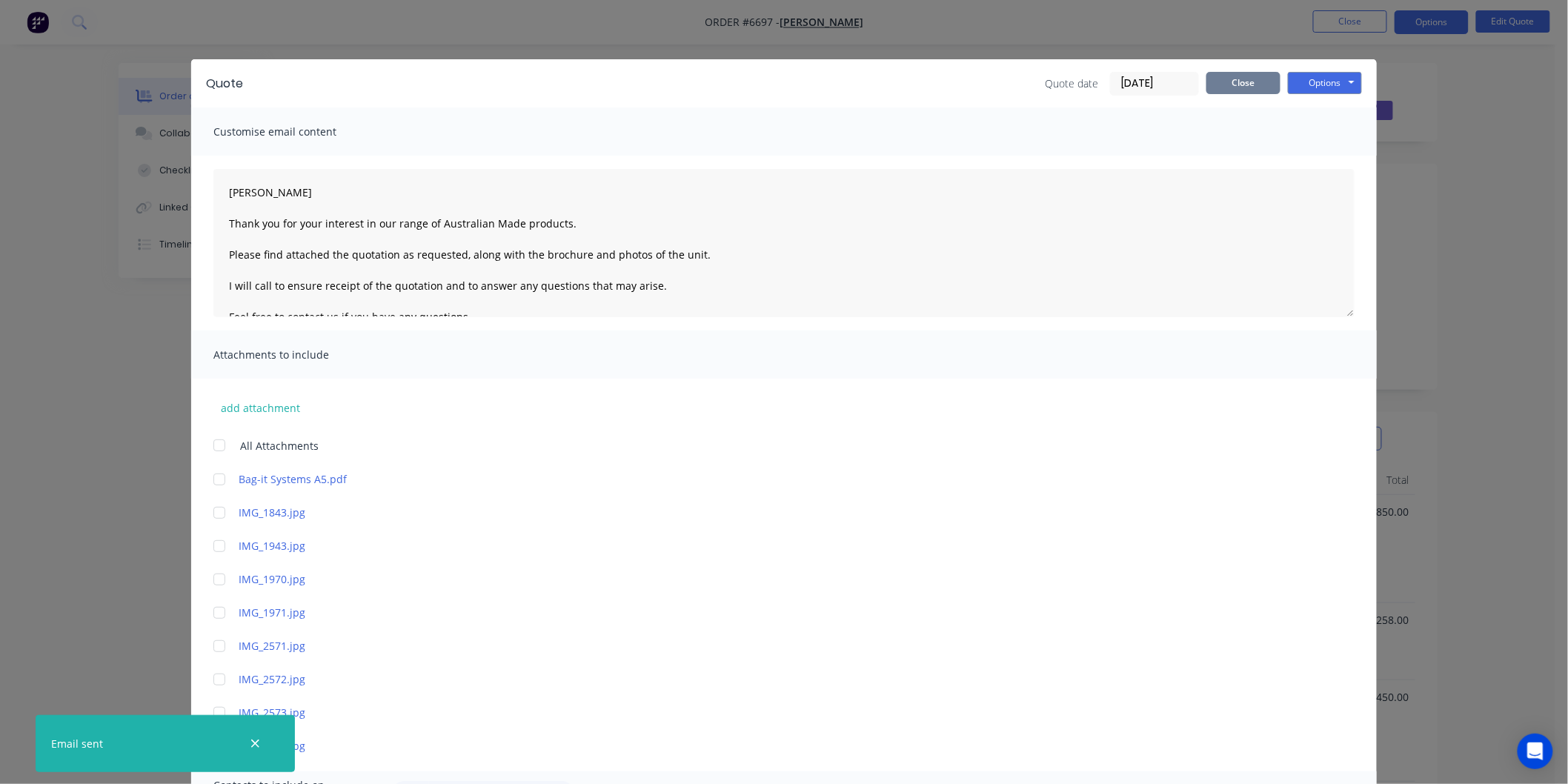
click at [1239, 76] on button "Close" at bounding box center [1243, 83] width 74 height 23
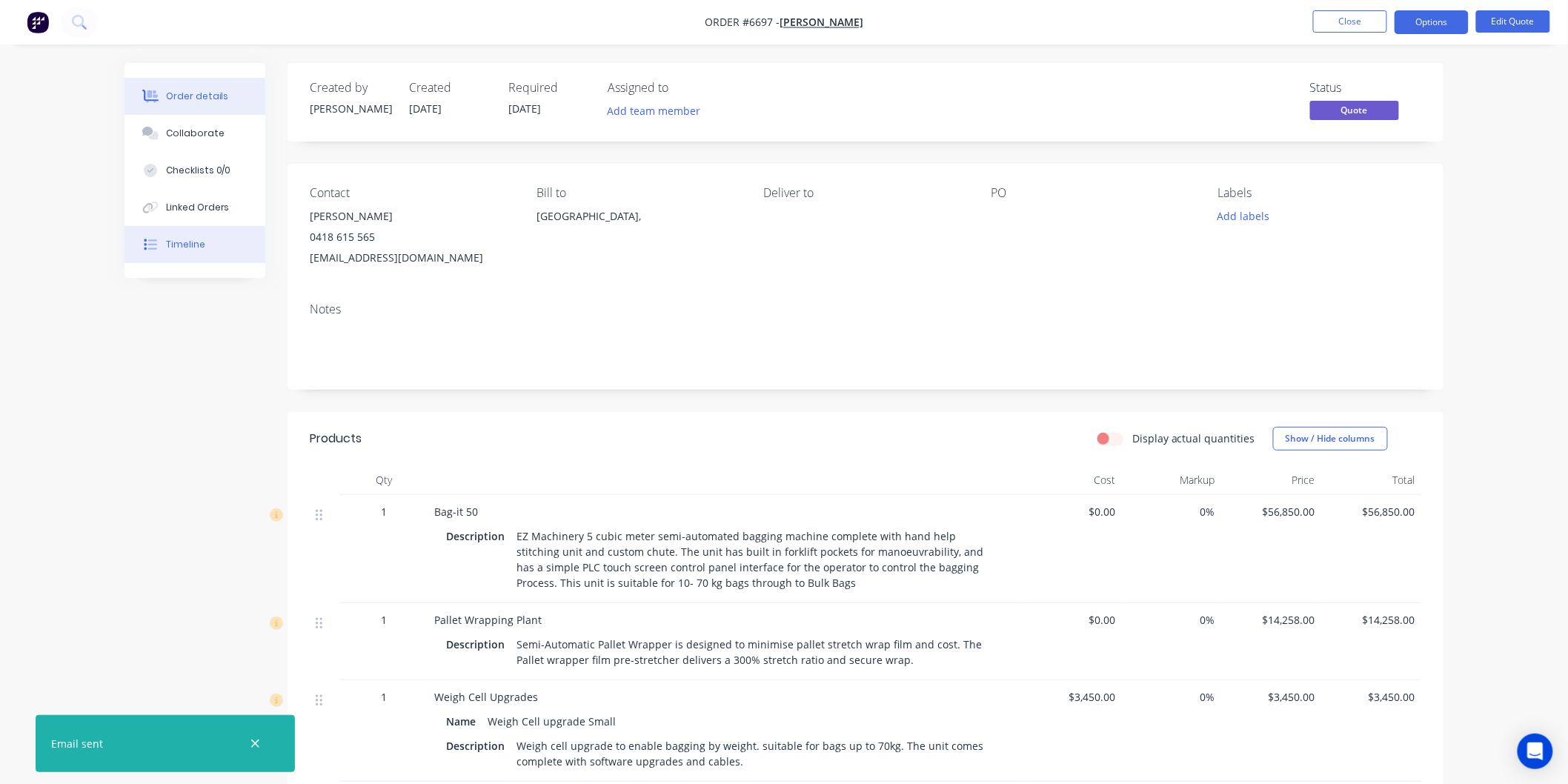
click at [198, 239] on div "Timeline" at bounding box center [186, 244] width 40 height 14
